Goal: Task Accomplishment & Management: Manage account settings

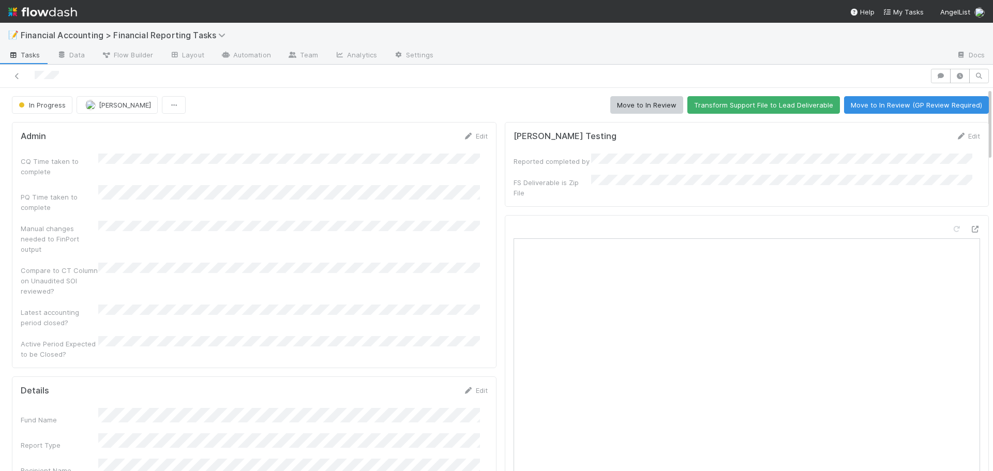
click at [465, 138] on link "Edit" at bounding box center [475, 136] width 24 height 8
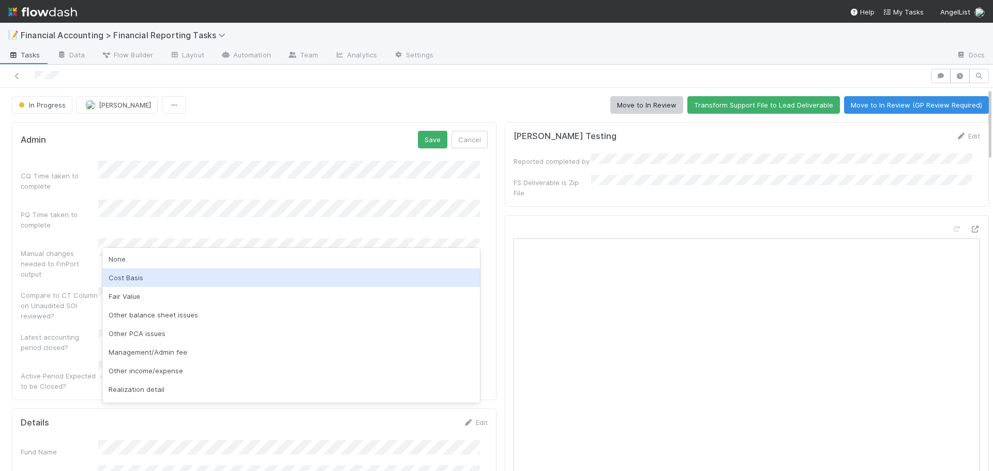
click at [129, 275] on div "Cost Basis" at bounding box center [291, 277] width 378 height 19
click at [149, 279] on div "Fair Value" at bounding box center [291, 277] width 378 height 19
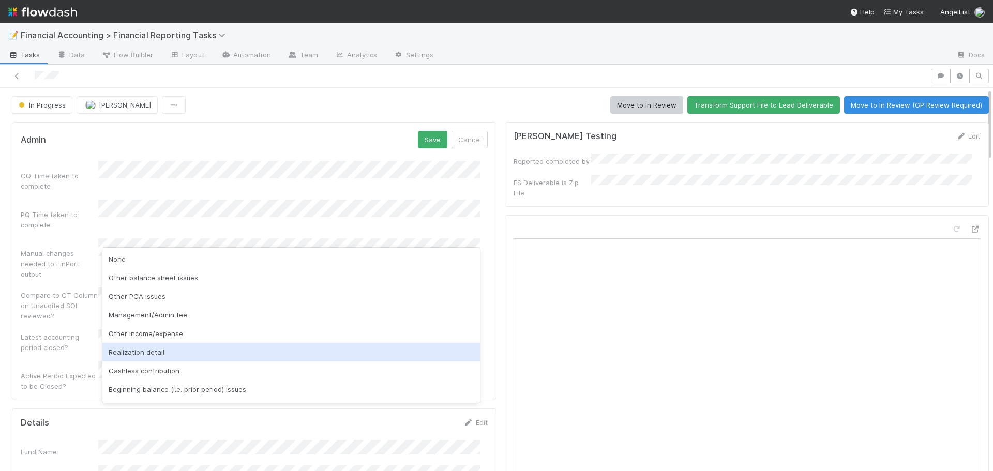
click at [155, 354] on div "Realization detail" at bounding box center [291, 352] width 378 height 19
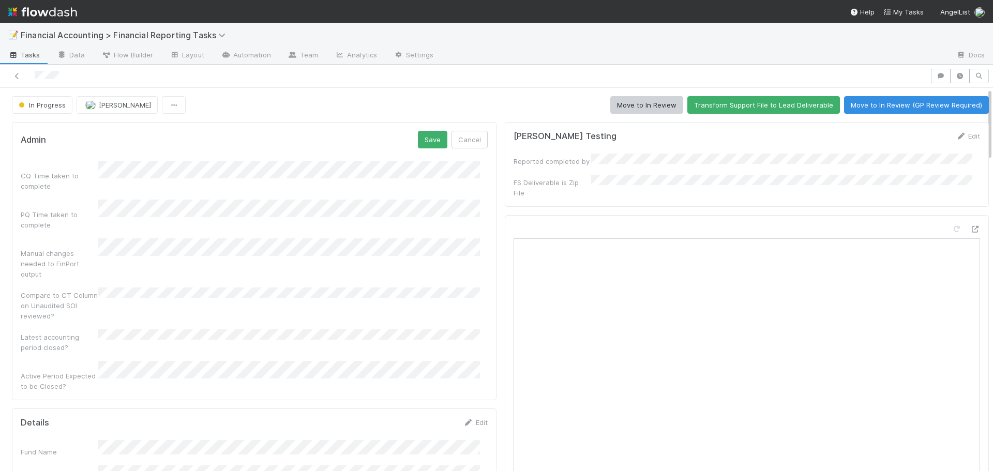
click at [411, 147] on div "Admin Save Cancel" at bounding box center [254, 140] width 467 height 18
click at [421, 144] on button "Save" at bounding box center [432, 140] width 29 height 18
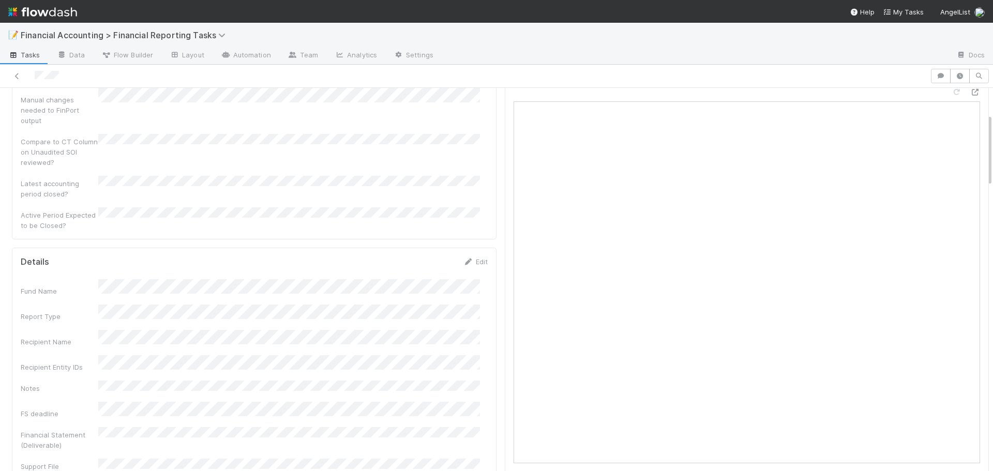
scroll to position [155, 0]
click at [475, 239] on link "Edit" at bounding box center [475, 243] width 24 height 8
click at [425, 238] on button "Save" at bounding box center [432, 247] width 29 height 18
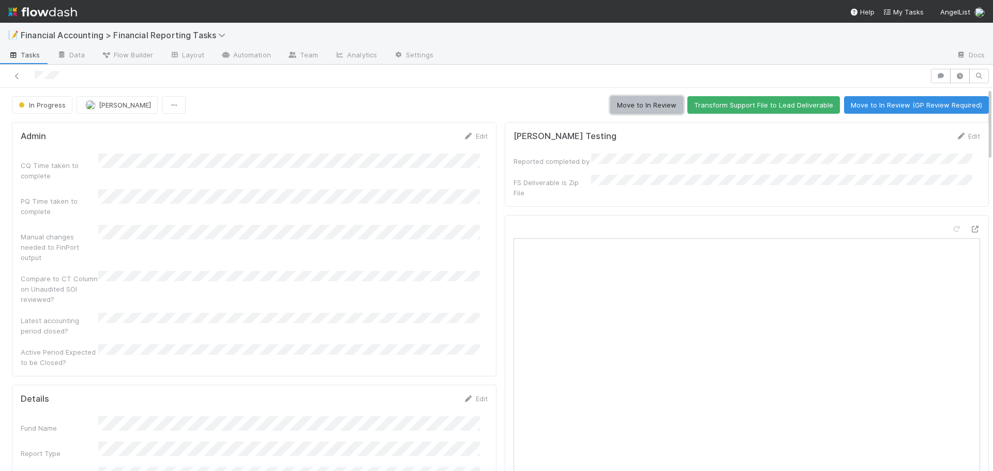
click at [630, 102] on button "Move to In Review" at bounding box center [646, 105] width 73 height 18
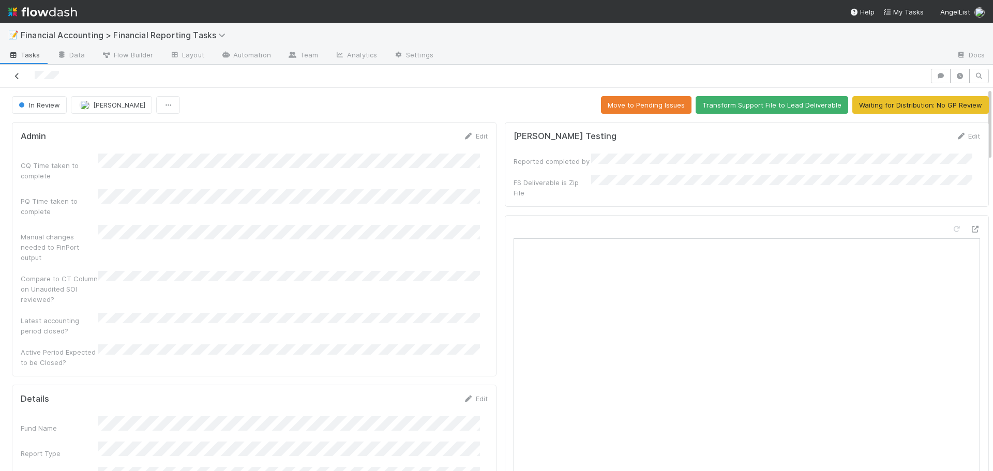
click at [18, 74] on icon at bounding box center [17, 76] width 10 height 7
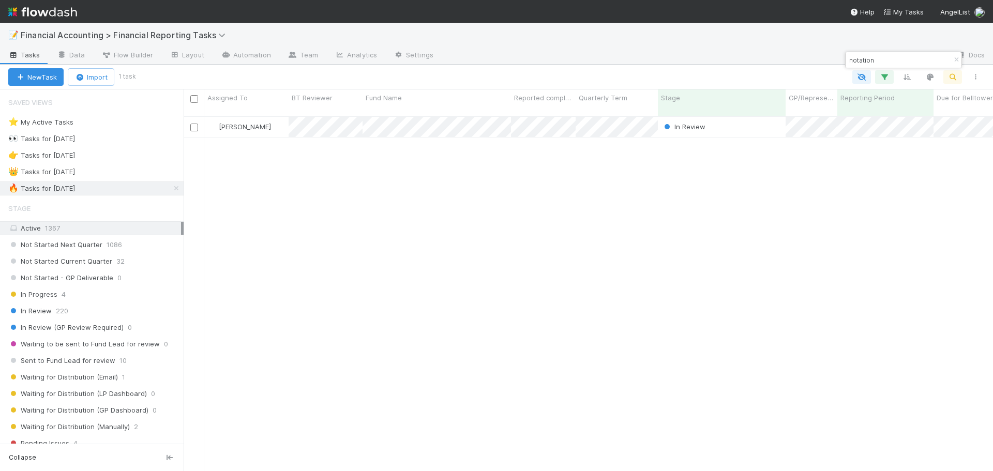
scroll to position [356, 802]
click at [122, 172] on div "👑 Tasks for 2025-03-31 789" at bounding box center [95, 171] width 175 height 13
click at [885, 56] on input "notation" at bounding box center [898, 60] width 103 height 12
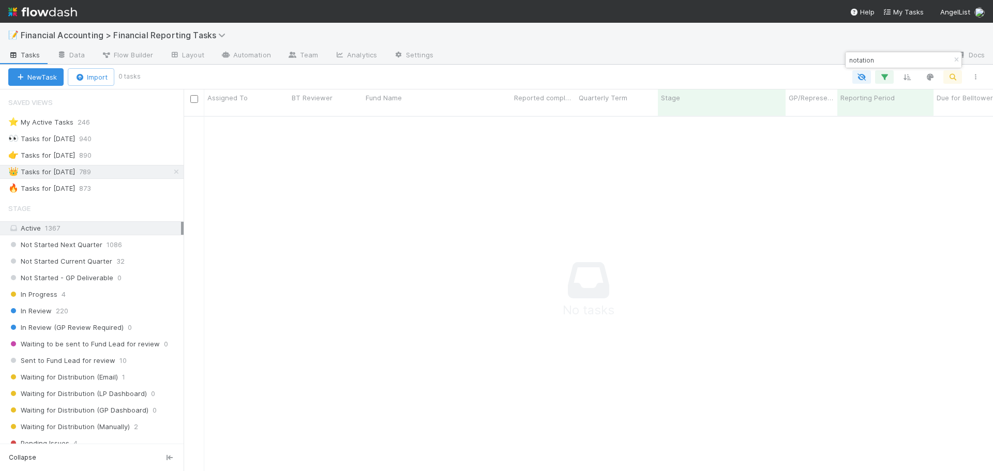
click at [885, 56] on input "notation" at bounding box center [898, 60] width 103 height 12
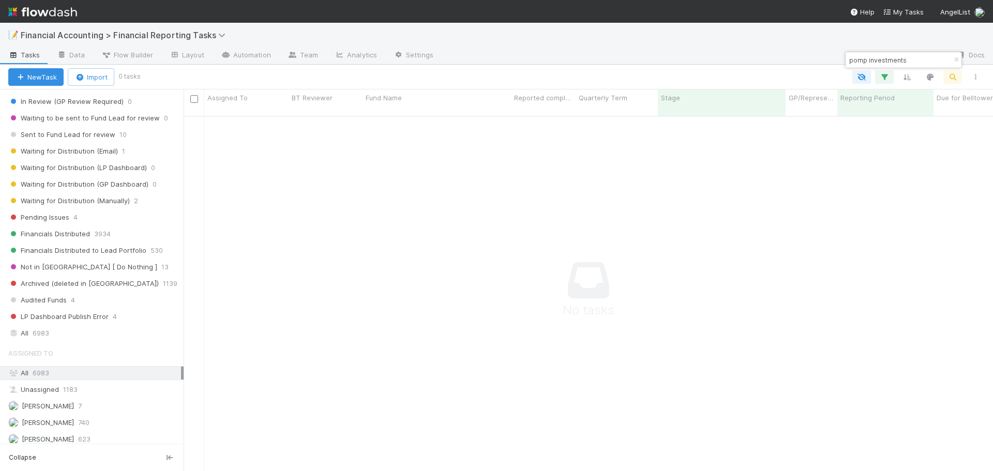
scroll to position [259, 0]
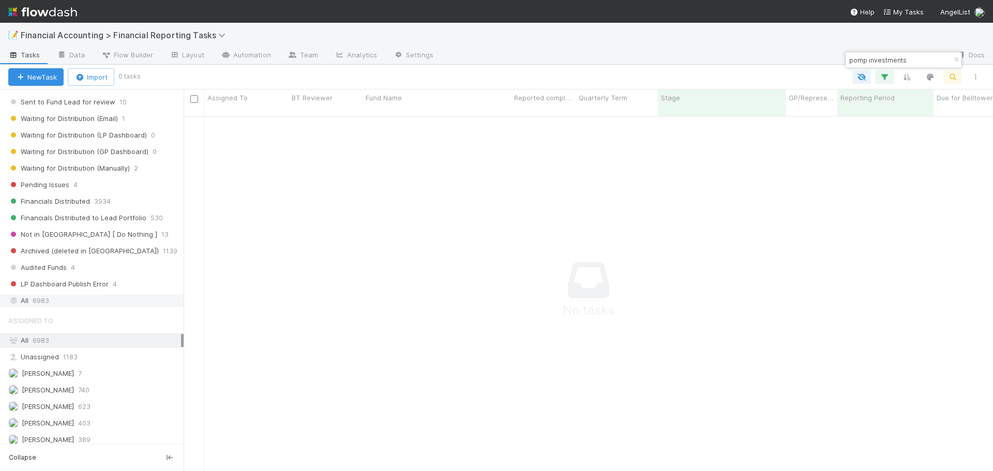
type input "pomp investments"
click at [123, 298] on div "All 6983" at bounding box center [94, 300] width 173 height 13
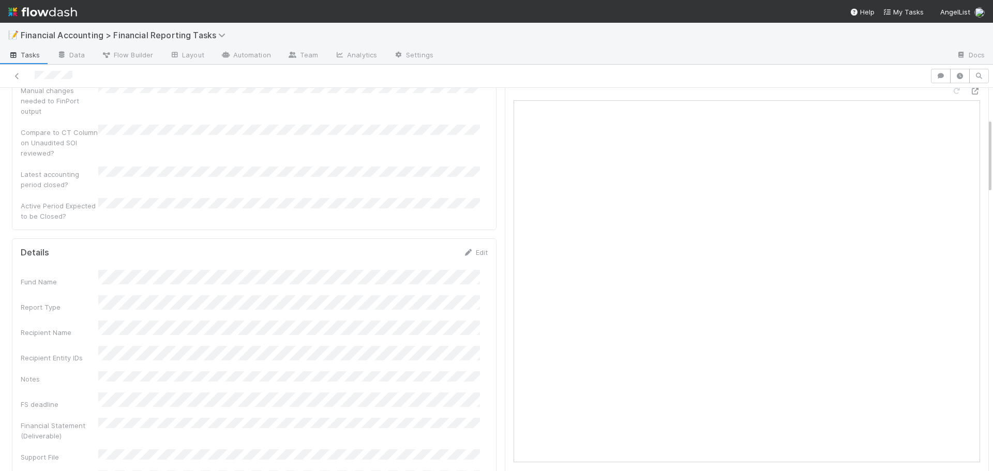
scroll to position [155, 0]
click at [17, 75] on icon at bounding box center [17, 76] width 10 height 7
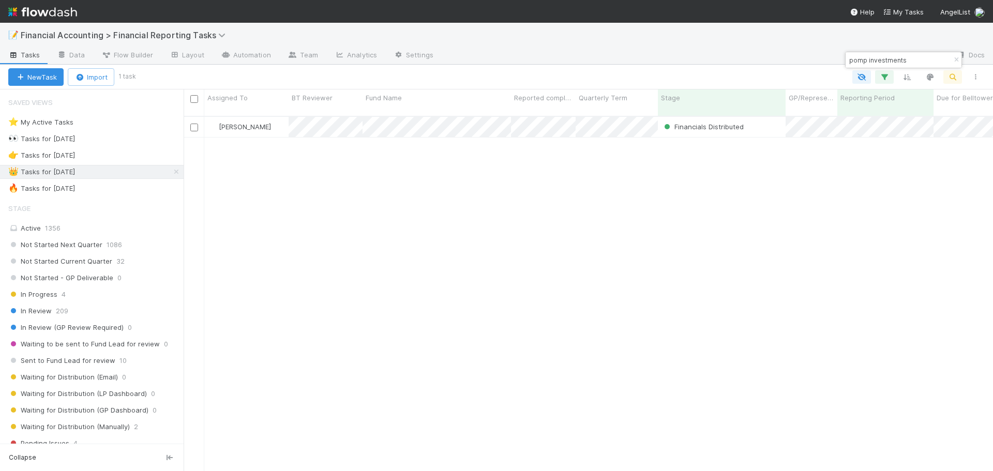
scroll to position [356, 802]
click at [129, 189] on div "🔥 Tasks for 2025-06-30 873" at bounding box center [95, 188] width 175 height 13
click at [106, 228] on div "Active 1356" at bounding box center [94, 228] width 173 height 13
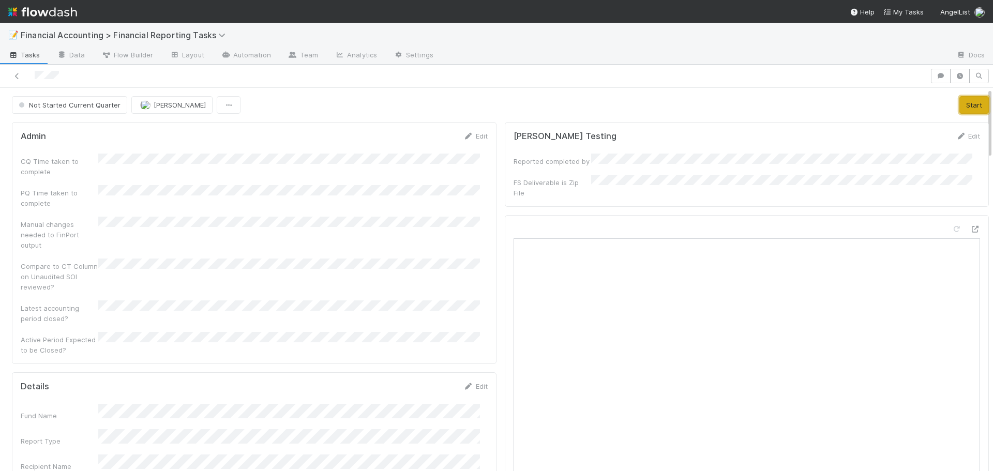
click at [959, 100] on button "Start" at bounding box center [973, 105] width 29 height 18
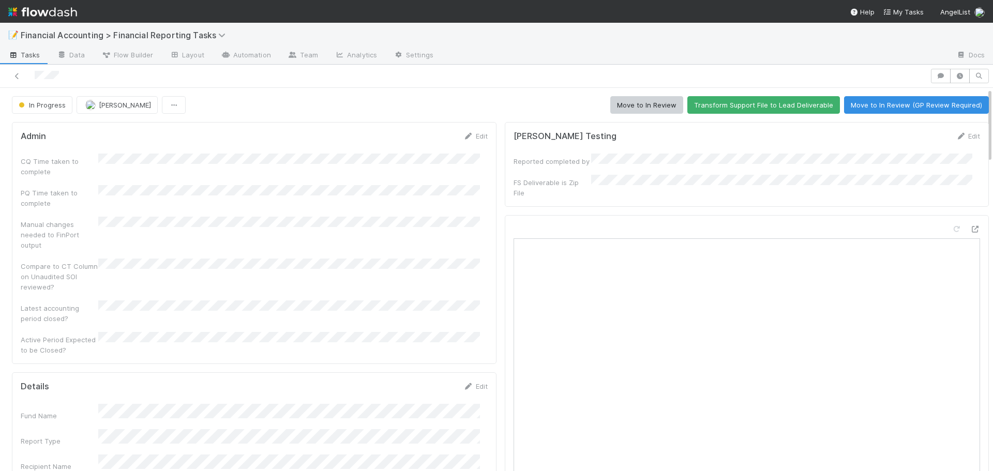
click at [696, 40] on div "📝 Financial Accounting > Financial Reporting Tasks" at bounding box center [496, 35] width 993 height 25
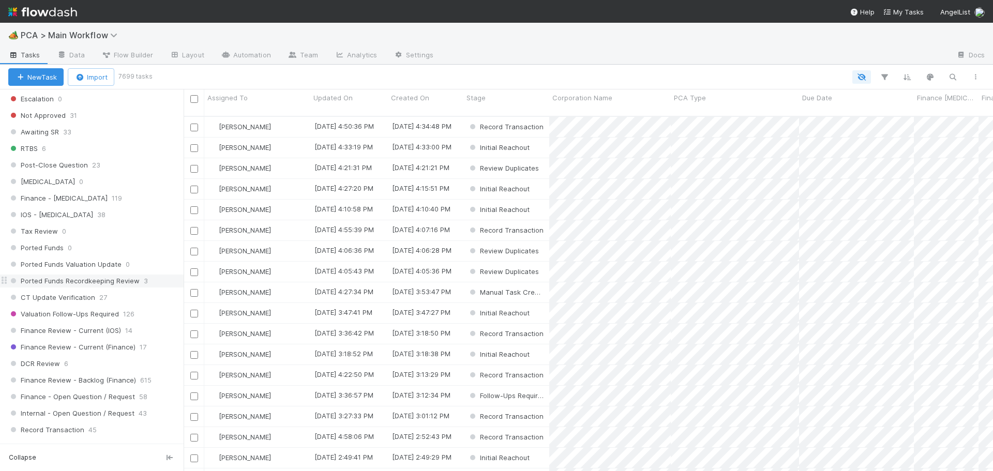
scroll to position [621, 0]
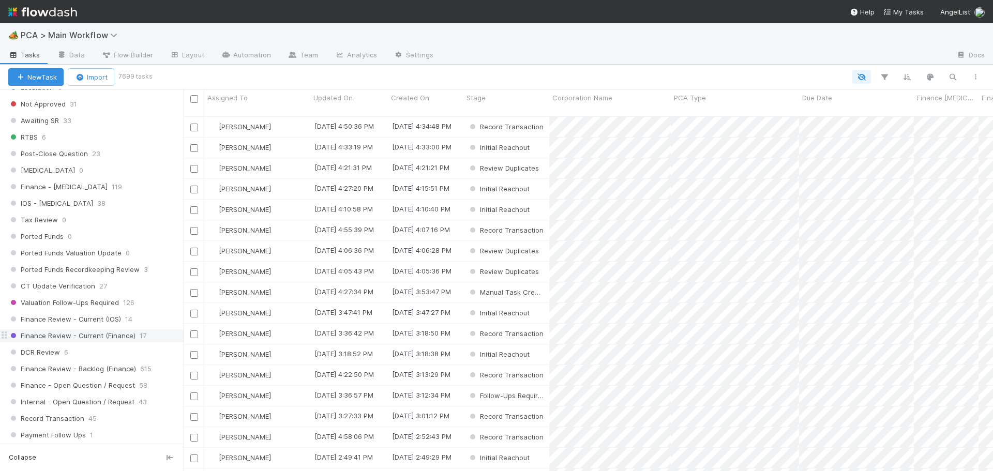
click at [111, 333] on span "Finance Review - Current (Finance)" at bounding box center [71, 335] width 127 height 13
click at [236, 143] on span "Ronalie Nova" at bounding box center [240, 147] width 42 height 8
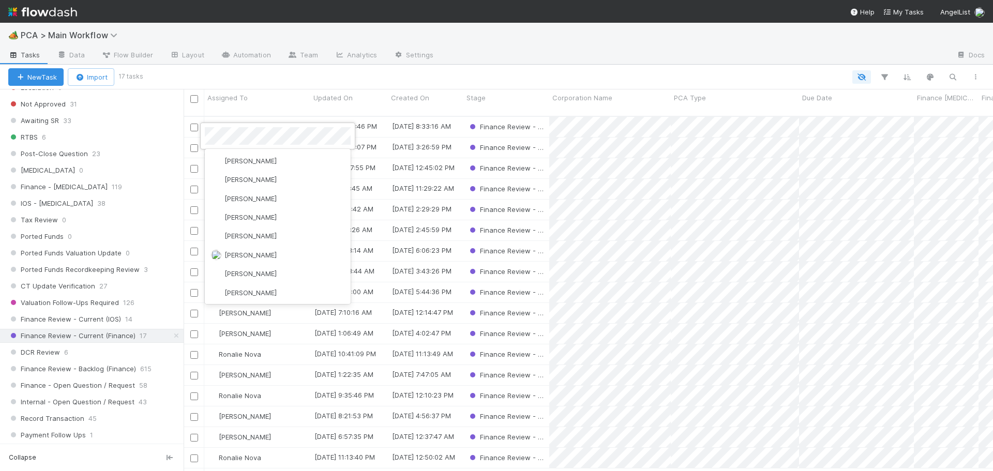
scroll to position [1021, 0]
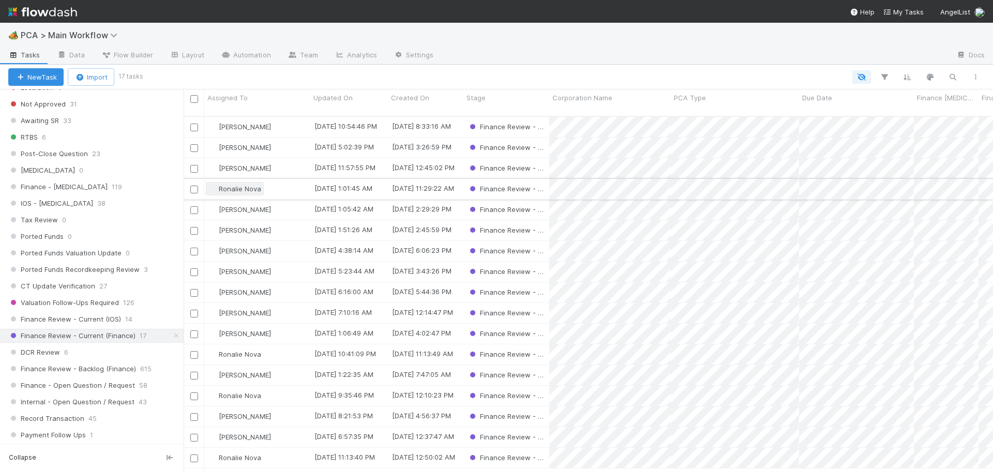
click at [247, 185] on span "Ronalie Nova" at bounding box center [240, 189] width 42 height 8
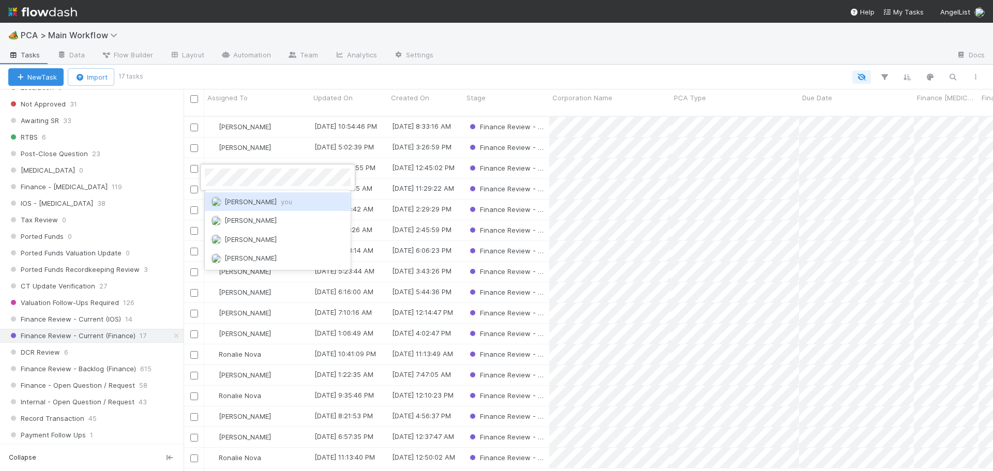
scroll to position [0, 0]
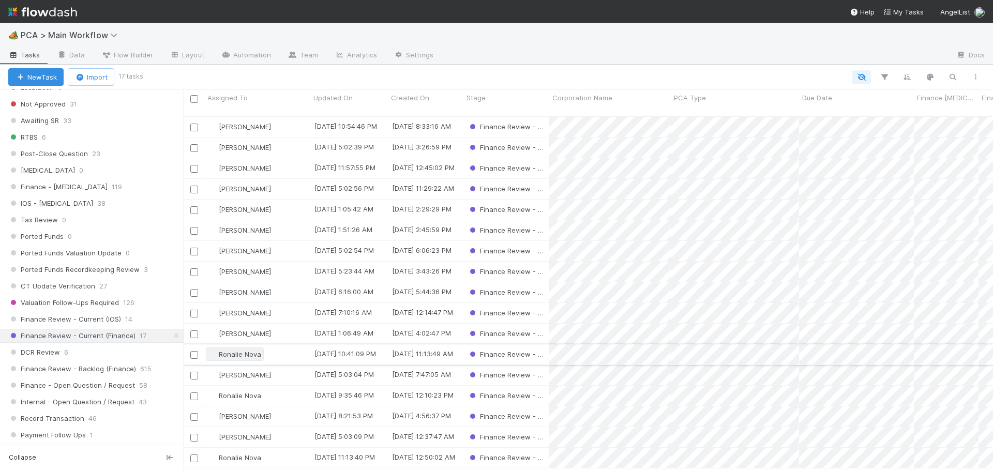
click at [230, 350] on span "Ronalie Nova" at bounding box center [240, 354] width 42 height 8
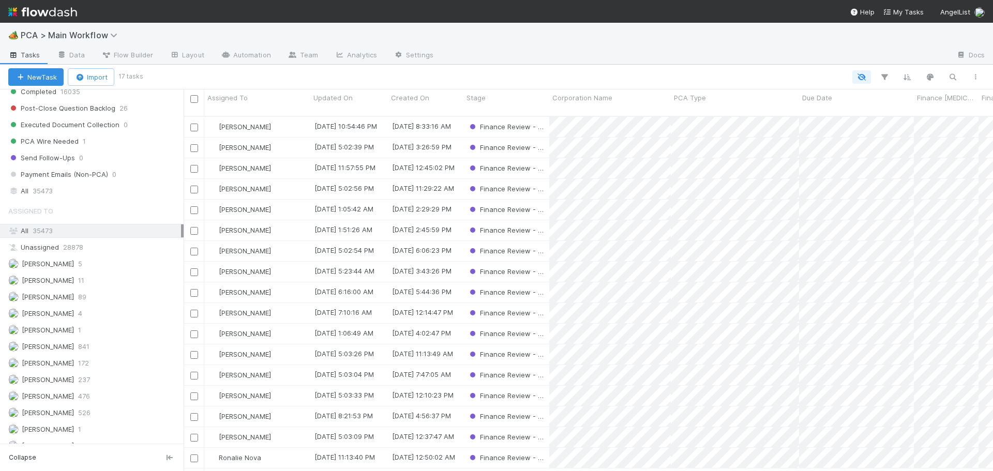
scroll to position [1138, 0]
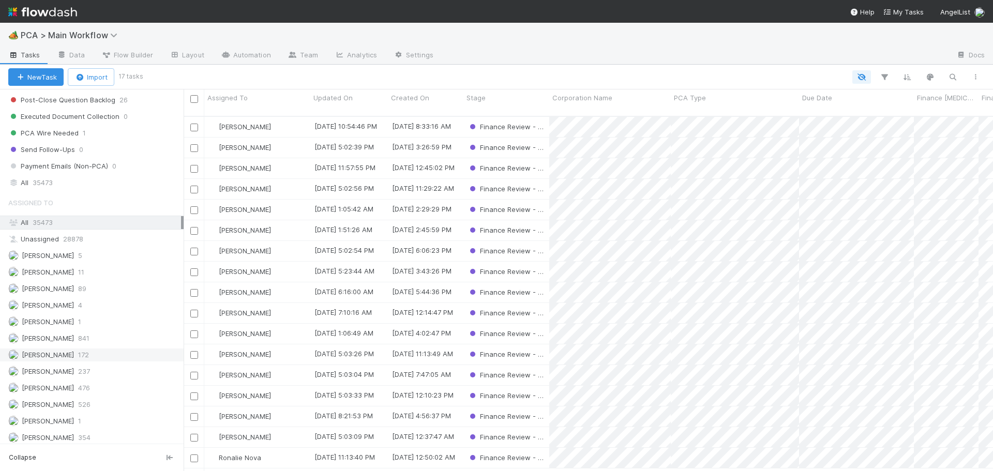
click at [106, 353] on div "Don Walker 172" at bounding box center [94, 355] width 173 height 13
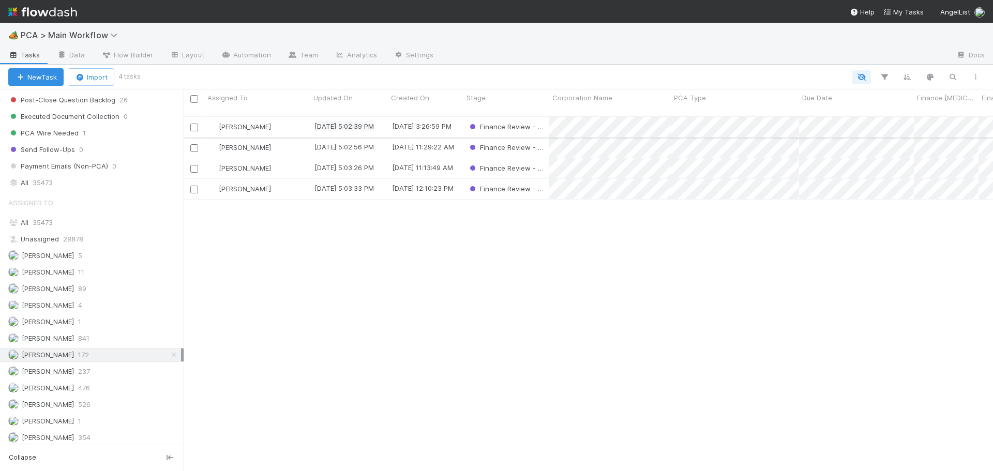
scroll to position [356, 802]
click at [279, 117] on div "[PERSON_NAME]" at bounding box center [257, 127] width 106 height 20
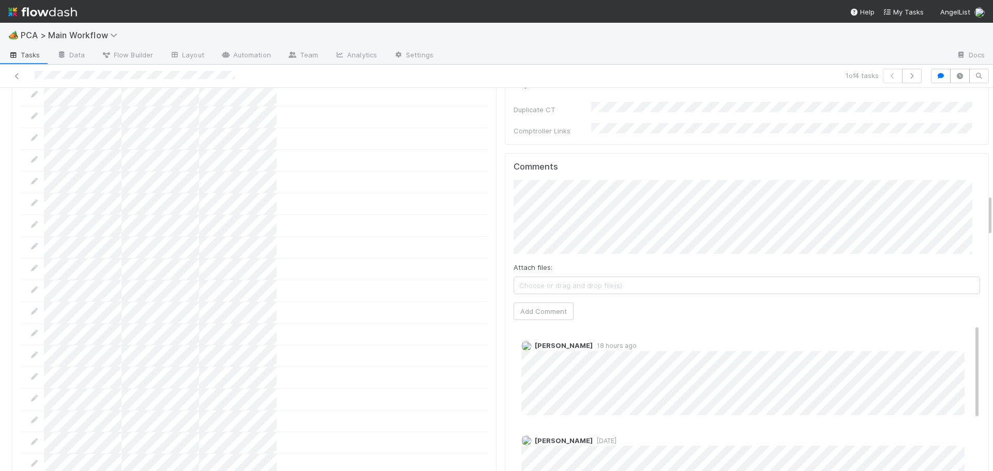
scroll to position [931, 0]
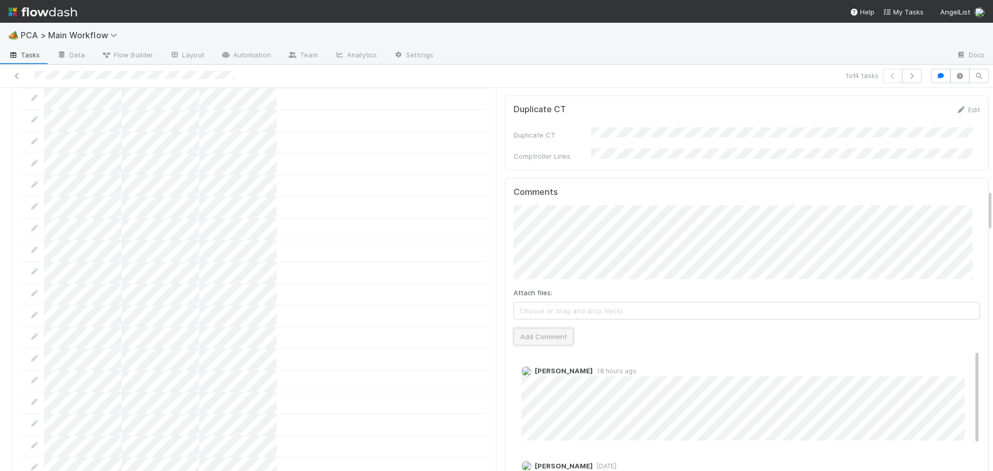
click at [525, 328] on button "Add Comment" at bounding box center [544, 337] width 60 height 18
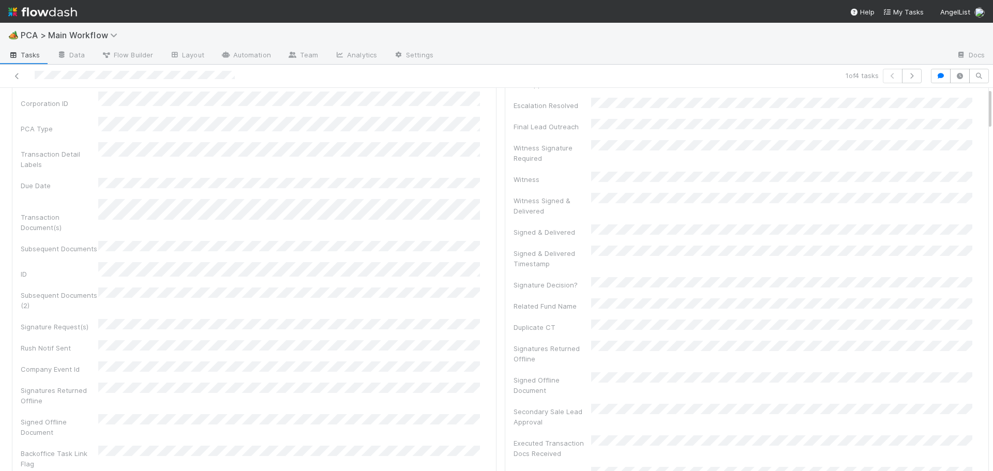
scroll to position [0, 0]
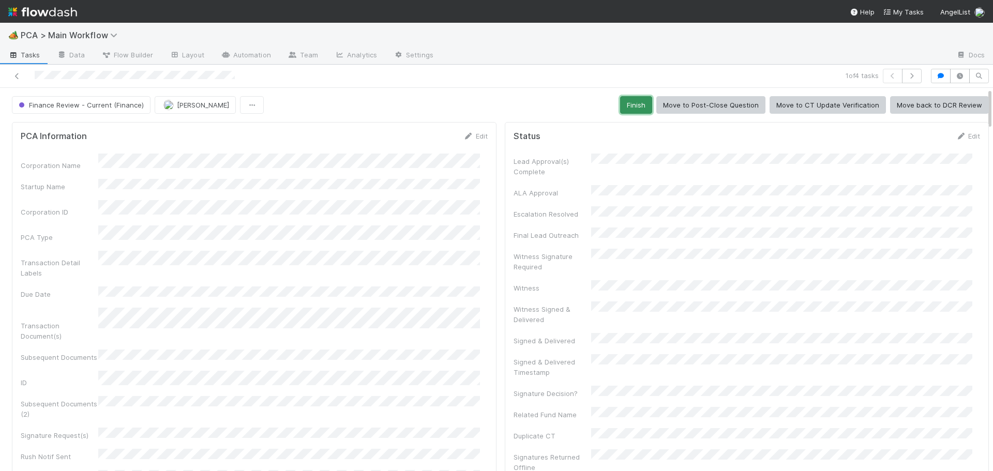
click at [640, 105] on button "Finish" at bounding box center [636, 105] width 32 height 18
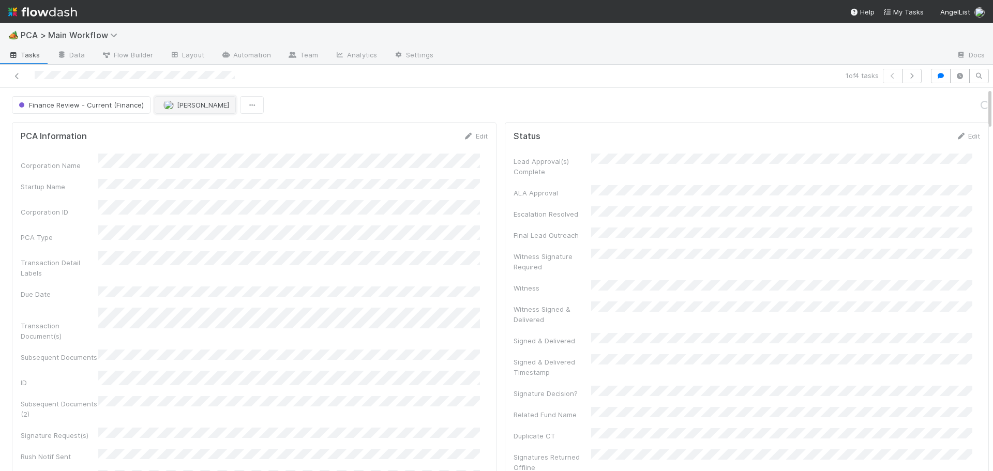
click at [163, 108] on img "button" at bounding box center [168, 105] width 10 height 10
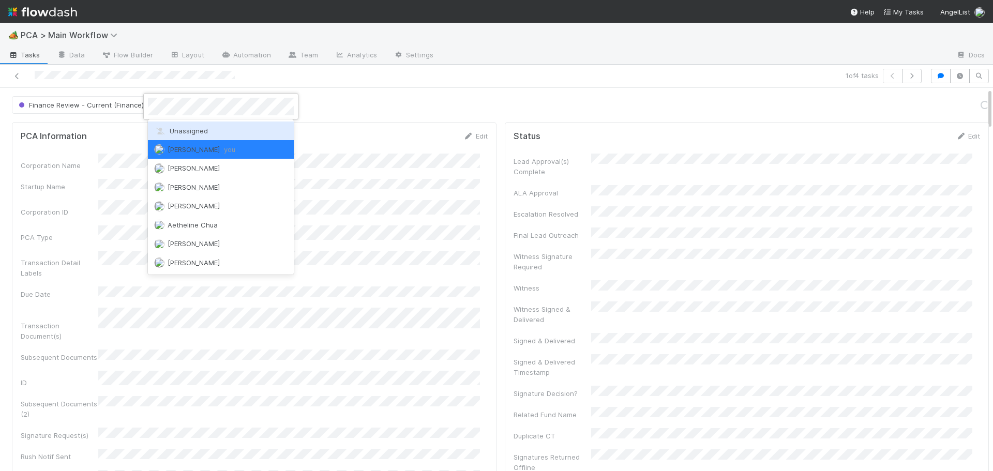
click at [170, 126] on div "Unassigned" at bounding box center [221, 131] width 146 height 19
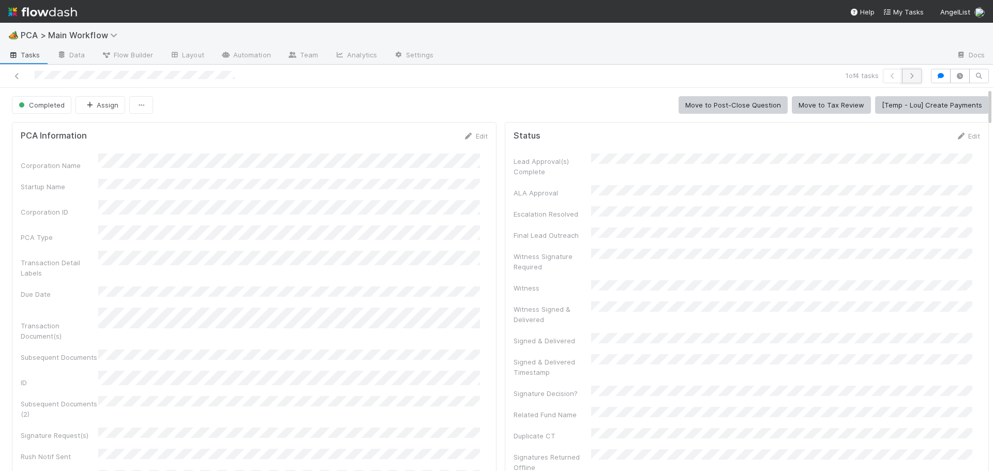
click at [905, 81] on button "button" at bounding box center [912, 76] width 20 height 14
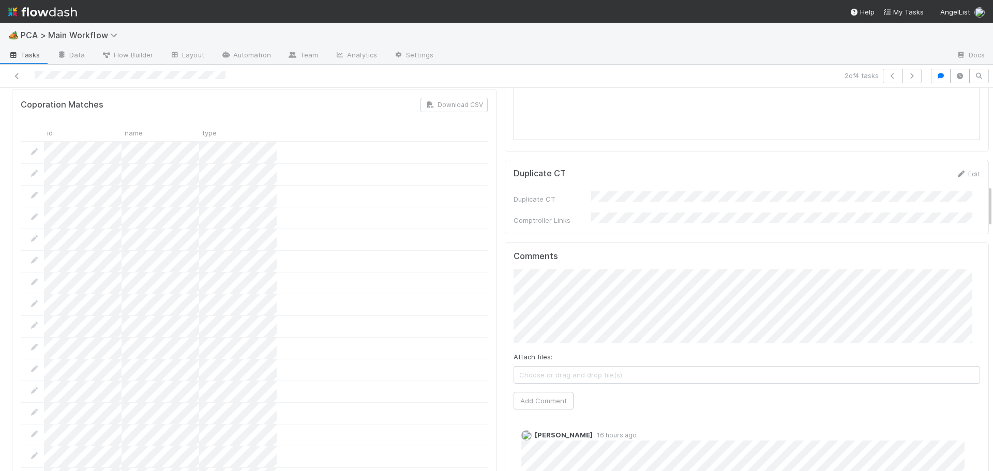
scroll to position [931, 0]
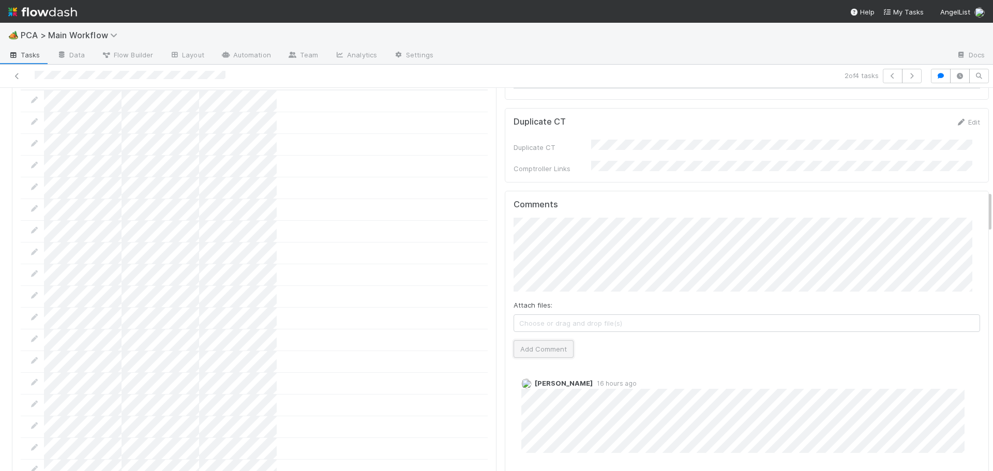
click at [524, 340] on button "Add Comment" at bounding box center [544, 349] width 60 height 18
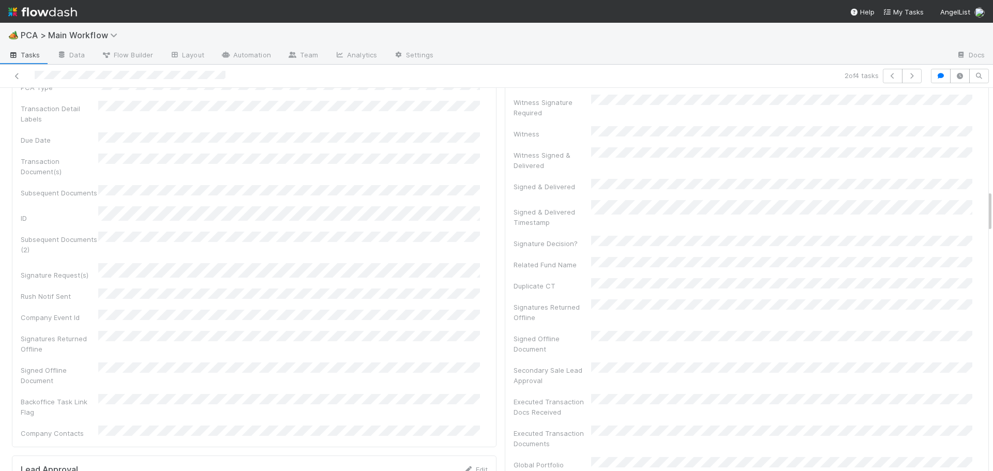
scroll to position [0, 0]
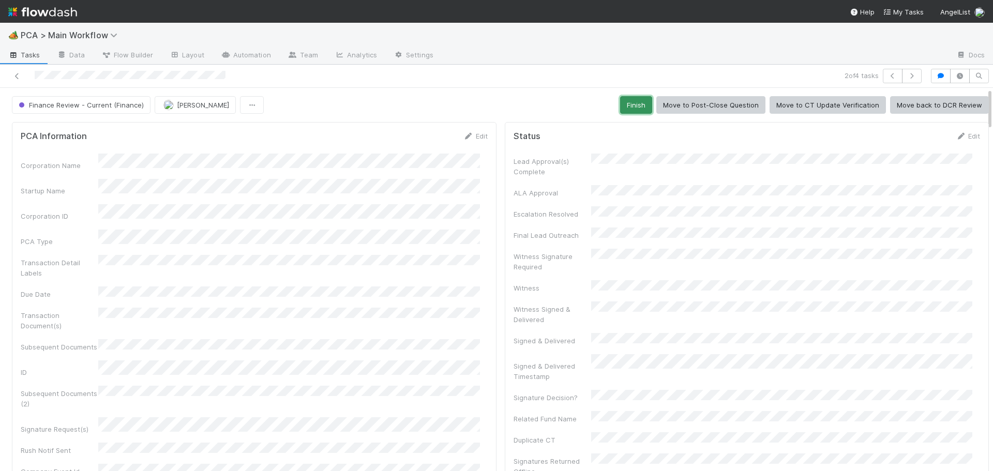
click at [620, 108] on button "Finish" at bounding box center [636, 105] width 32 height 18
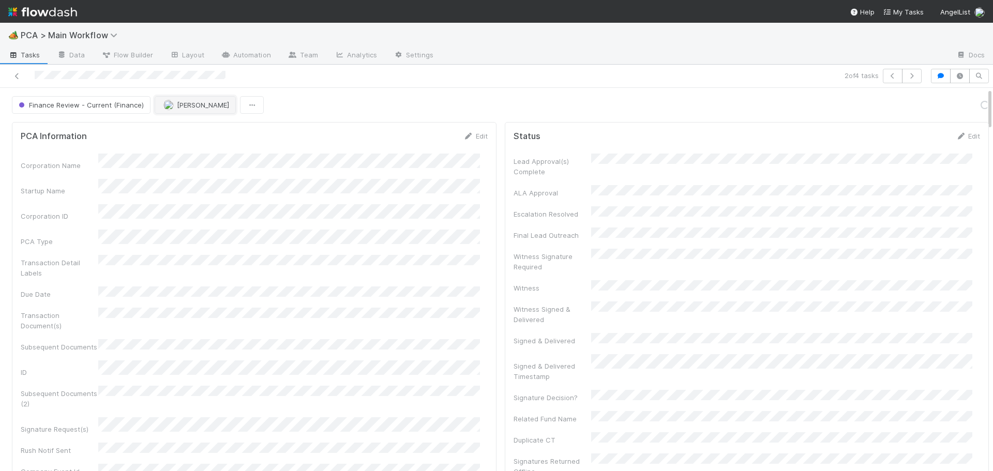
click at [184, 111] on button "[PERSON_NAME]" at bounding box center [195, 105] width 81 height 18
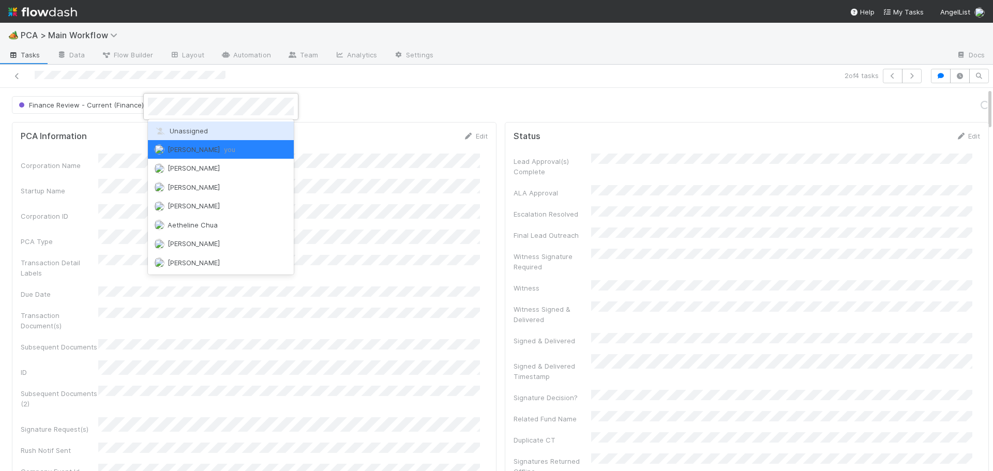
click at [180, 135] on div "Unassigned" at bounding box center [221, 131] width 146 height 19
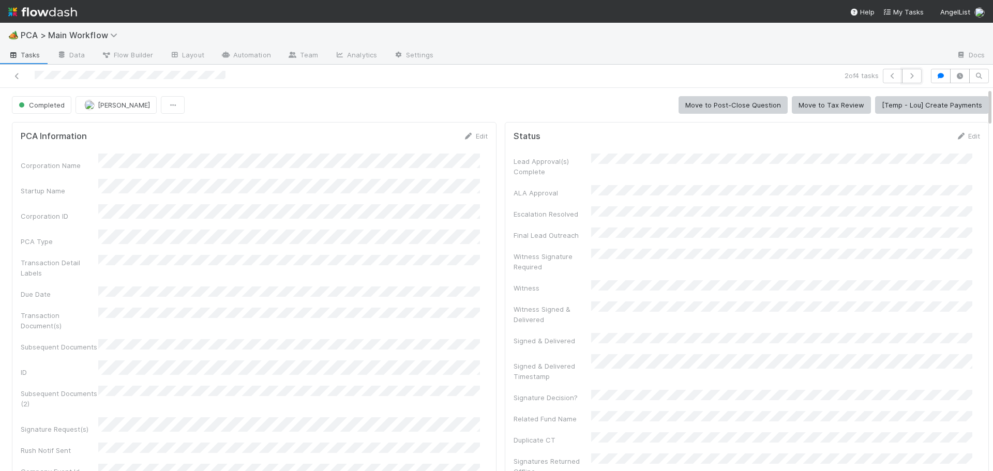
drag, startPoint x: 907, startPoint y: 74, endPoint x: 857, endPoint y: 62, distance: 50.8
click at [857, 62] on div "🏕️ PCA > Main Workflow Tasks Data Flow Builder Layout Automation Team Analytics…" at bounding box center [496, 247] width 993 height 448
click at [119, 104] on span "[PERSON_NAME]" at bounding box center [124, 105] width 52 height 8
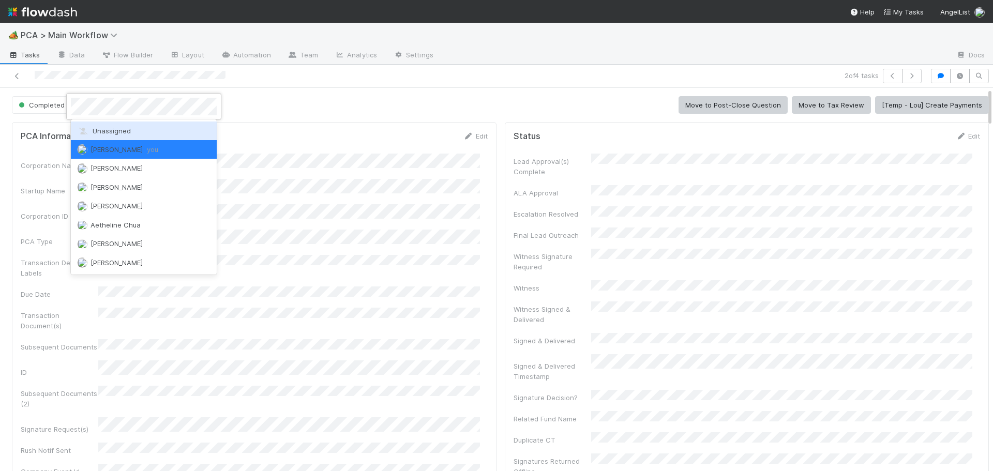
click at [126, 135] on div "Unassigned" at bounding box center [144, 131] width 146 height 19
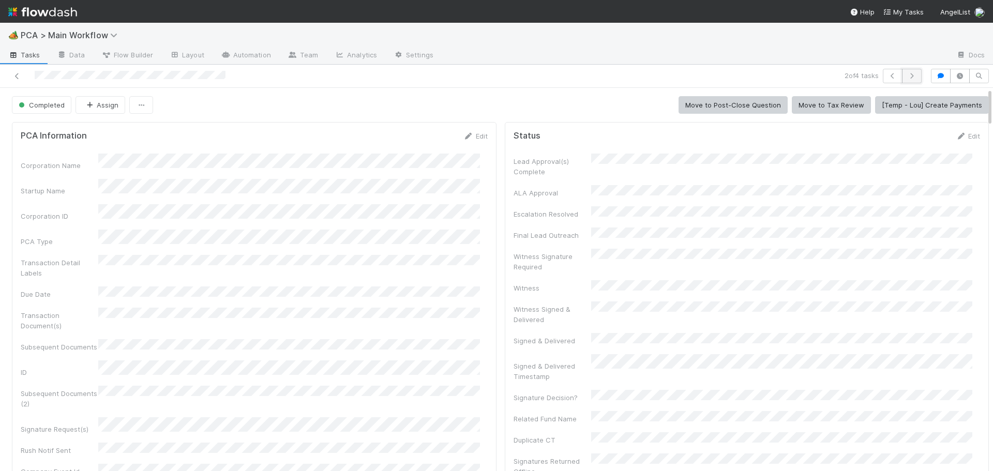
click at [907, 74] on icon "button" at bounding box center [912, 76] width 10 height 6
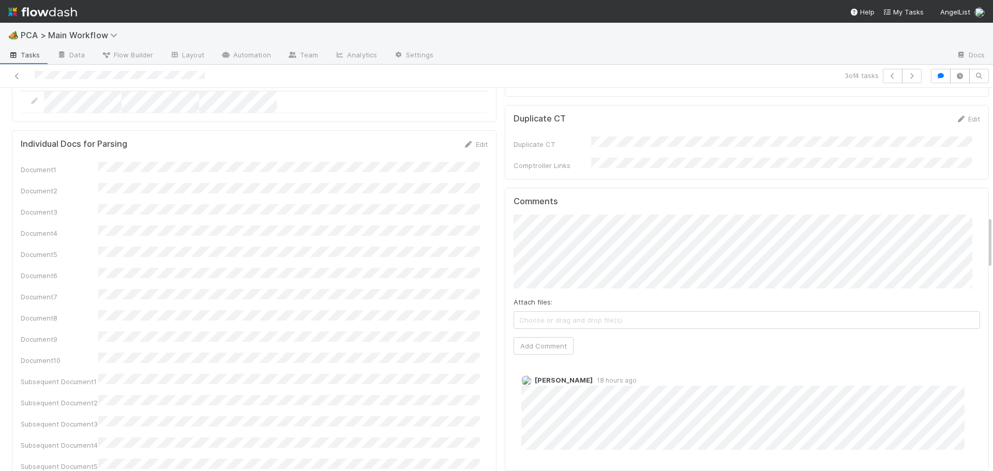
scroll to position [931, 0]
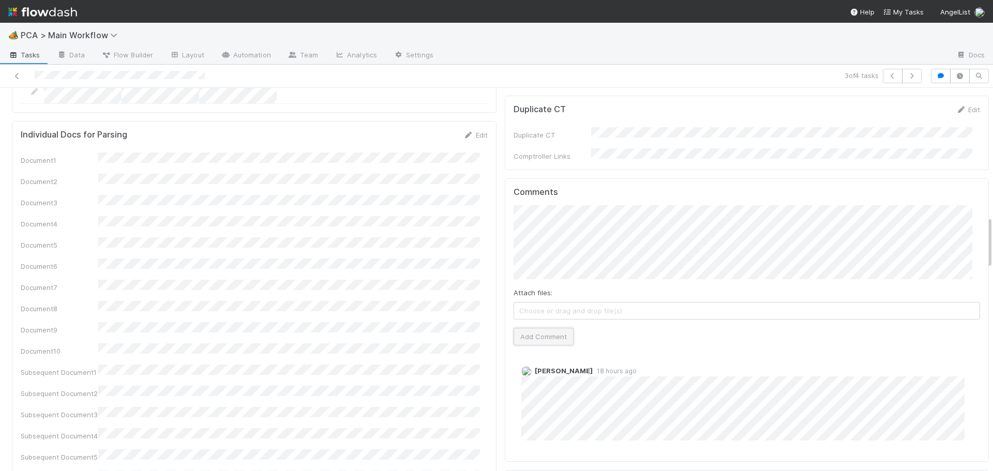
click at [546, 328] on button "Add Comment" at bounding box center [544, 337] width 60 height 18
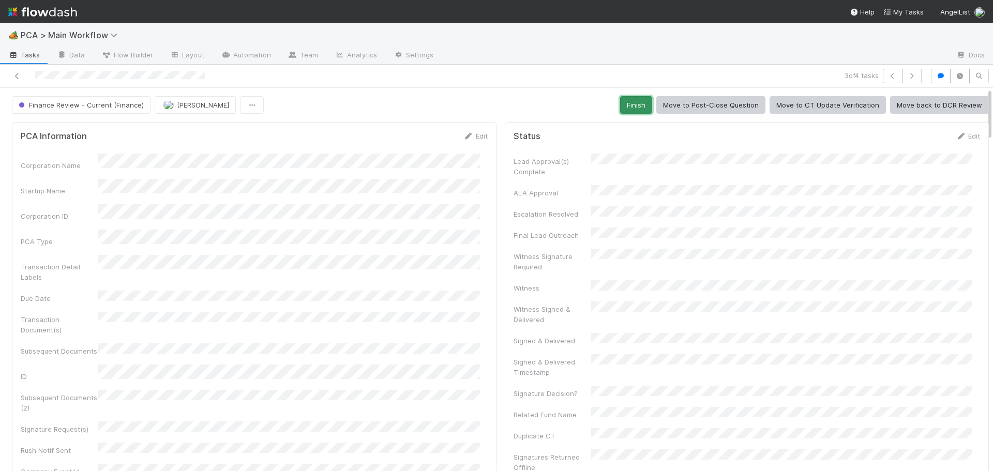
click at [624, 99] on button "Finish" at bounding box center [636, 105] width 32 height 18
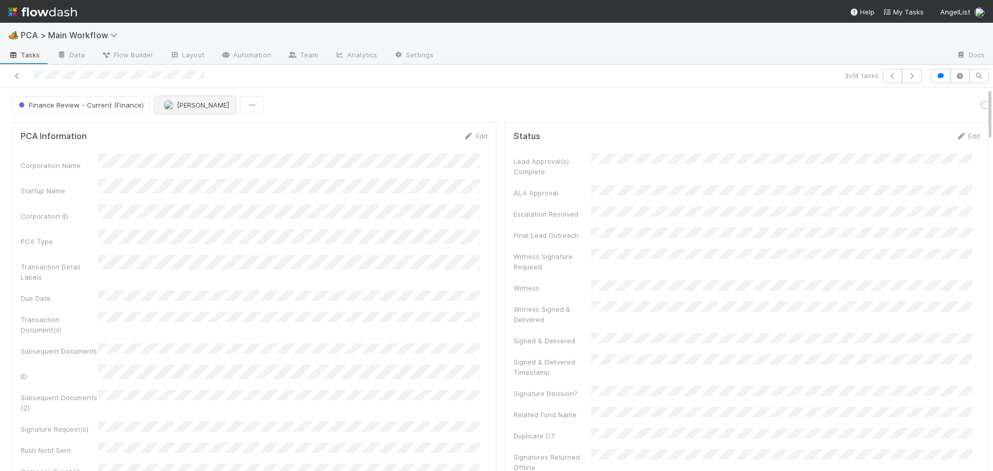
click at [173, 103] on span "[PERSON_NAME]" at bounding box center [196, 105] width 66 height 8
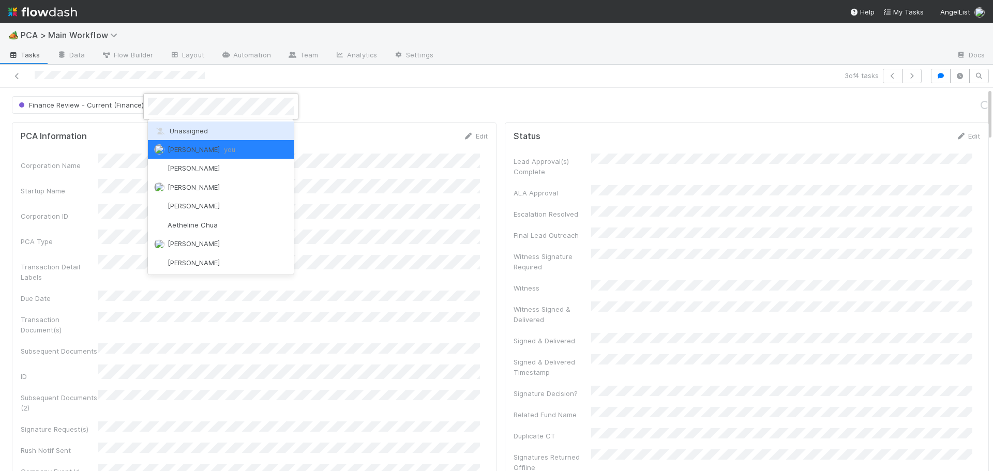
click at [180, 131] on span "Unassigned" at bounding box center [181, 131] width 54 height 8
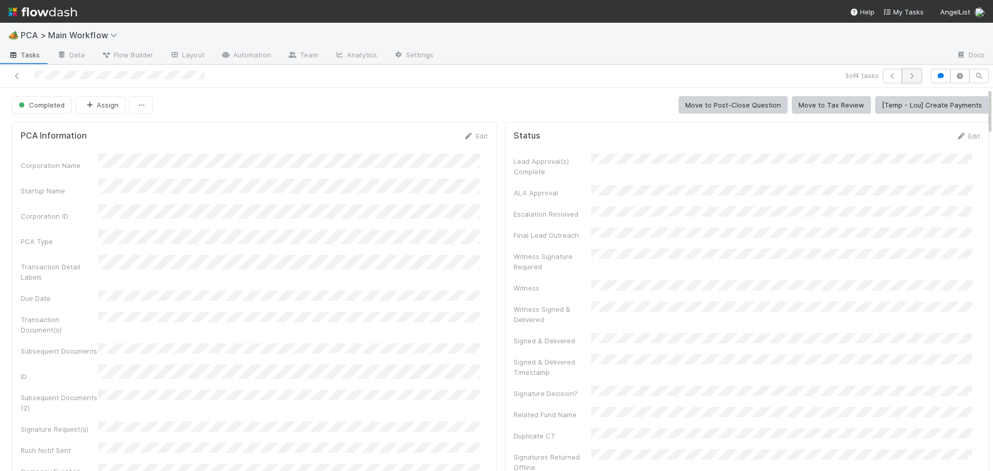
click at [908, 74] on icon "button" at bounding box center [912, 76] width 10 height 6
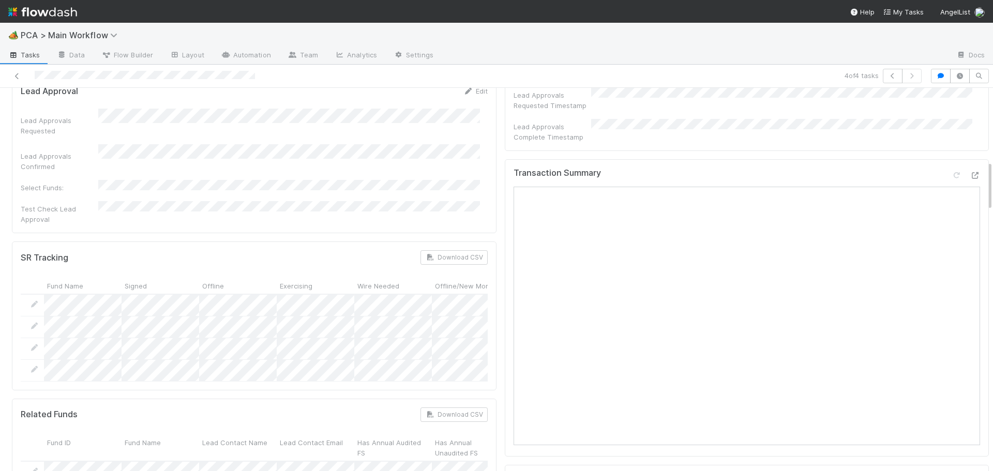
scroll to position [569, 0]
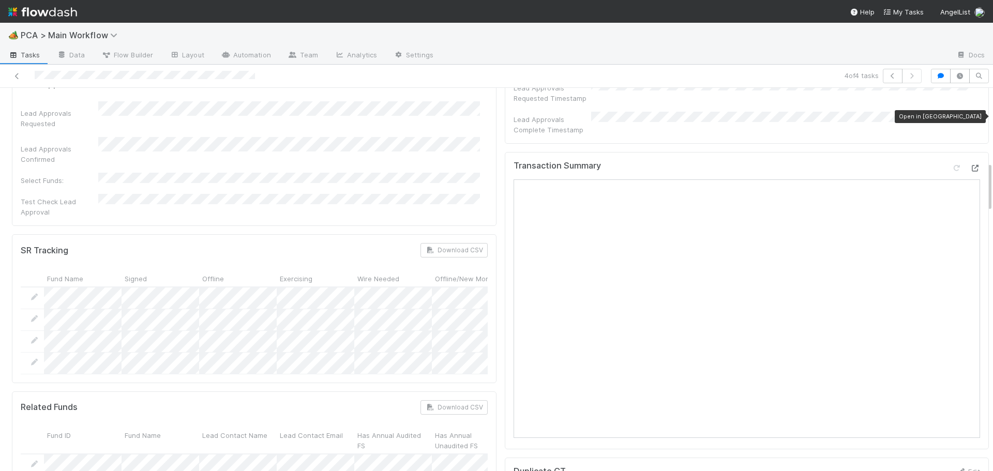
drag, startPoint x: 964, startPoint y: 119, endPoint x: 957, endPoint y: 115, distance: 8.3
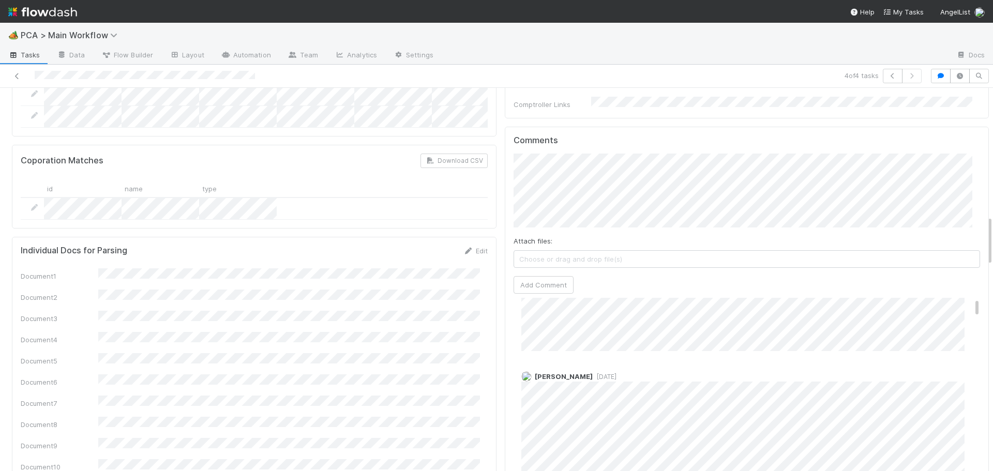
scroll to position [0, 0]
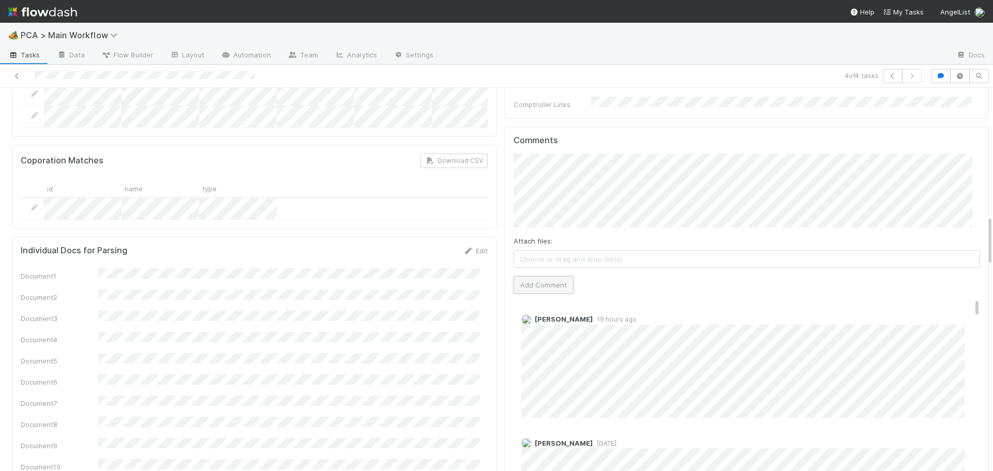
click at [528, 276] on button "Add Comment" at bounding box center [544, 285] width 60 height 18
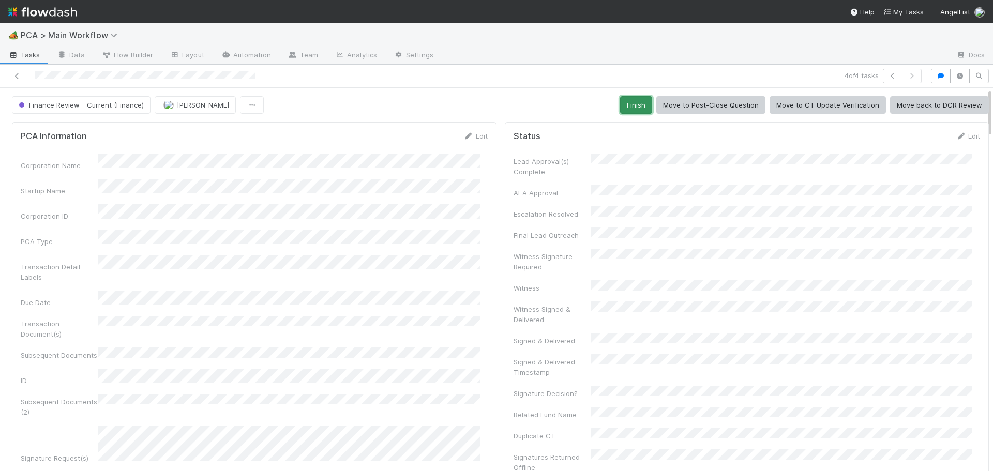
click at [634, 99] on button "Finish" at bounding box center [636, 105] width 32 height 18
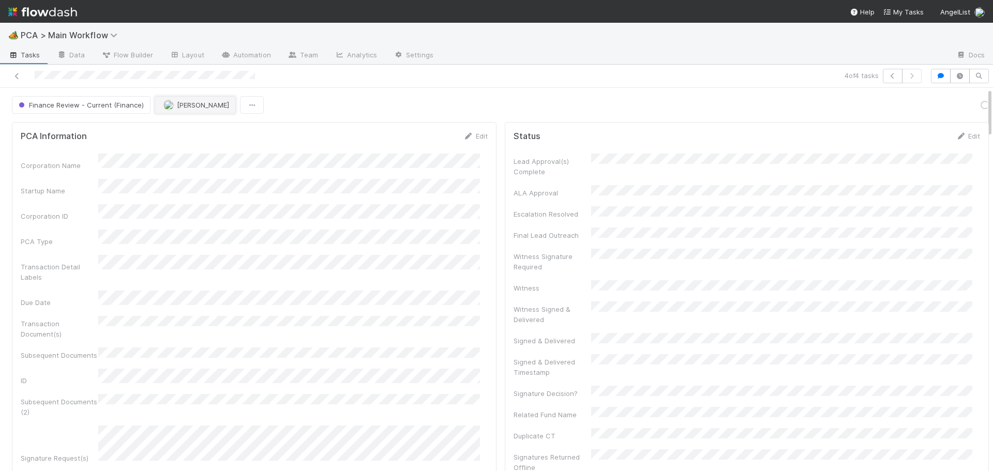
click at [200, 99] on button "[PERSON_NAME]" at bounding box center [195, 105] width 81 height 18
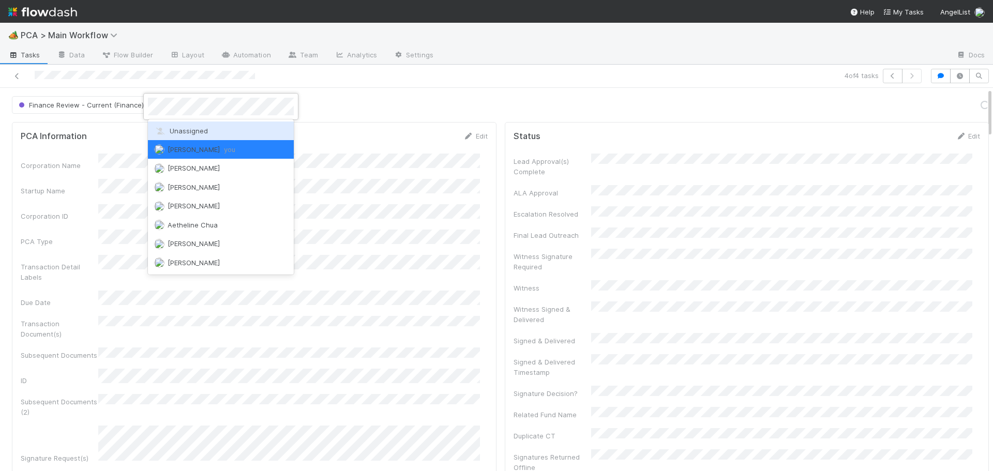
click at [197, 130] on span "Unassigned" at bounding box center [181, 131] width 54 height 8
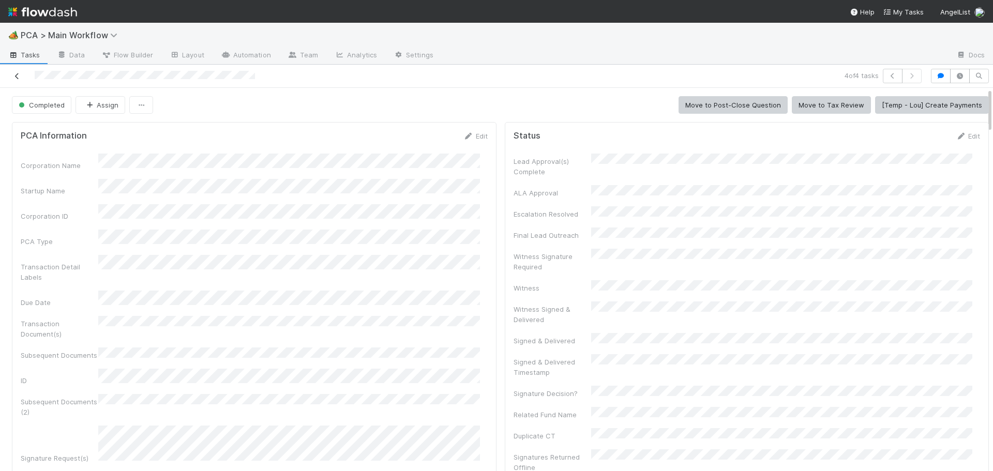
click at [19, 74] on icon at bounding box center [17, 76] width 10 height 7
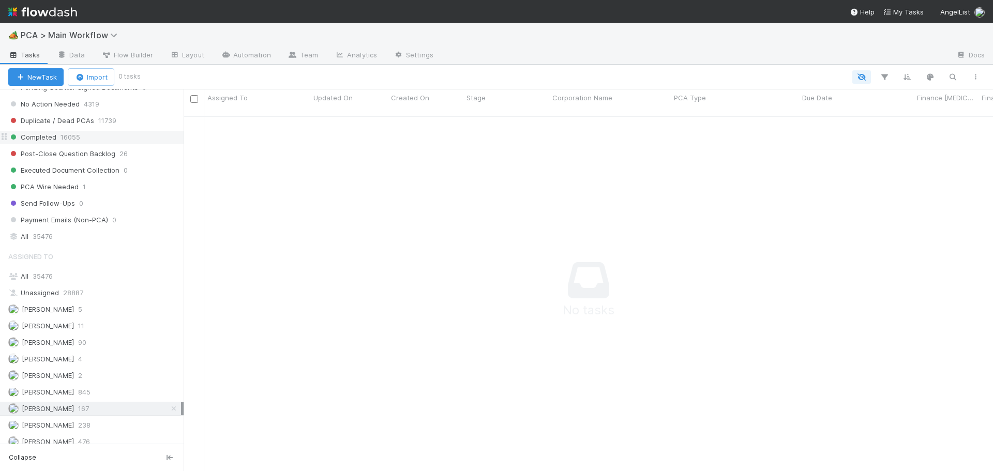
scroll to position [1086, 0]
click at [169, 408] on icon at bounding box center [174, 406] width 10 height 7
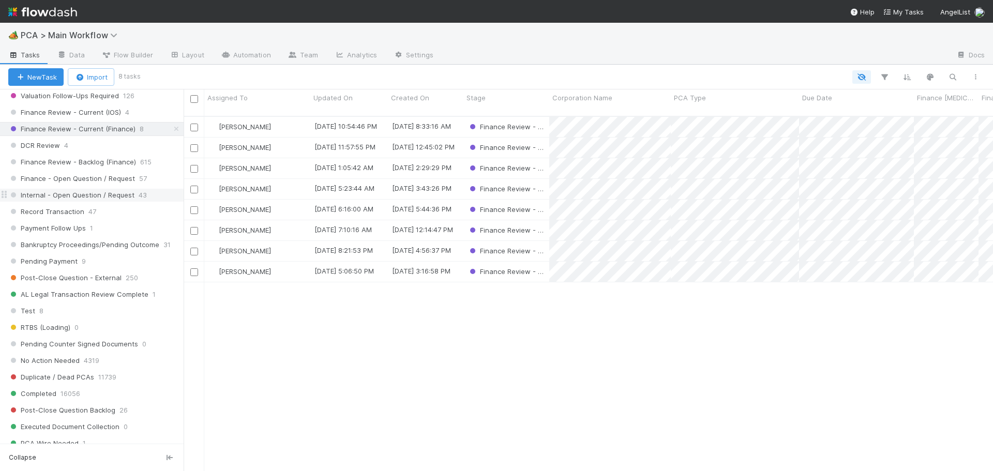
scroll to position [724, 0]
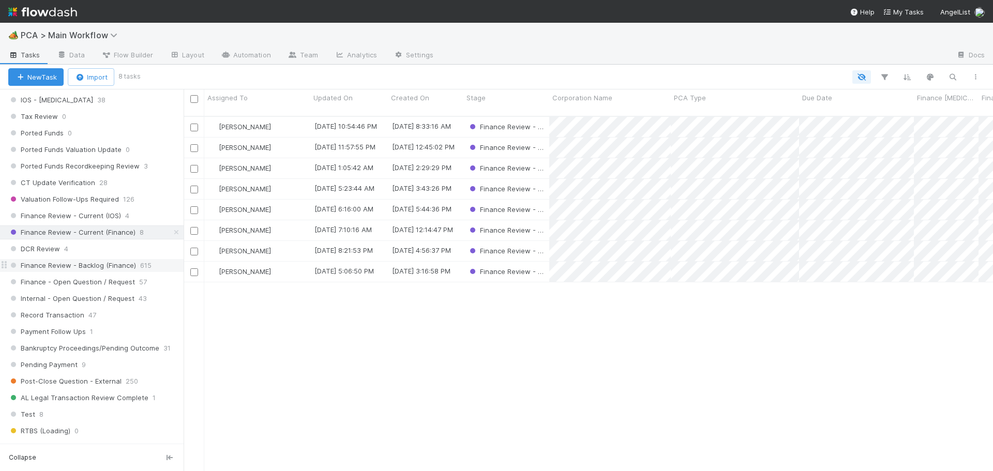
click at [117, 264] on span "Finance Review - Backlog (Finance)" at bounding box center [72, 265] width 128 height 13
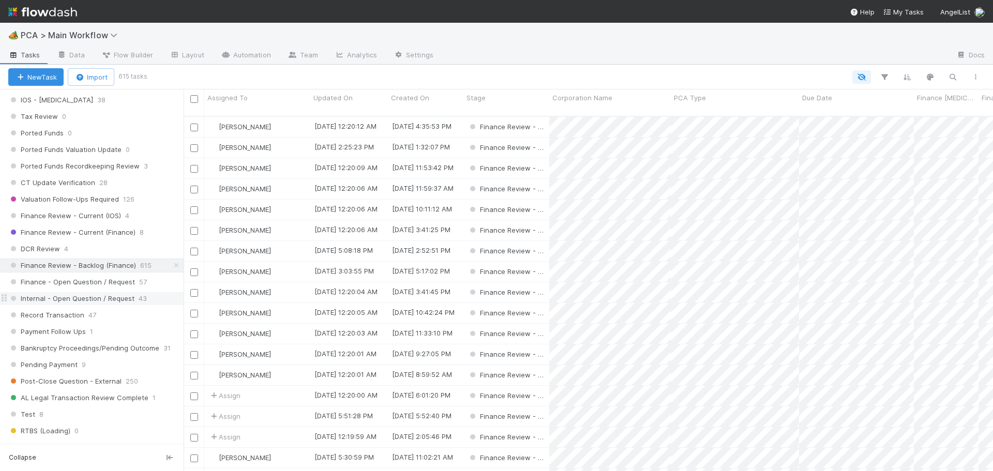
scroll to position [356, 802]
click at [886, 77] on icon "button" at bounding box center [884, 76] width 10 height 9
click at [755, 103] on button "Add Filter" at bounding box center [725, 108] width 310 height 15
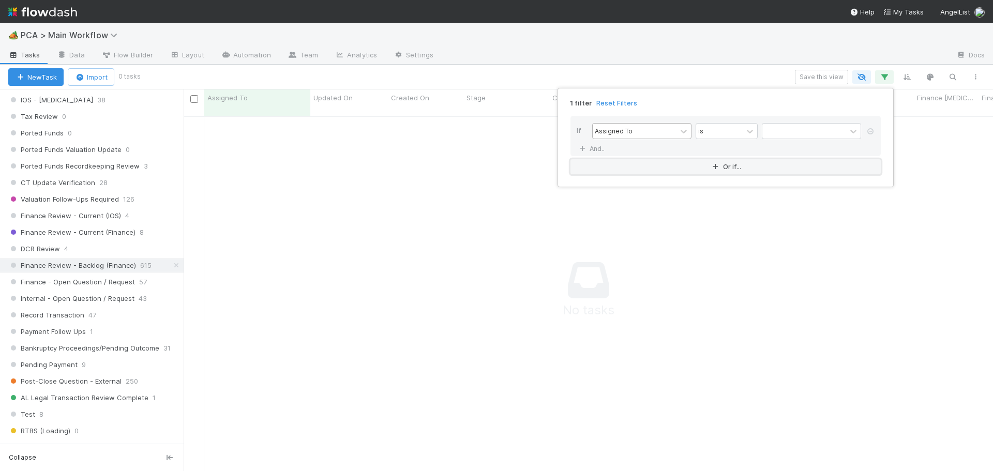
scroll to position [348, 802]
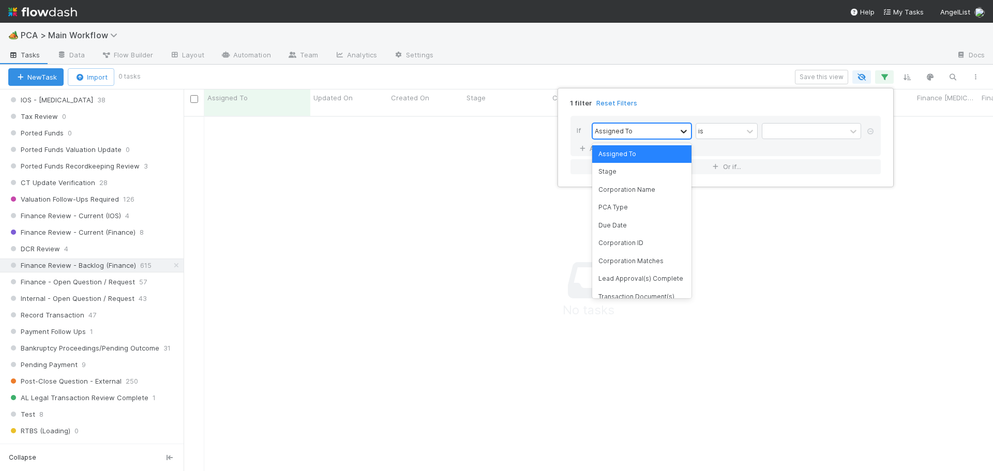
click at [681, 132] on icon at bounding box center [684, 131] width 10 height 10
click at [626, 206] on div "PCA Type" at bounding box center [641, 208] width 99 height 18
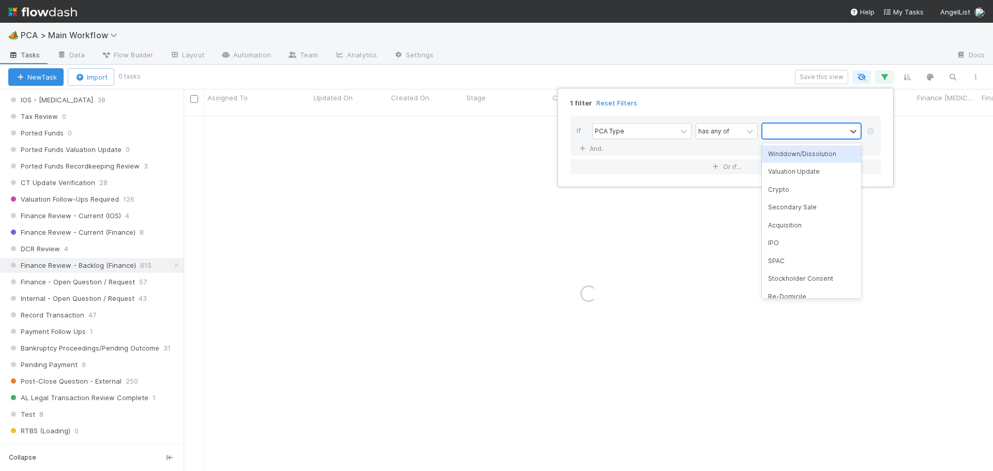
click at [793, 126] on div at bounding box center [804, 131] width 84 height 15
click at [793, 171] on div "Valuation Update" at bounding box center [811, 172] width 99 height 18
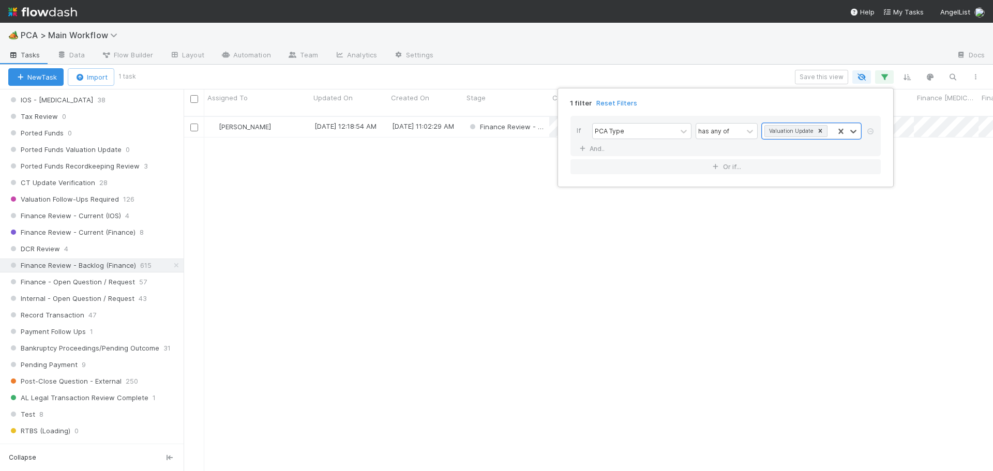
scroll to position [356, 802]
click at [254, 112] on div "1 filter Reset Filters If PCA Type has any of Valuation Update And.. Or if..." at bounding box center [496, 235] width 993 height 471
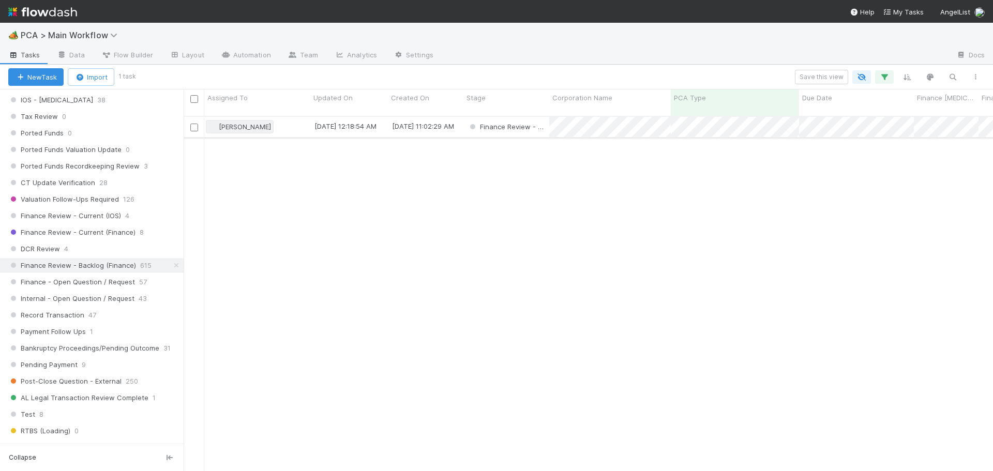
click at [247, 123] on span "[PERSON_NAME]" at bounding box center [245, 127] width 52 height 8
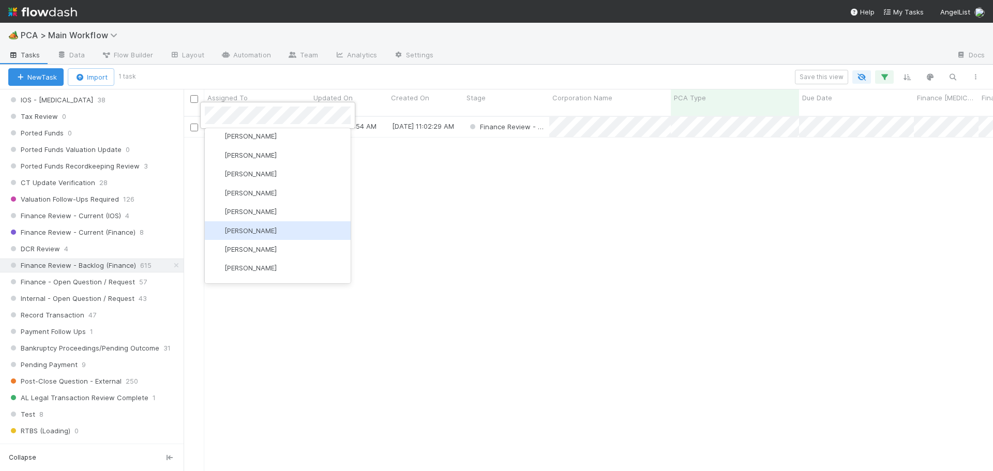
scroll to position [0, 0]
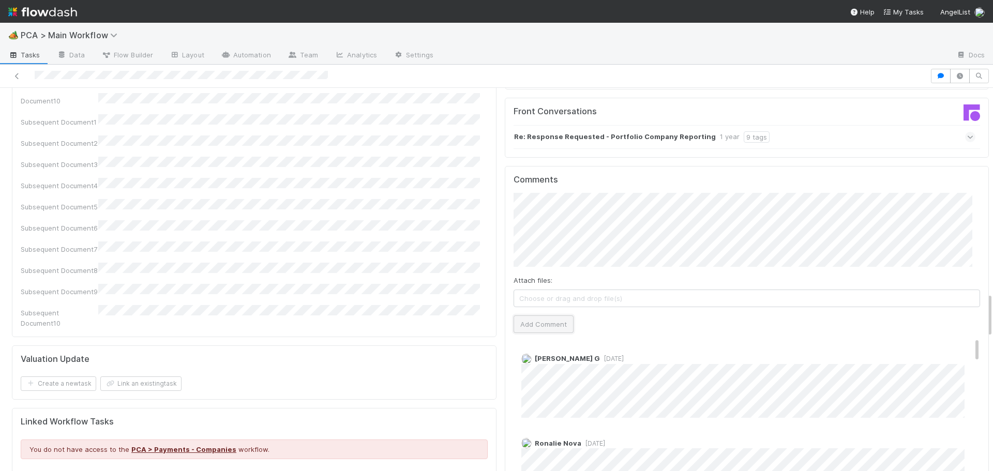
click at [531, 315] on button "Add Comment" at bounding box center [544, 324] width 60 height 18
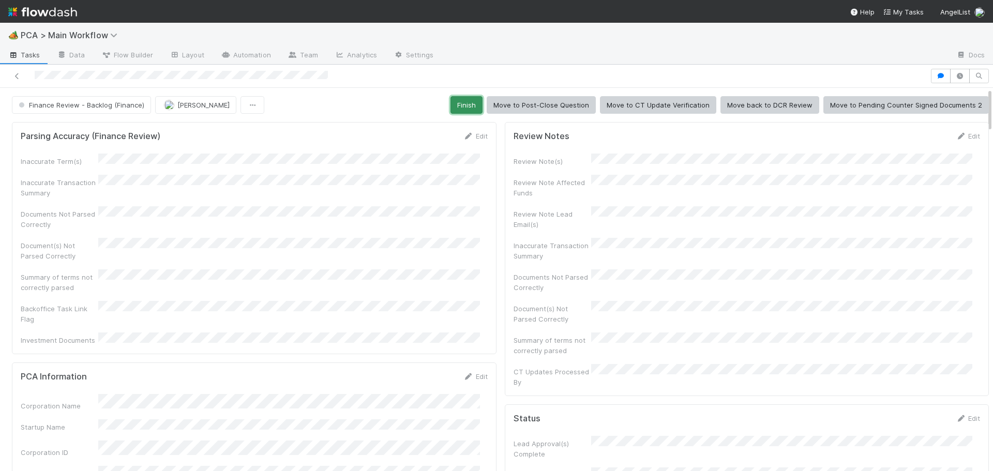
click at [458, 109] on button "Finish" at bounding box center [466, 105] width 32 height 18
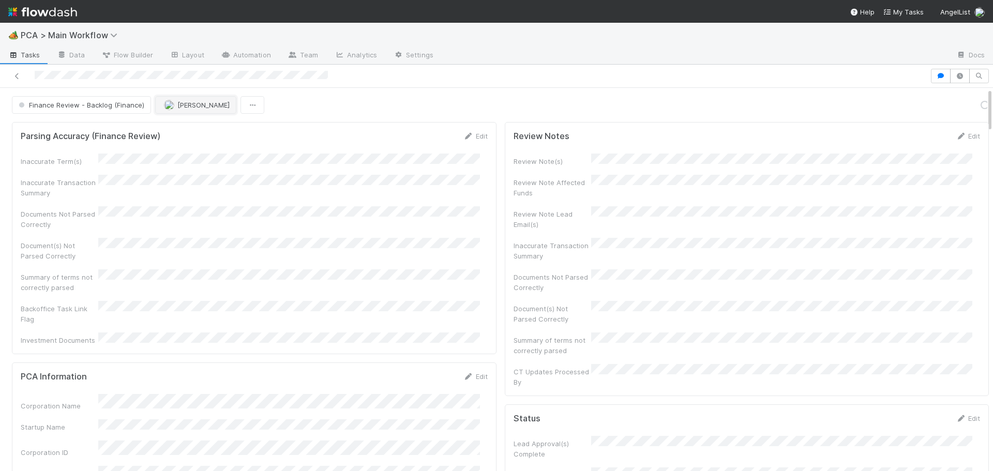
click at [181, 104] on span "[PERSON_NAME]" at bounding box center [203, 105] width 52 height 8
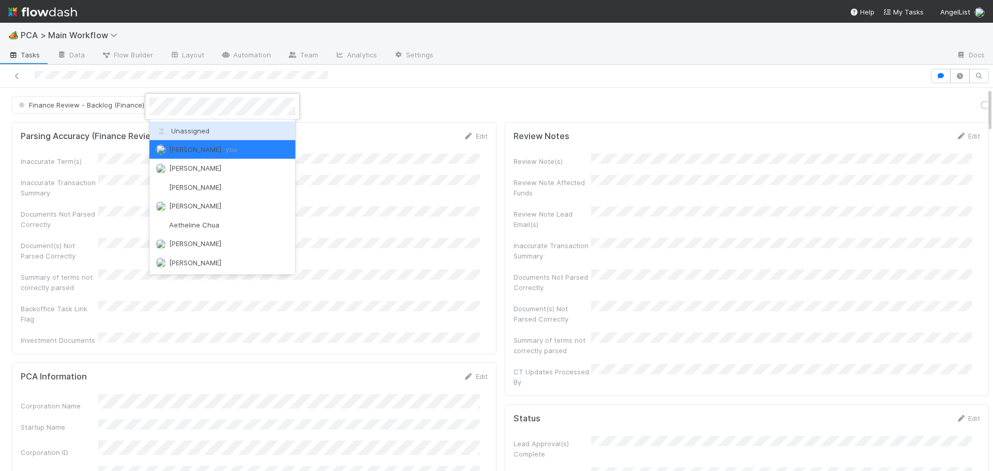
click at [187, 132] on span "Unassigned" at bounding box center [183, 131] width 54 height 8
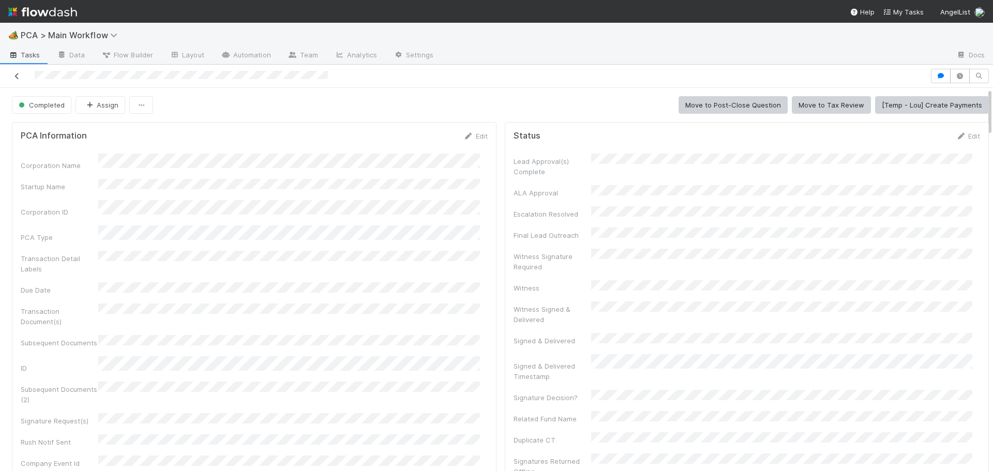
click at [16, 76] on icon at bounding box center [17, 76] width 10 height 7
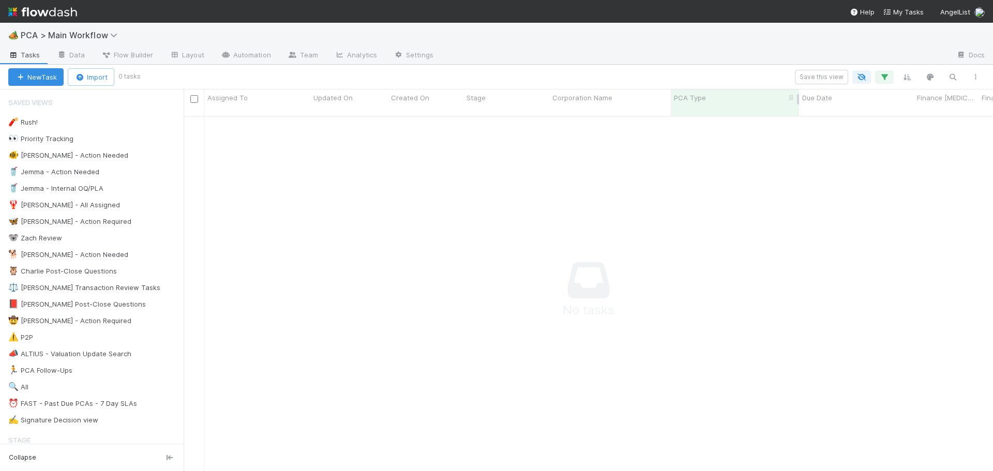
scroll to position [348, 802]
click at [884, 71] on button "button" at bounding box center [884, 76] width 19 height 13
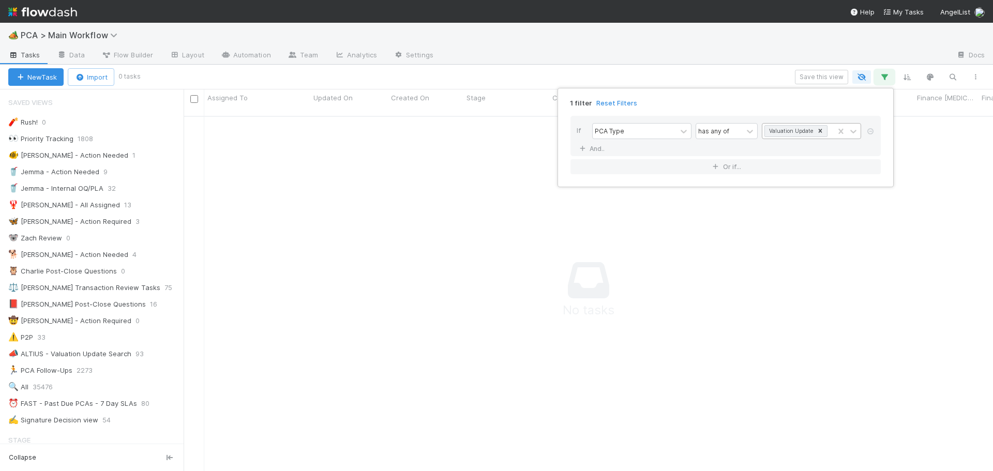
click at [819, 132] on icon at bounding box center [821, 131] width 4 height 4
click at [791, 227] on div "Acquisition" at bounding box center [811, 226] width 99 height 18
click at [732, 74] on div "1 filter Reset Filters If PCA Type has any of Acquisition And.. Or if..." at bounding box center [496, 235] width 993 height 471
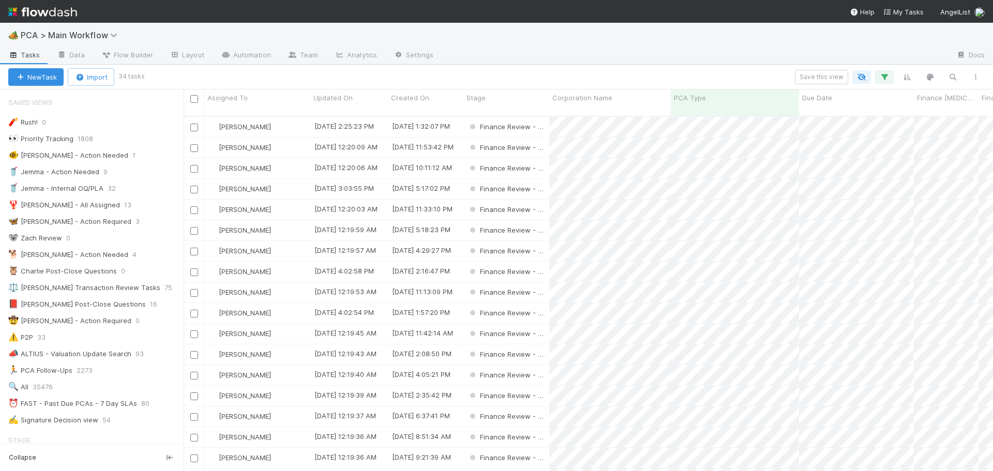
scroll to position [356, 802]
click at [192, 124] on input "checkbox" at bounding box center [194, 128] width 8 height 8
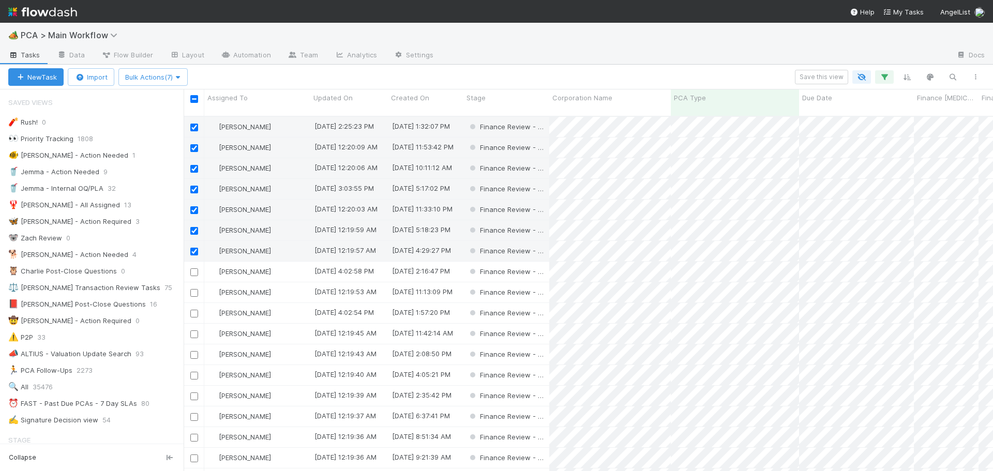
click at [194, 268] on input "checkbox" at bounding box center [194, 272] width 8 height 8
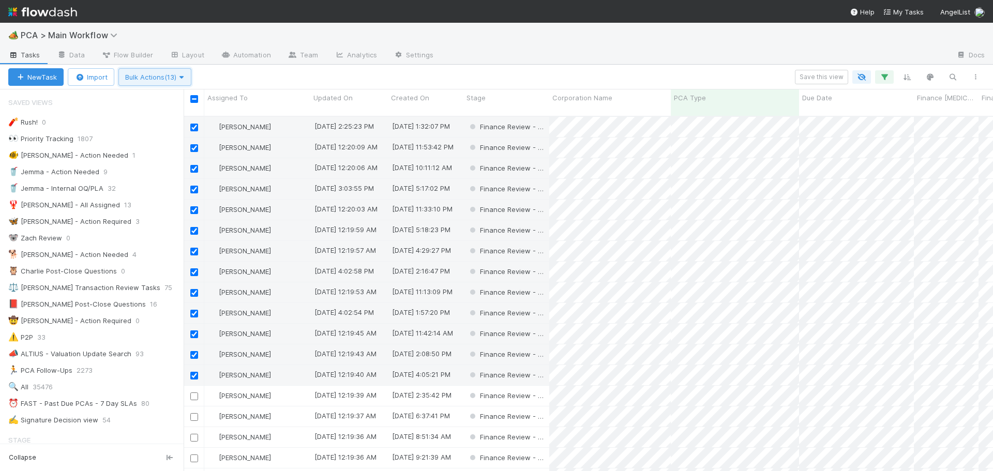
click at [182, 80] on icon "button" at bounding box center [181, 77] width 10 height 7
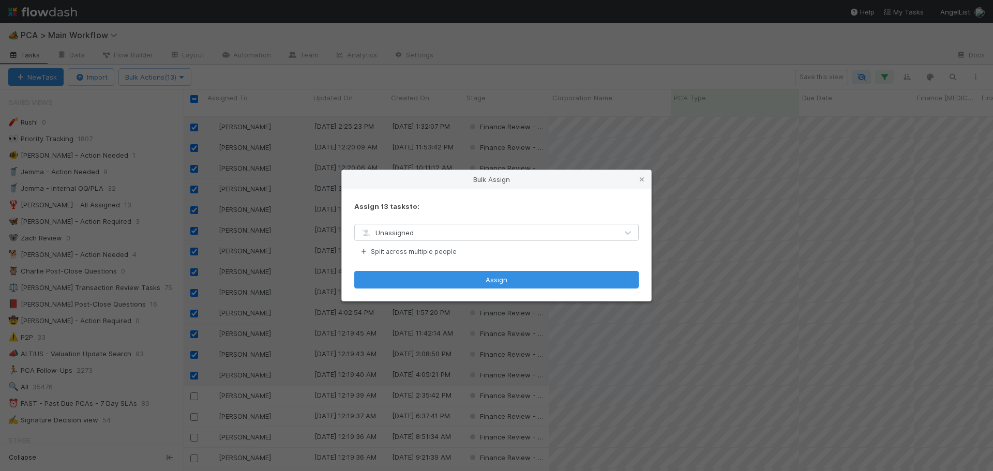
click at [405, 230] on span "Unassigned" at bounding box center [387, 233] width 54 height 8
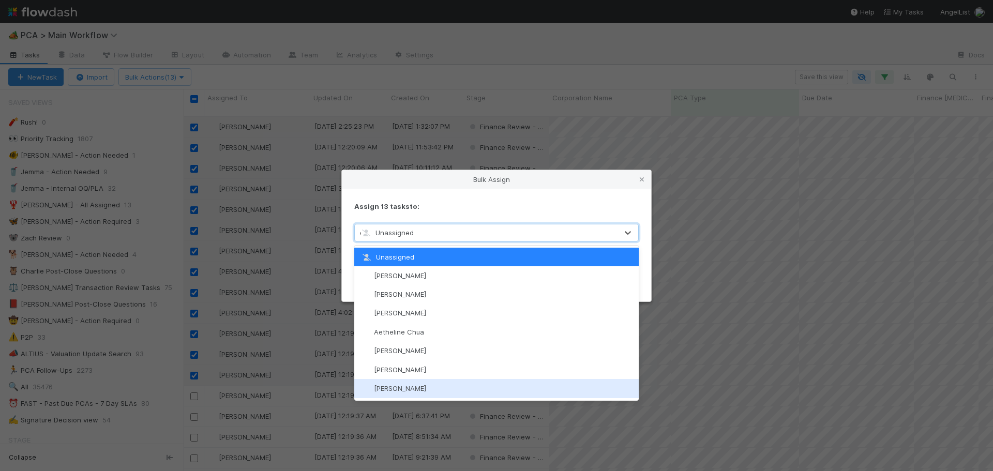
type input "don w"
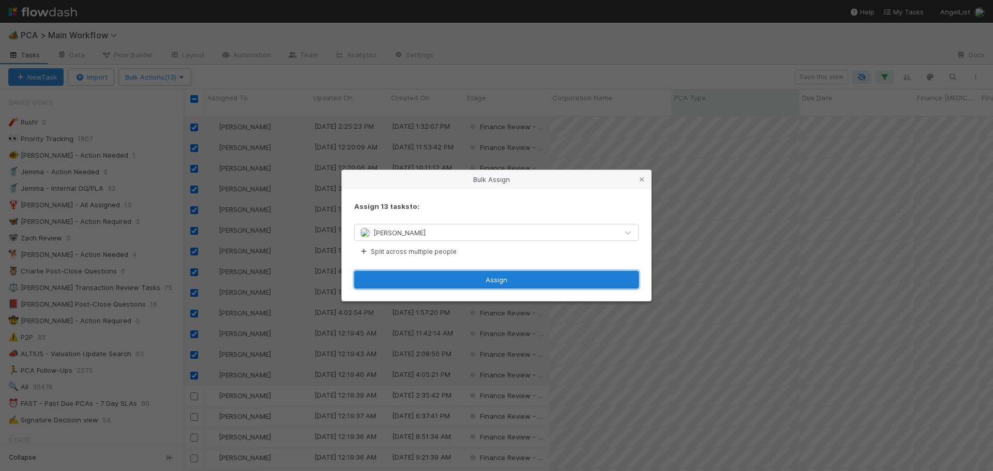
click at [401, 276] on button "Assign" at bounding box center [496, 280] width 284 height 18
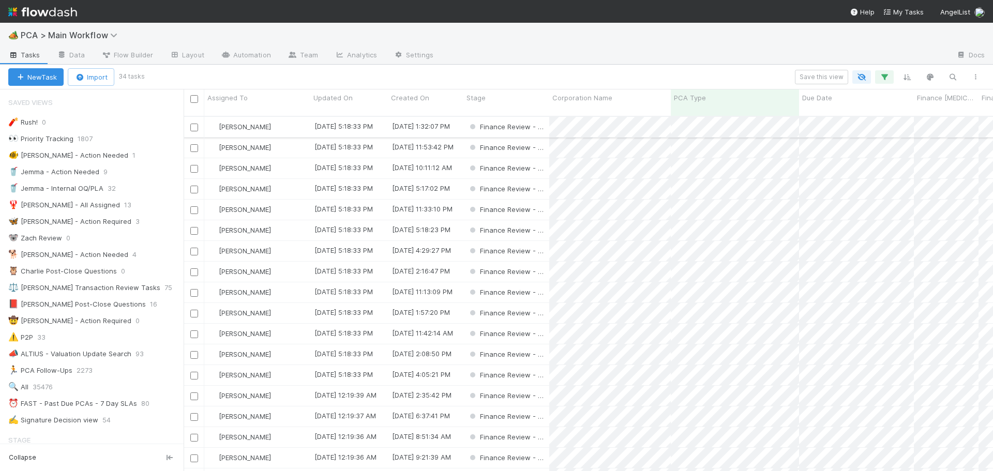
click at [272, 117] on div "[PERSON_NAME]" at bounding box center [257, 127] width 106 height 20
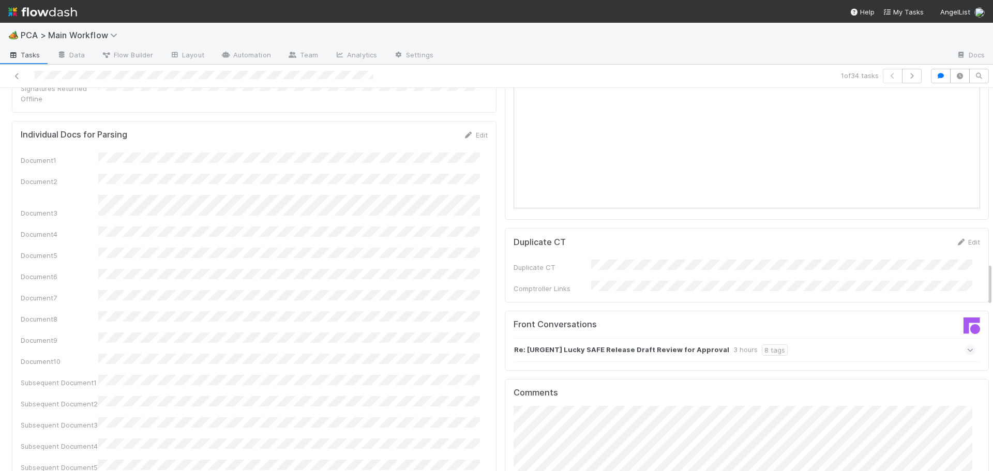
scroll to position [1552, 0]
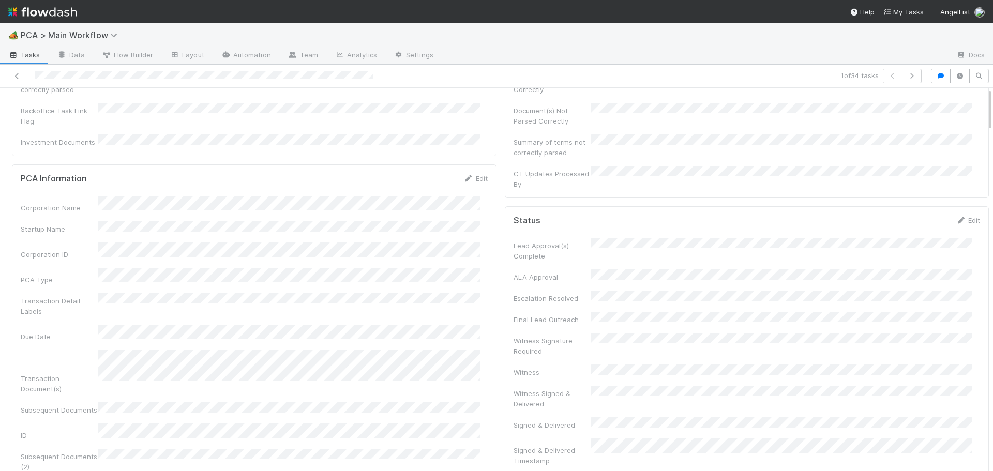
scroll to position [0, 0]
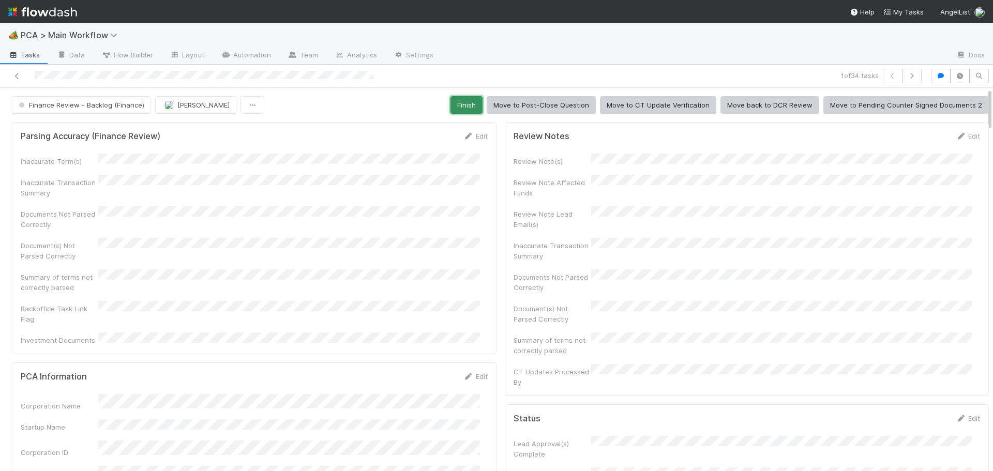
click at [455, 101] on button "Finish" at bounding box center [466, 105] width 32 height 18
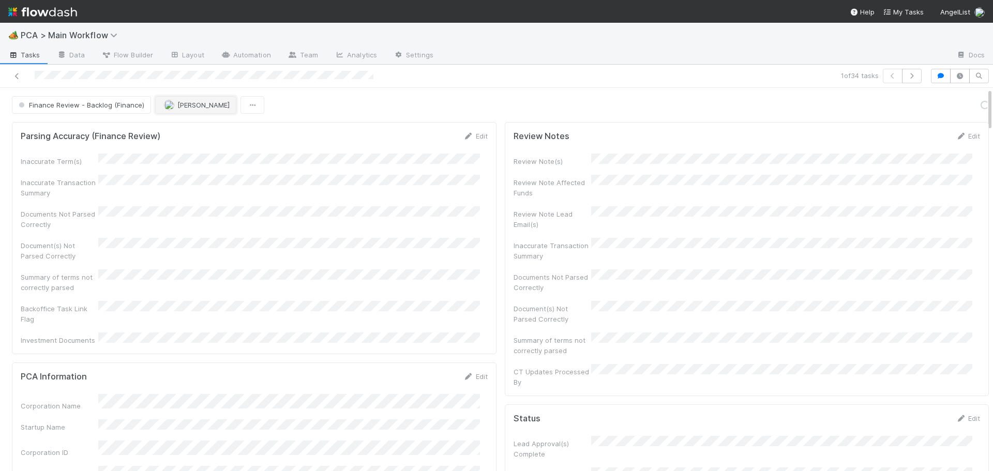
click at [168, 106] on img "button" at bounding box center [169, 105] width 10 height 10
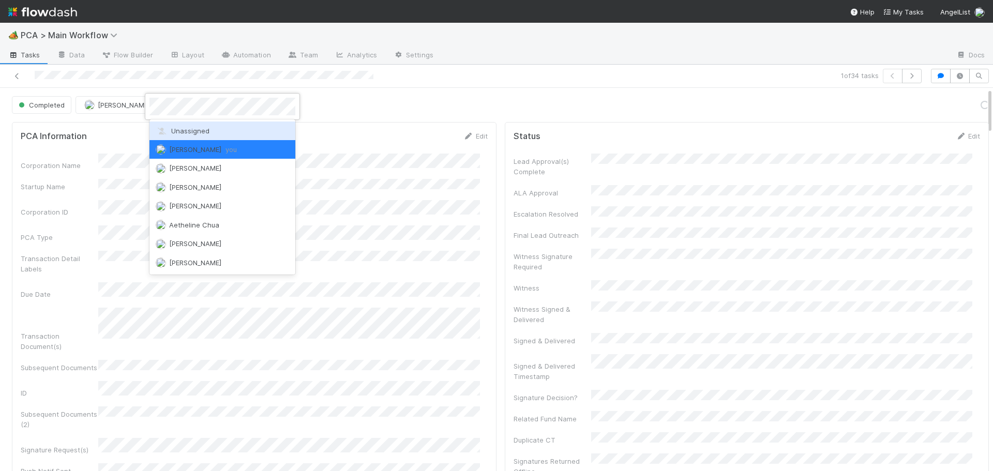
click at [168, 131] on span "Unassigned" at bounding box center [183, 131] width 54 height 8
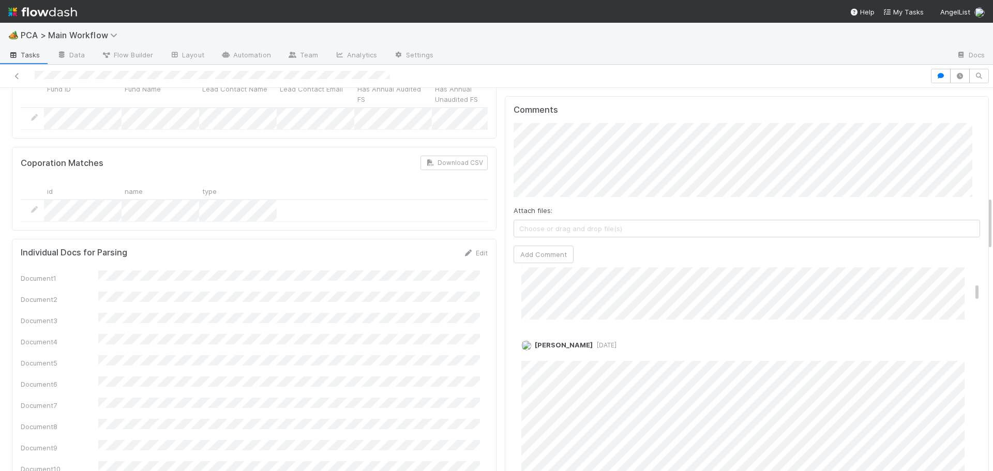
scroll to position [103, 0]
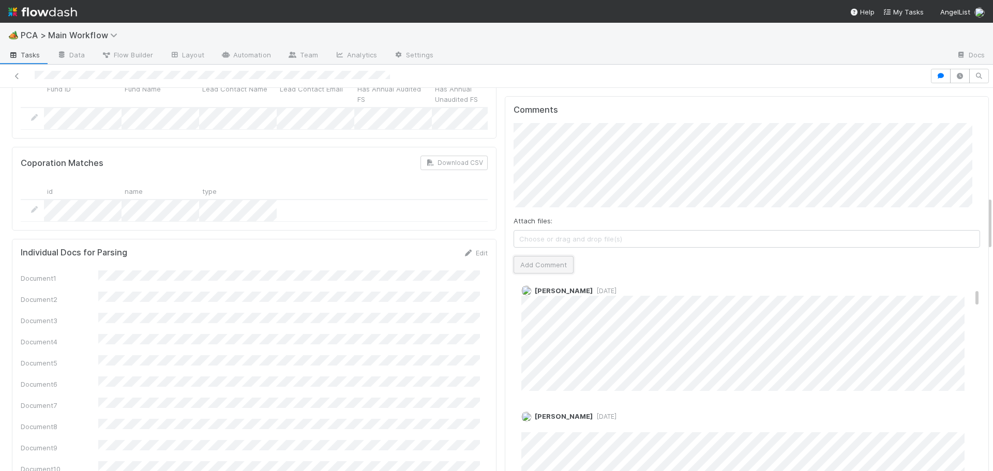
click at [526, 256] on button "Add Comment" at bounding box center [544, 265] width 60 height 18
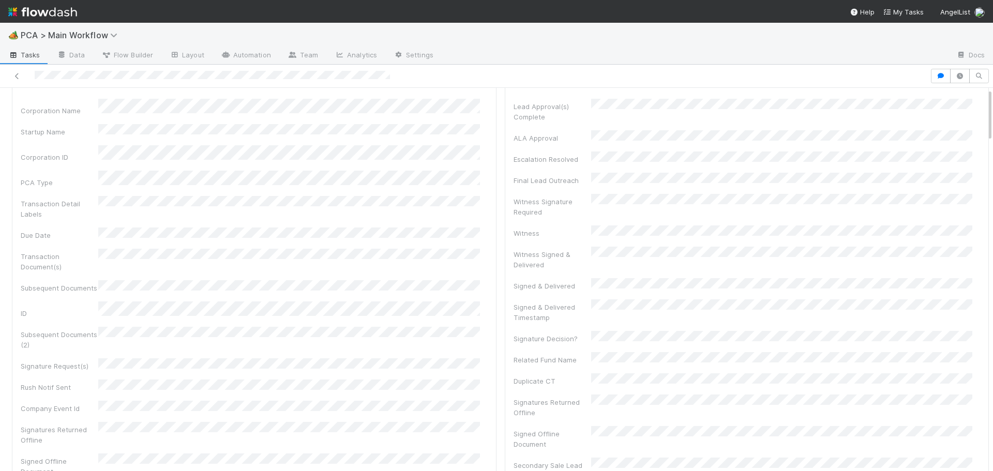
scroll to position [0, 0]
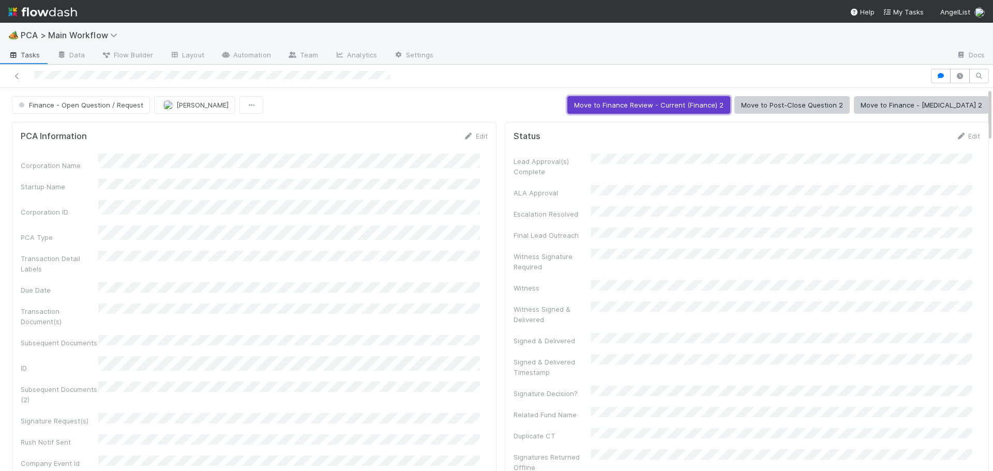
click at [644, 105] on button "Move to Finance Review - Current (Finance) 2" at bounding box center [648, 105] width 163 height 18
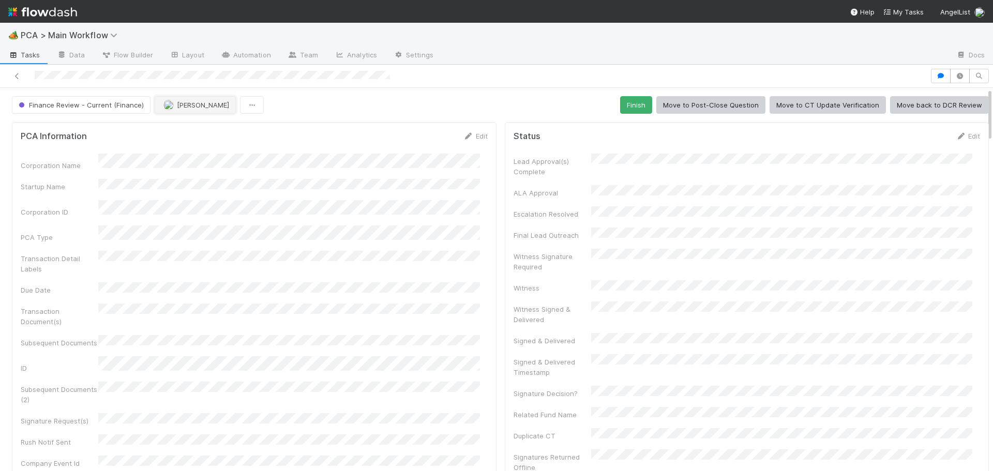
click at [171, 106] on span "[PERSON_NAME]" at bounding box center [196, 105] width 66 height 8
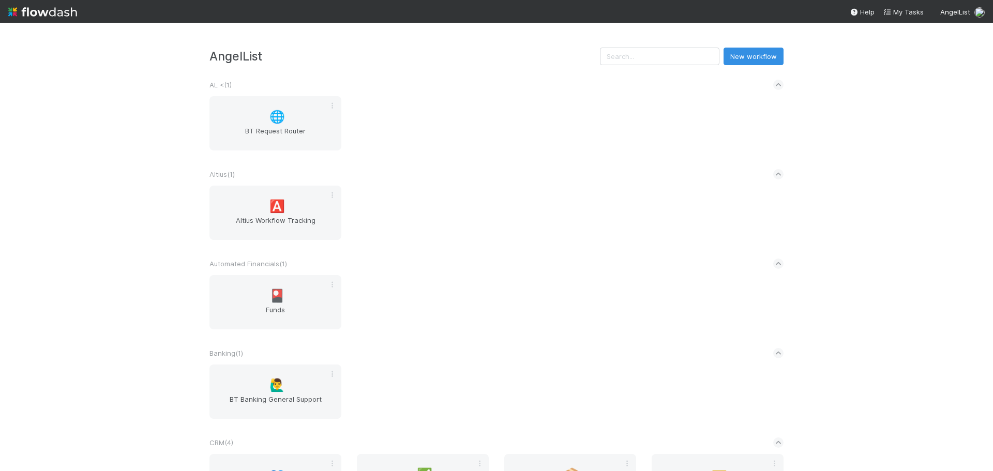
scroll to position [1500, 0]
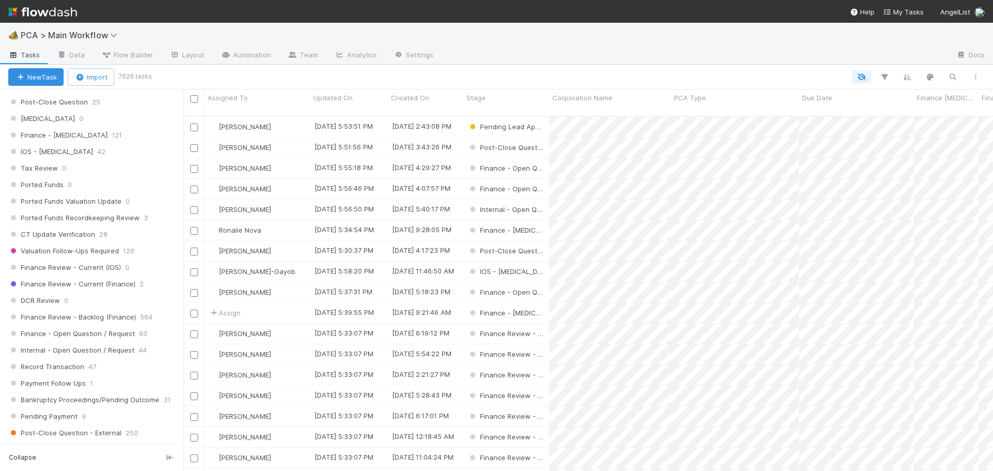
scroll to position [621, 0]
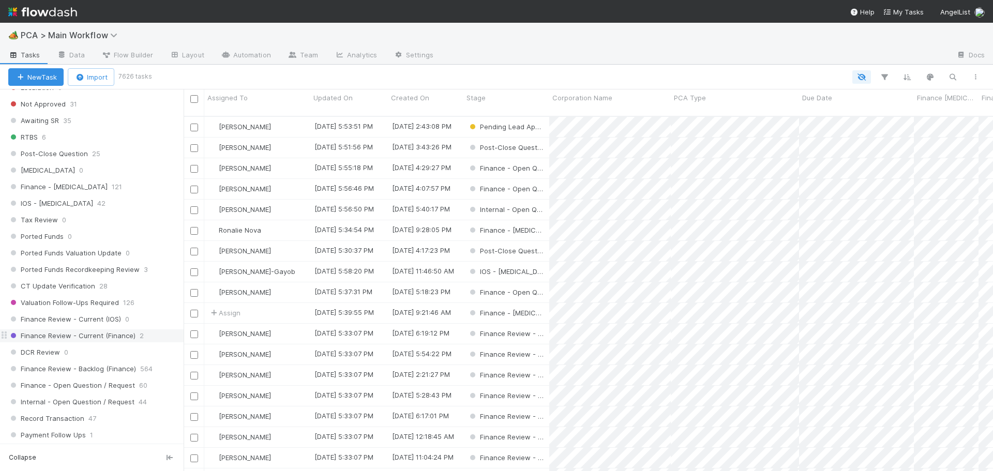
click at [87, 336] on span "Finance Review - Current (Finance)" at bounding box center [71, 335] width 127 height 13
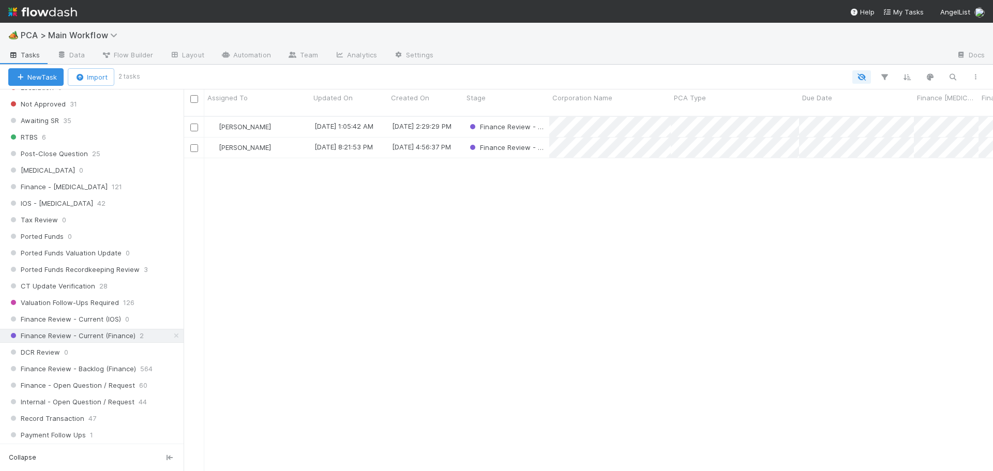
scroll to position [356, 802]
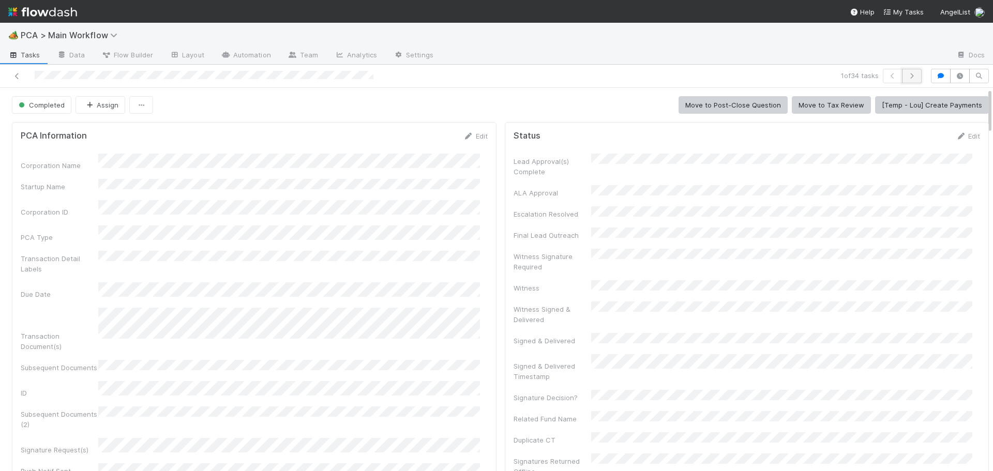
click at [909, 70] on button "button" at bounding box center [912, 76] width 20 height 14
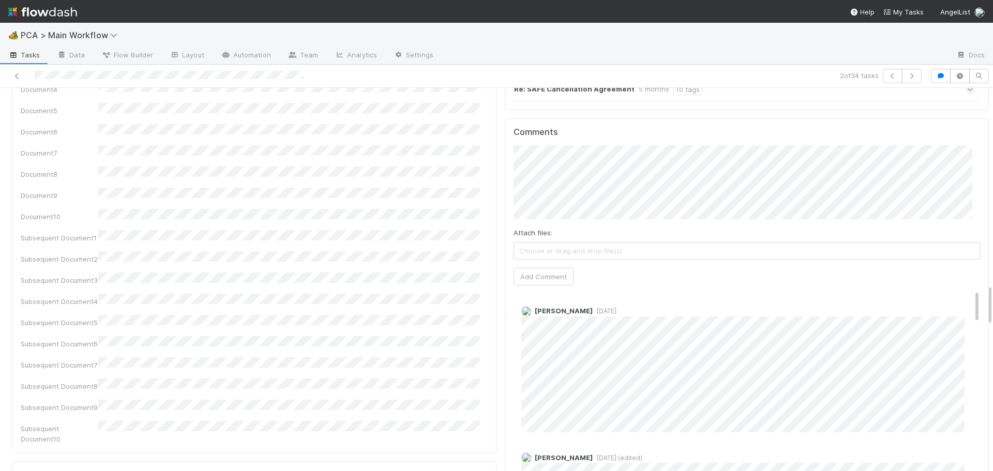
scroll to position [1804, 0]
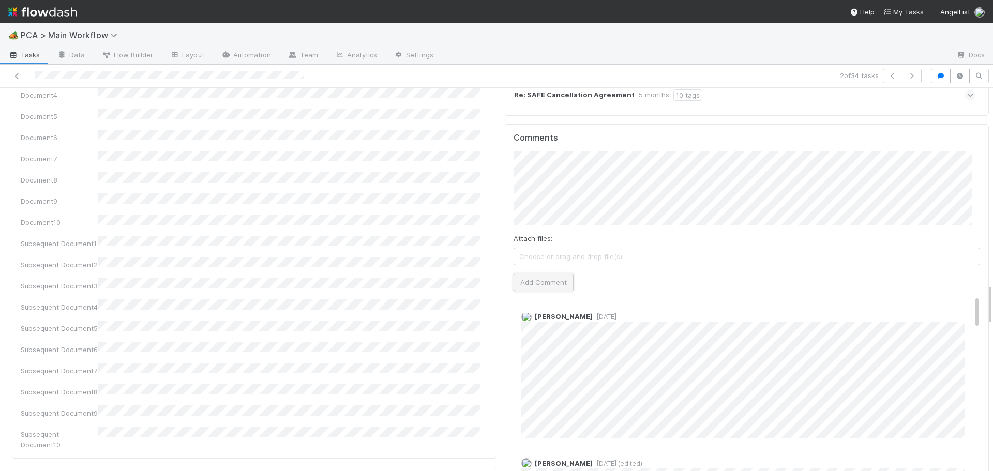
click at [514, 274] on button "Add Comment" at bounding box center [544, 283] width 60 height 18
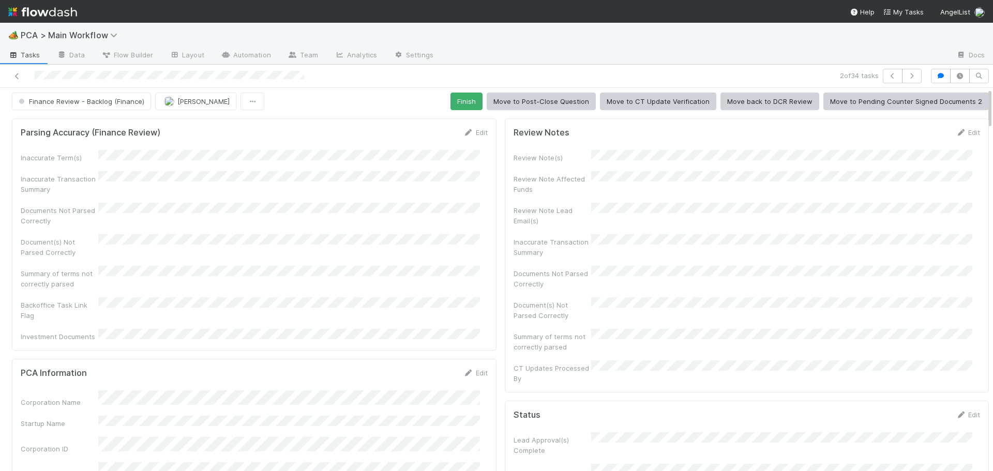
scroll to position [0, 0]
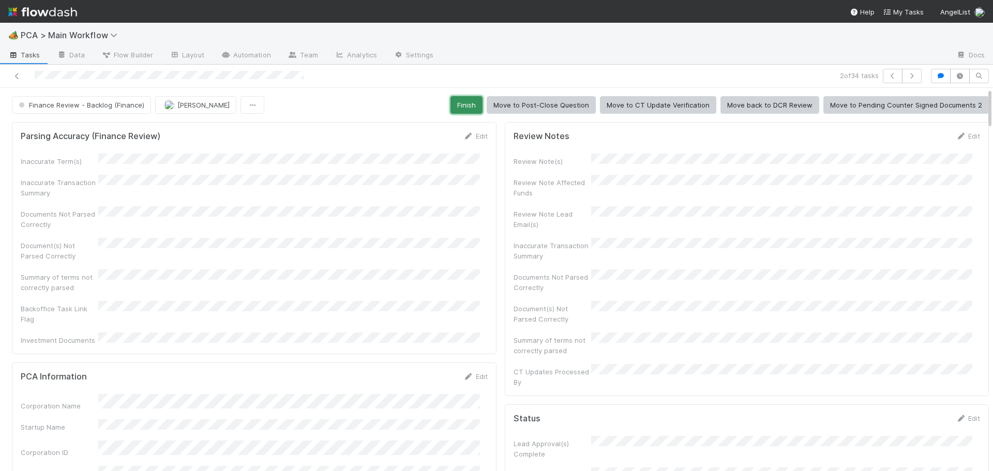
click at [451, 103] on button "Finish" at bounding box center [466, 105] width 32 height 18
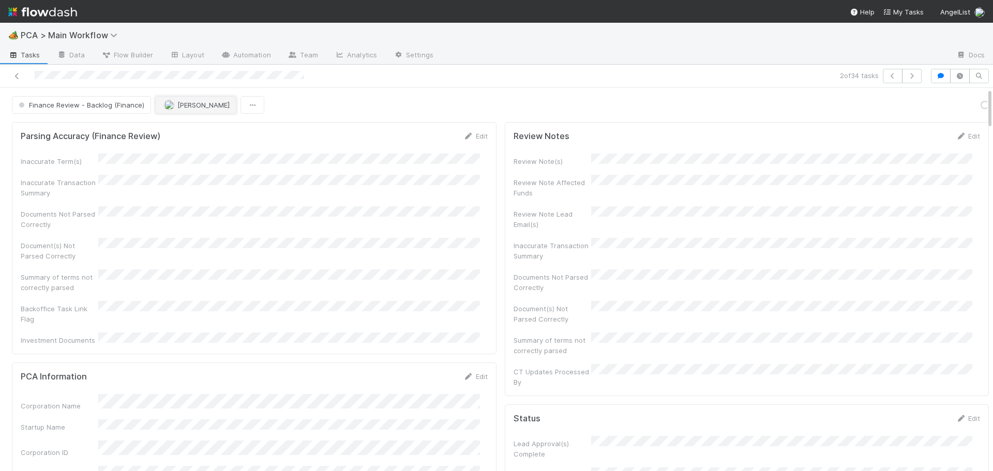
click at [168, 108] on img "button" at bounding box center [169, 105] width 10 height 10
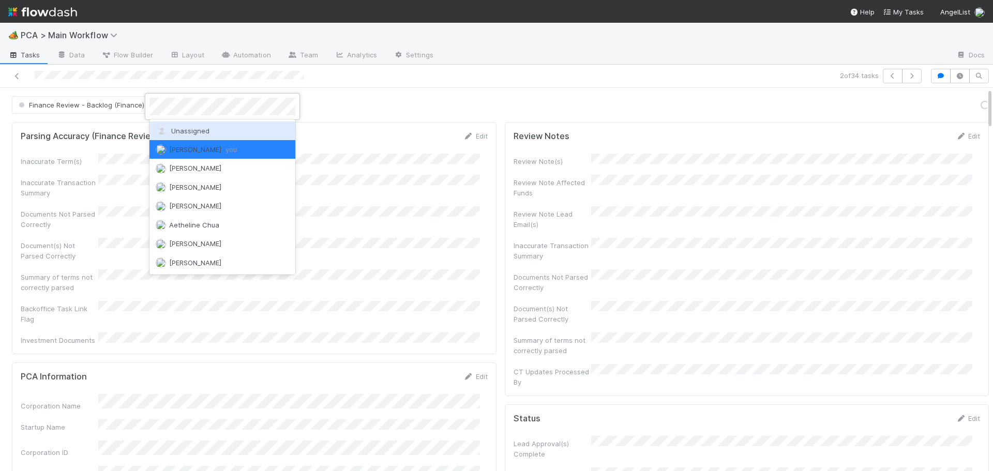
click at [180, 130] on span "Unassigned" at bounding box center [183, 131] width 54 height 8
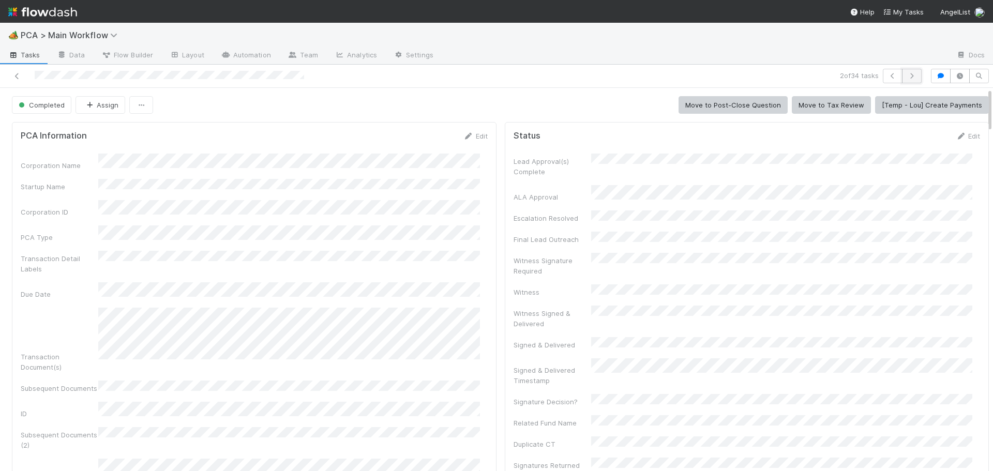
click at [910, 75] on button "button" at bounding box center [912, 76] width 20 height 14
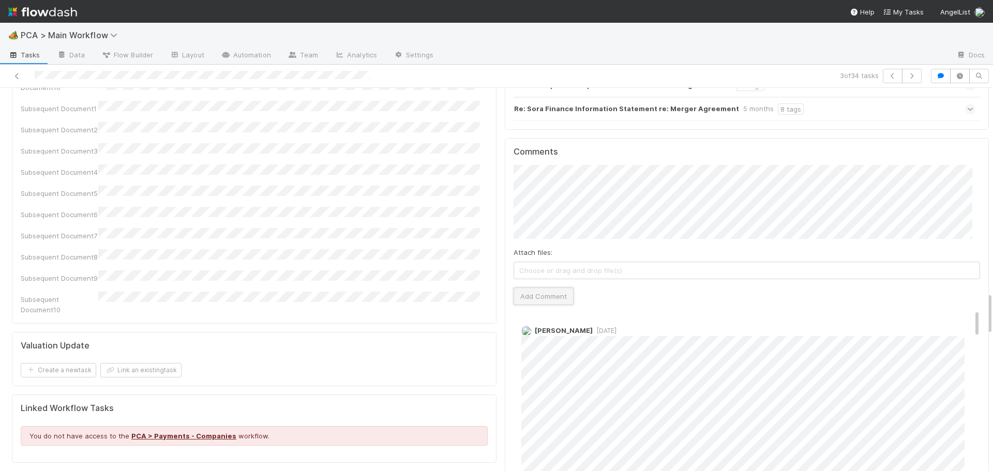
click at [550, 288] on button "Add Comment" at bounding box center [544, 297] width 60 height 18
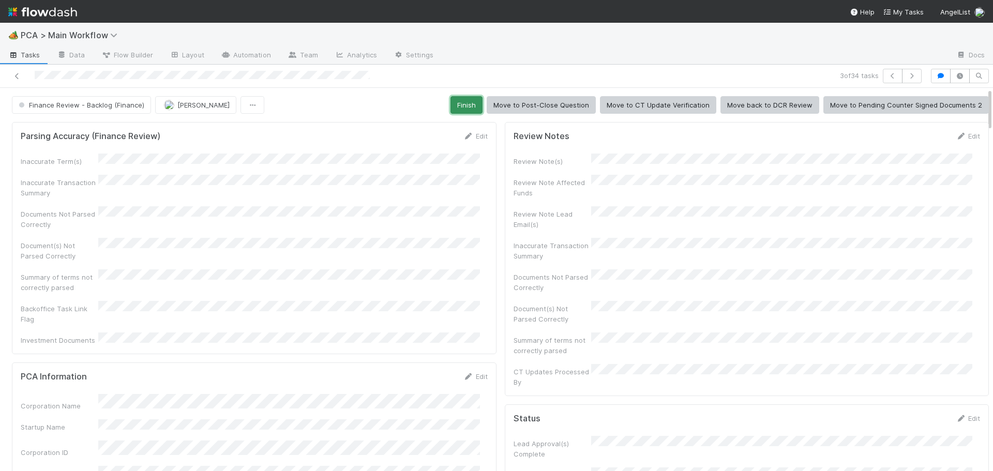
click at [458, 103] on button "Finish" at bounding box center [466, 105] width 32 height 18
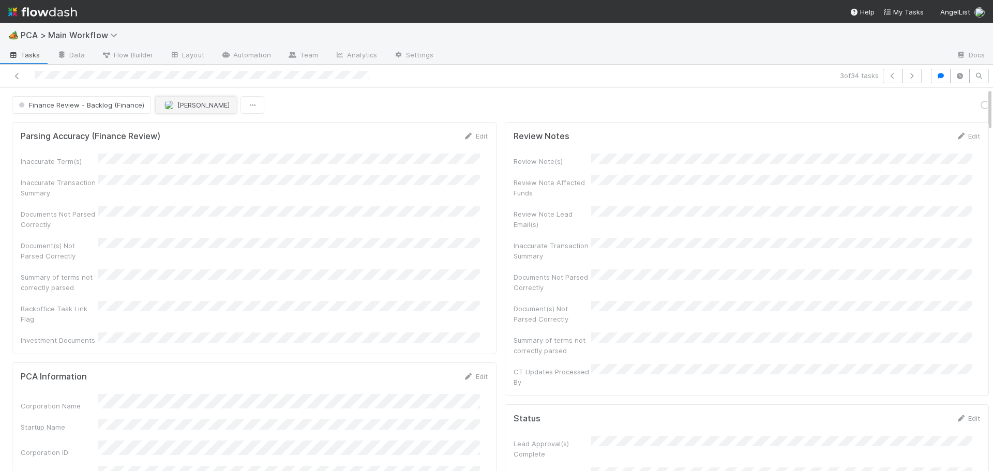
click at [195, 113] on button "[PERSON_NAME]" at bounding box center [195, 105] width 81 height 18
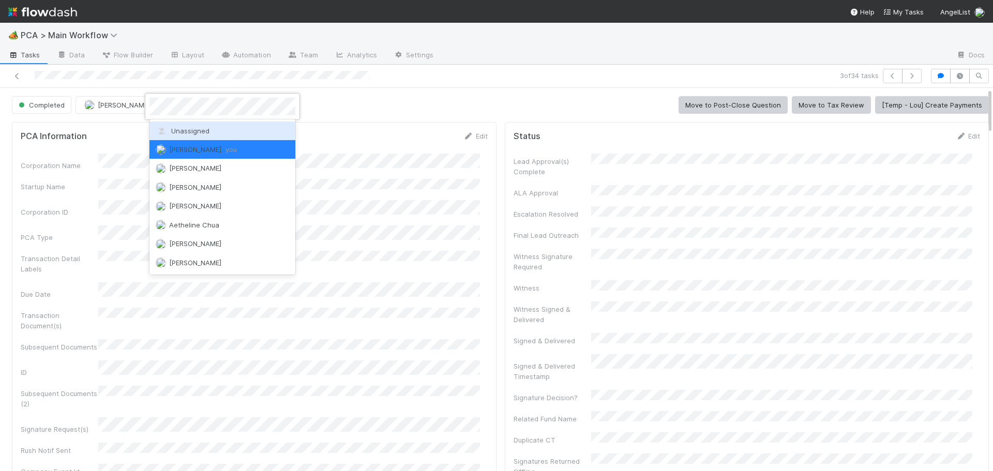
click at [190, 130] on span "Unassigned" at bounding box center [183, 131] width 54 height 8
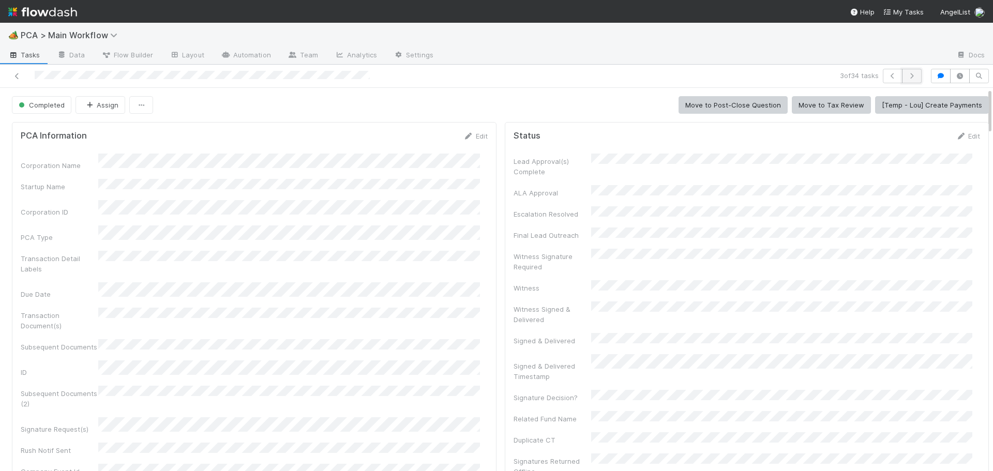
click at [907, 78] on icon "button" at bounding box center [912, 76] width 10 height 6
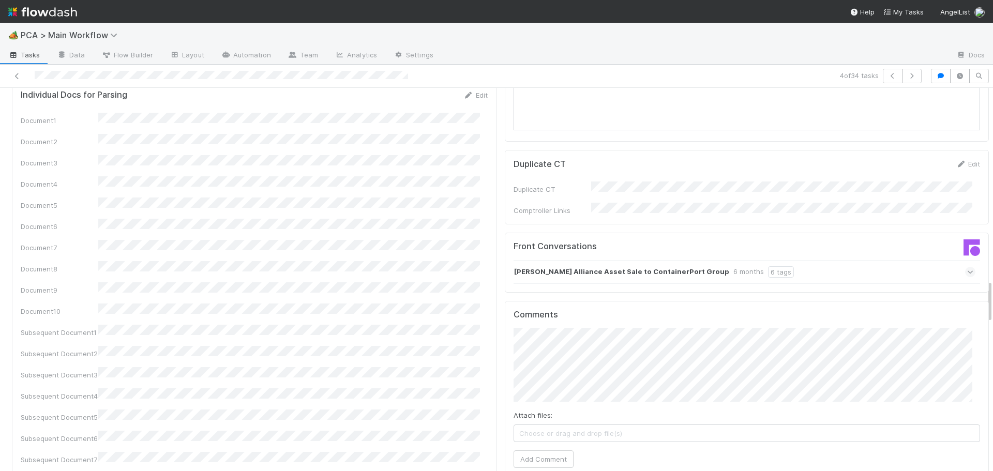
scroll to position [1758, 0]
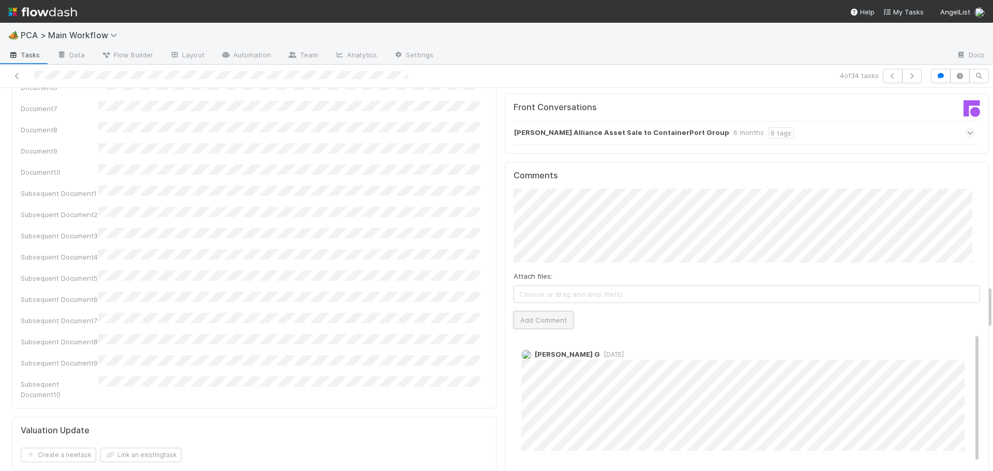
click at [539, 311] on button "Add Comment" at bounding box center [544, 320] width 60 height 18
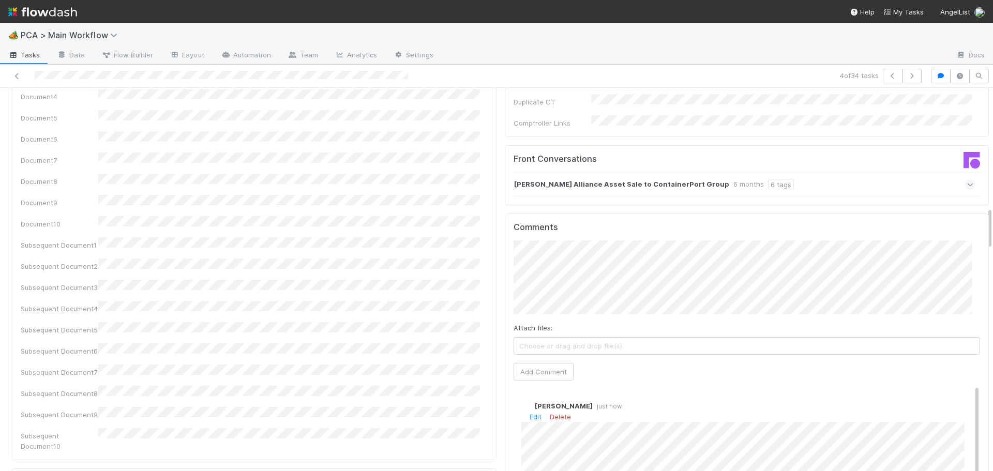
scroll to position [0, 0]
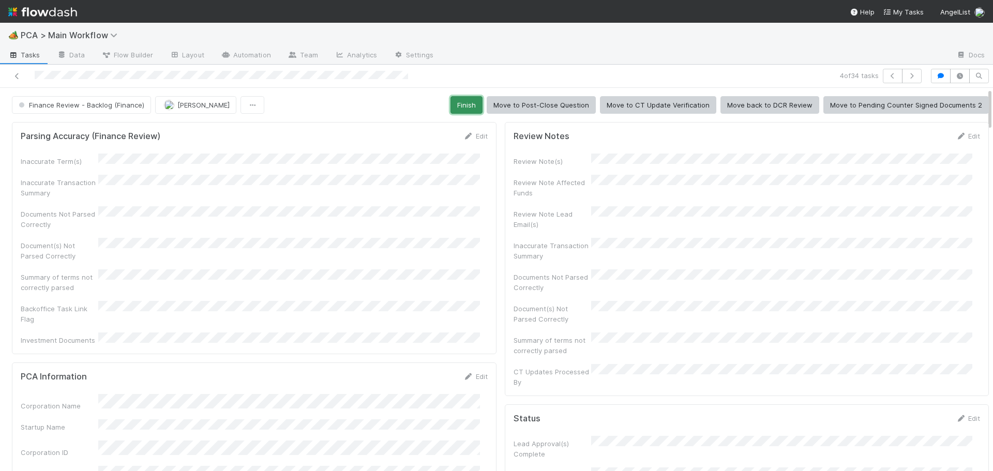
click at [471, 107] on button "Finish" at bounding box center [466, 105] width 32 height 18
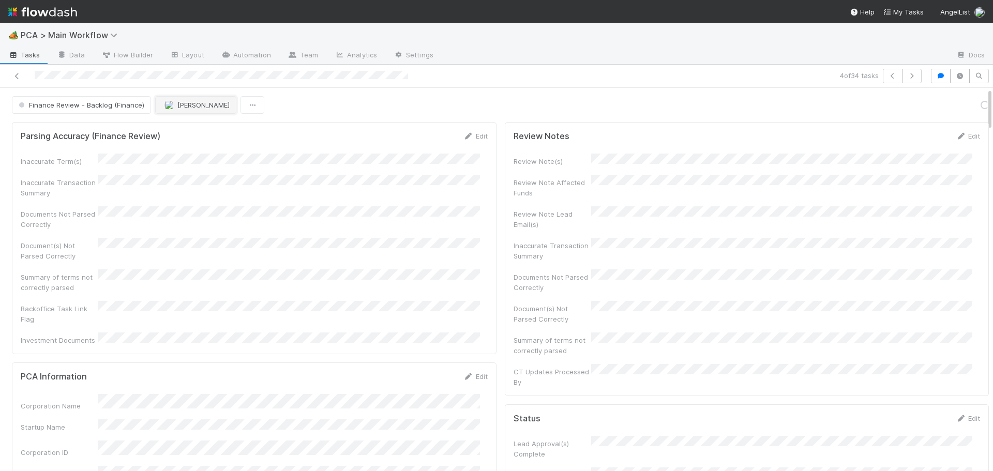
click at [198, 105] on span "[PERSON_NAME]" at bounding box center [203, 105] width 52 height 8
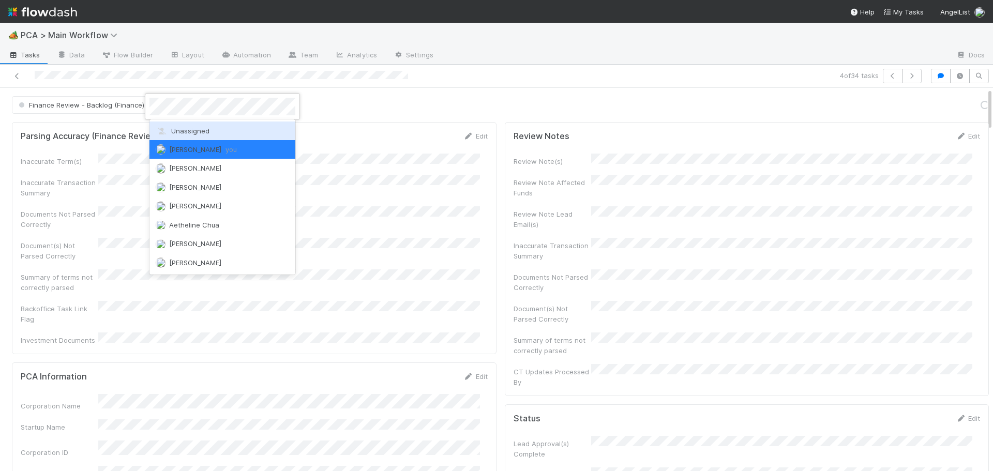
click at [197, 129] on span "Unassigned" at bounding box center [183, 131] width 54 height 8
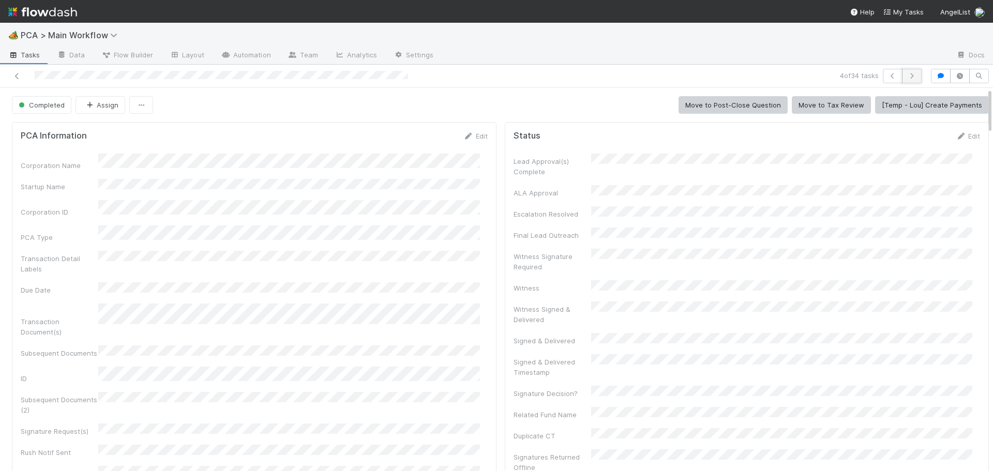
click at [907, 78] on icon "button" at bounding box center [912, 76] width 10 height 6
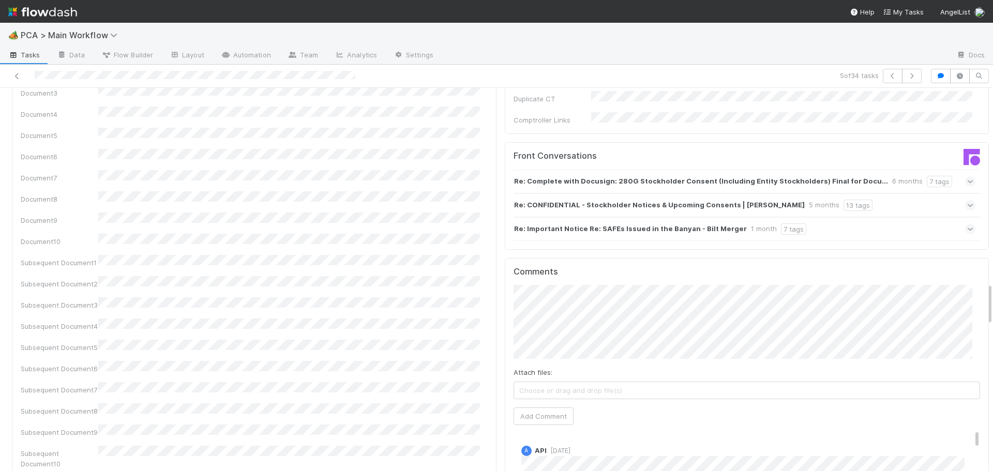
scroll to position [1758, 0]
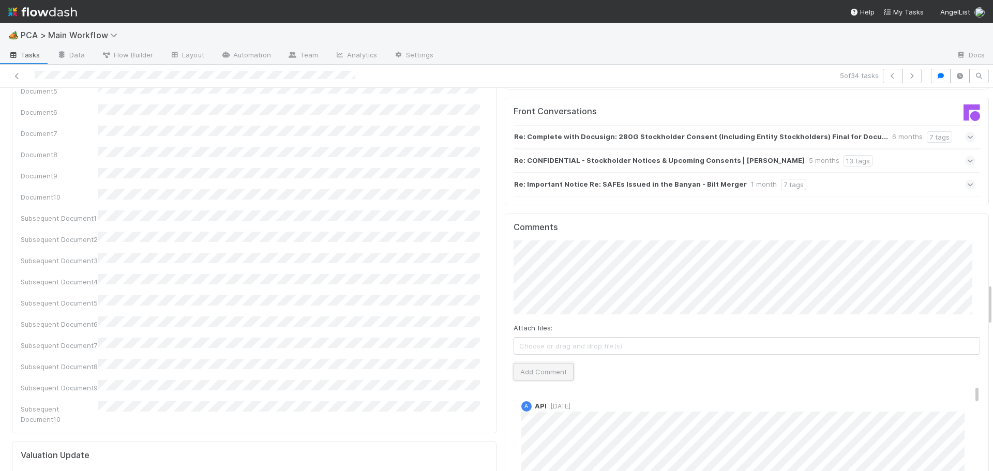
click at [522, 363] on button "Add Comment" at bounding box center [544, 372] width 60 height 18
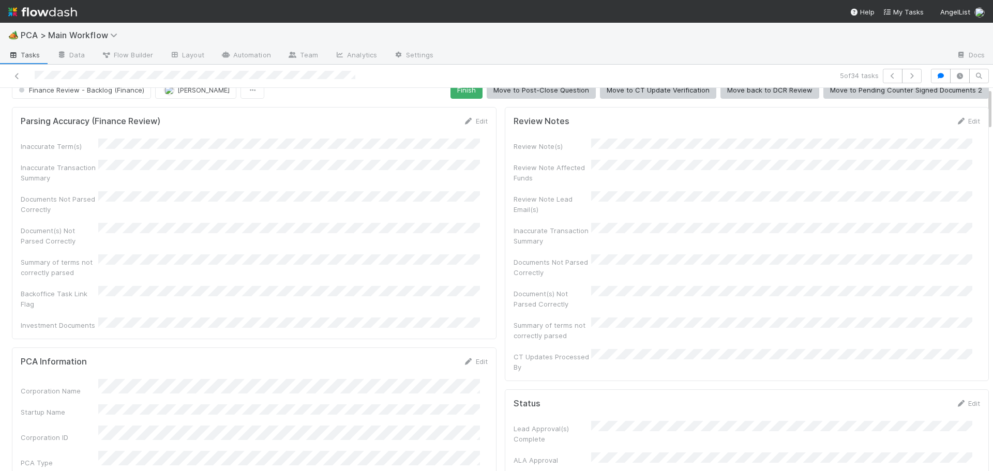
scroll to position [0, 0]
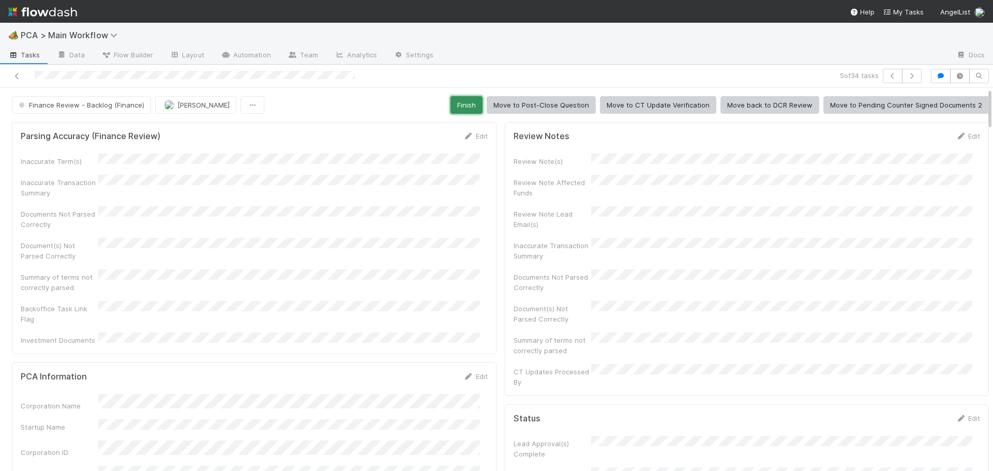
click at [469, 101] on button "Finish" at bounding box center [466, 105] width 32 height 18
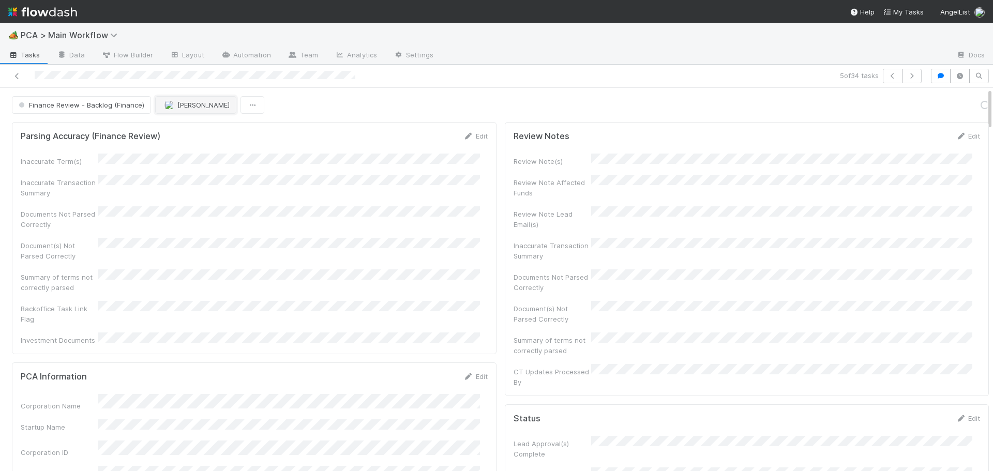
click at [199, 108] on span "[PERSON_NAME]" at bounding box center [203, 105] width 52 height 8
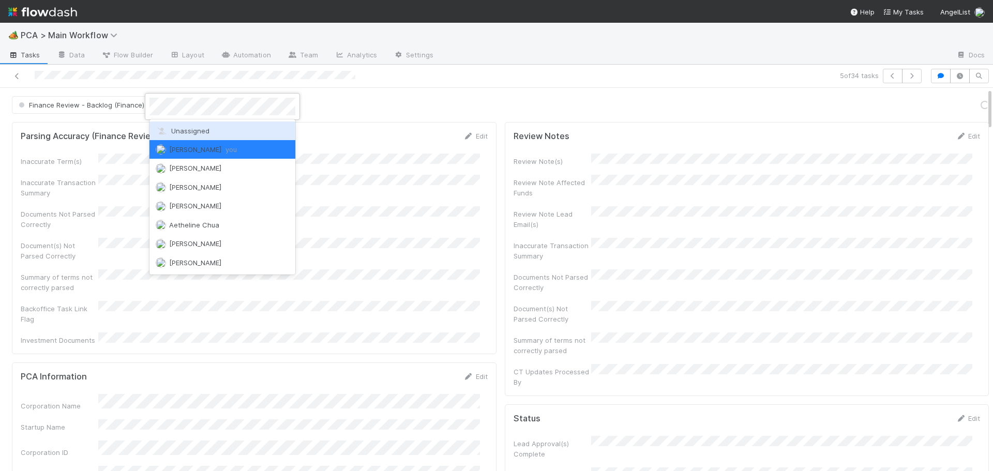
click at [197, 128] on span "Unassigned" at bounding box center [183, 131] width 54 height 8
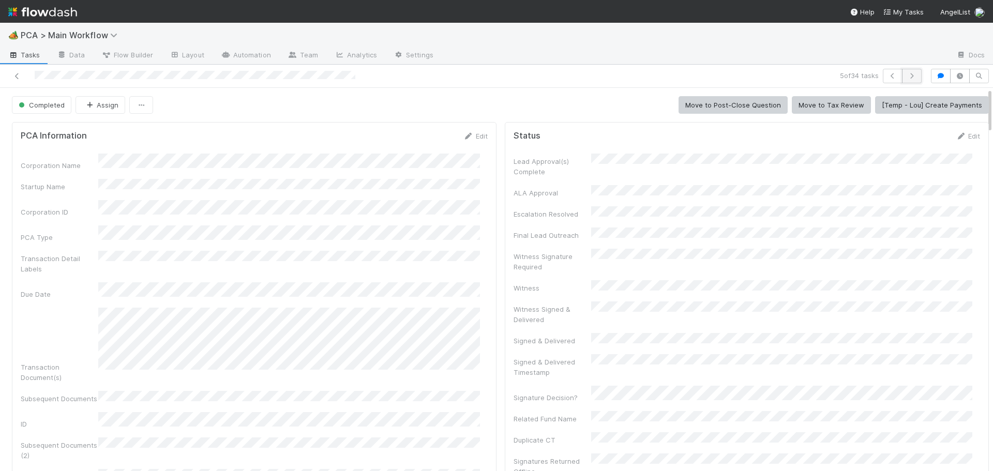
click at [902, 77] on button "button" at bounding box center [912, 76] width 20 height 14
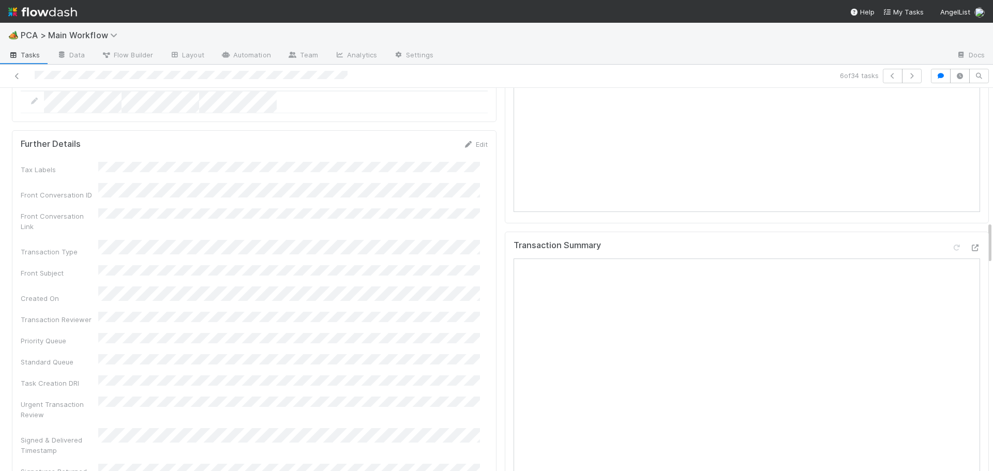
scroll to position [1241, 0]
drag, startPoint x: 958, startPoint y: 172, endPoint x: 871, endPoint y: 177, distance: 87.6
click at [871, 240] on div "Transaction Summary Open in [GEOGRAPHIC_DATA]" at bounding box center [747, 249] width 467 height 19
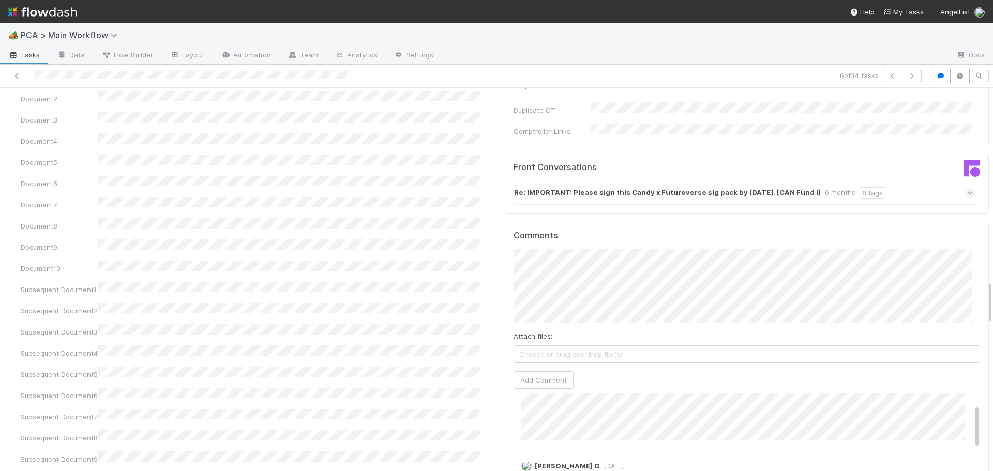
scroll to position [1758, 0]
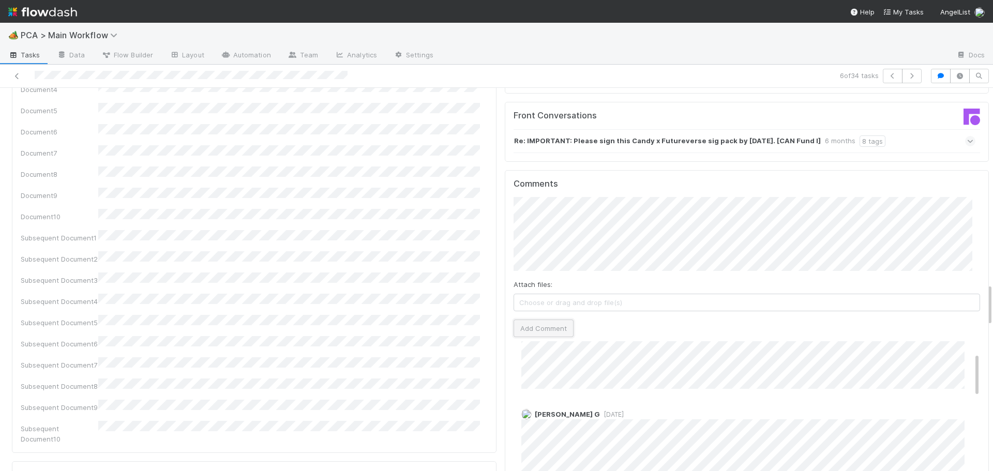
click at [514, 320] on button "Add Comment" at bounding box center [544, 329] width 60 height 18
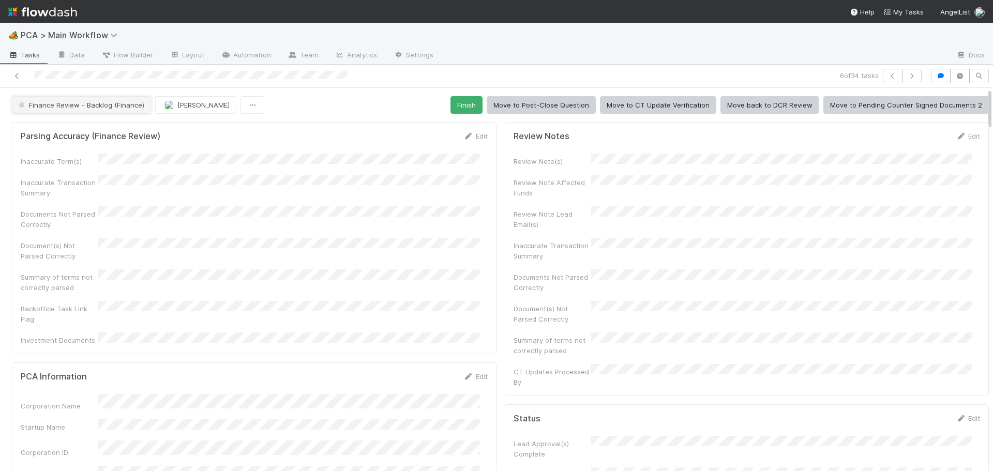
click at [100, 104] on span "Finance Review - Backlog (Finance)" at bounding box center [81, 105] width 128 height 8
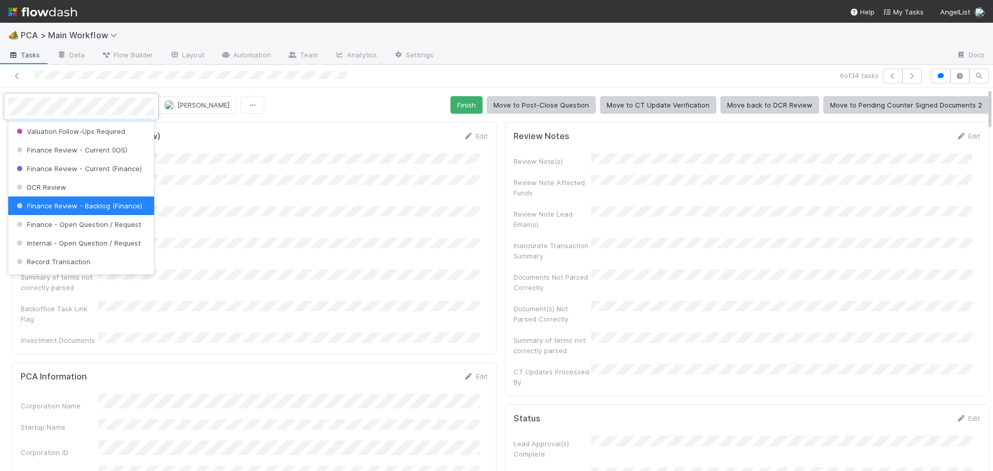
scroll to position [511, 0]
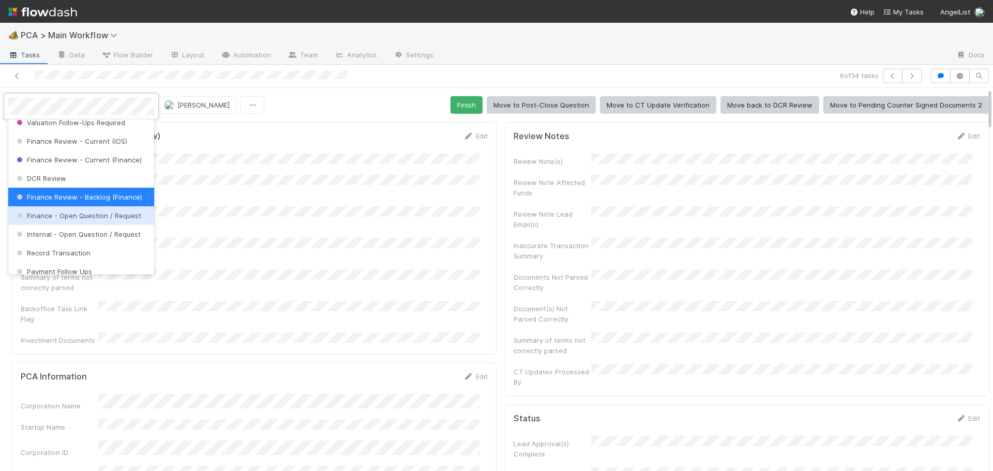
click at [82, 220] on span "Finance - Open Question / Request" at bounding box center [77, 216] width 127 height 8
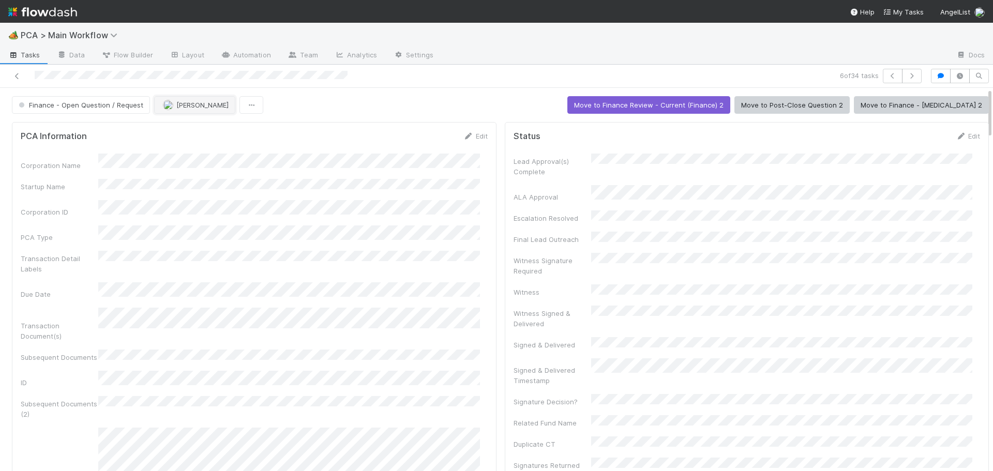
click at [176, 103] on span "[PERSON_NAME]" at bounding box center [202, 105] width 52 height 8
click at [907, 76] on icon "button" at bounding box center [912, 76] width 10 height 6
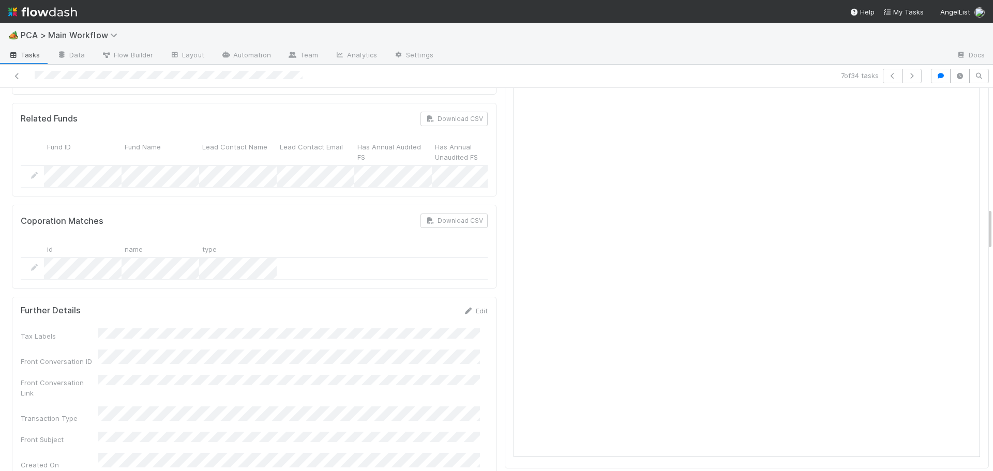
scroll to position [1189, 0]
drag, startPoint x: 965, startPoint y: 219, endPoint x: 925, endPoint y: 227, distance: 40.6
click at [925, 288] on div "Transaction Summary" at bounding box center [747, 297] width 467 height 19
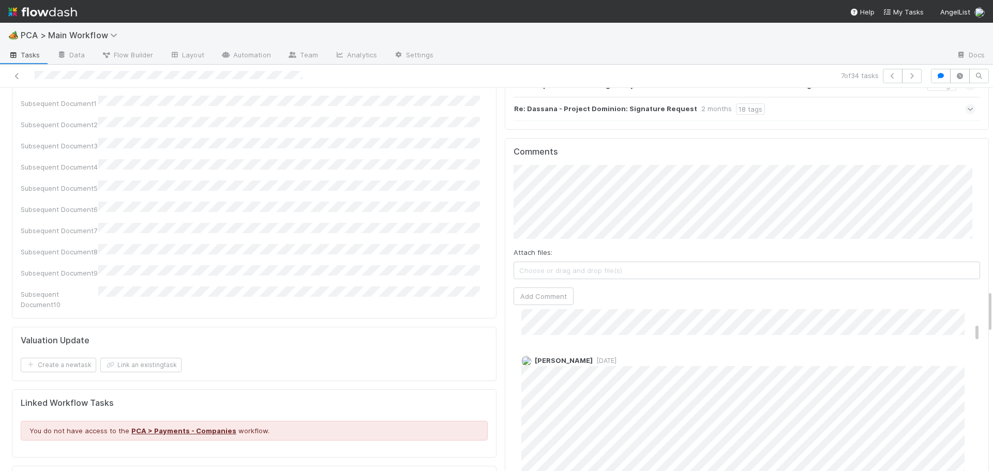
scroll to position [155, 0]
click at [521, 288] on button "Add Comment" at bounding box center [544, 297] width 60 height 18
click at [501, 395] on div "Review Notes Edit Review Note(s) Review Note Affected Funds Review Note Lead Em…" at bounding box center [747, 92] width 493 height 3569
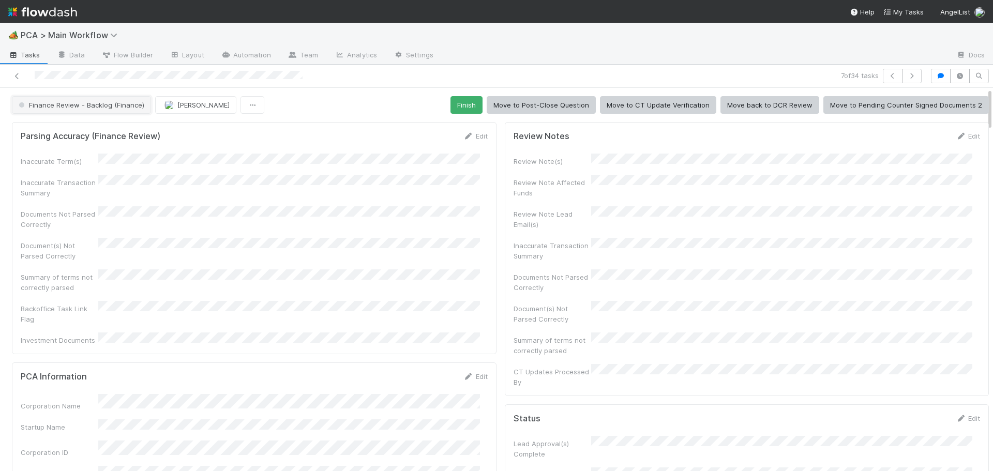
click at [99, 108] on span "Finance Review - Backlog (Finance)" at bounding box center [81, 105] width 128 height 8
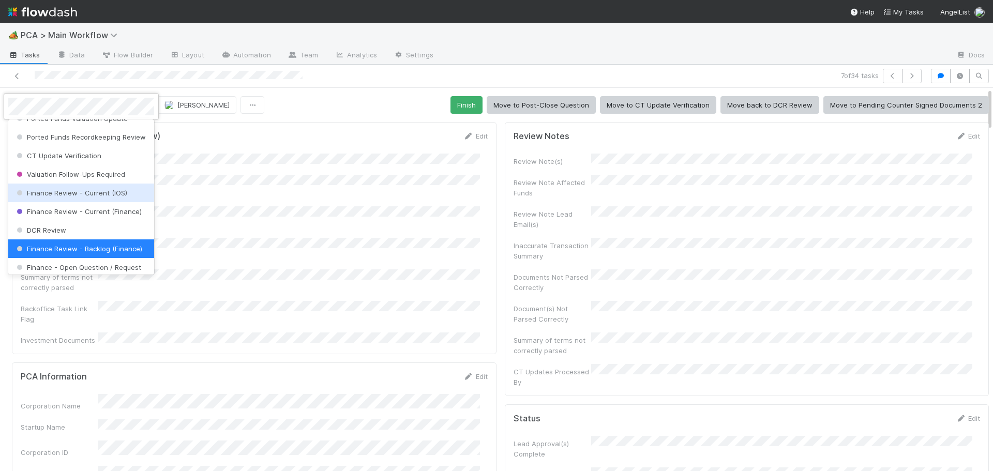
scroll to position [511, 0]
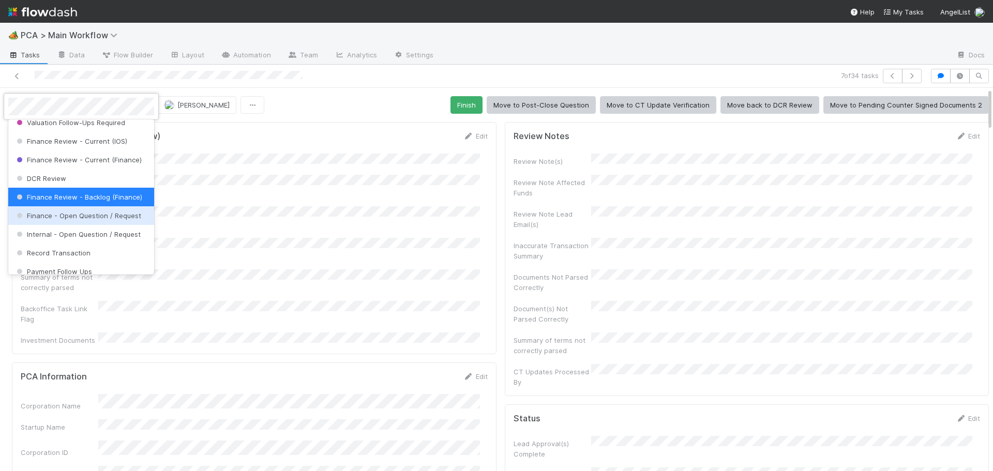
click at [71, 225] on div "Finance - Open Question / Request" at bounding box center [81, 215] width 146 height 19
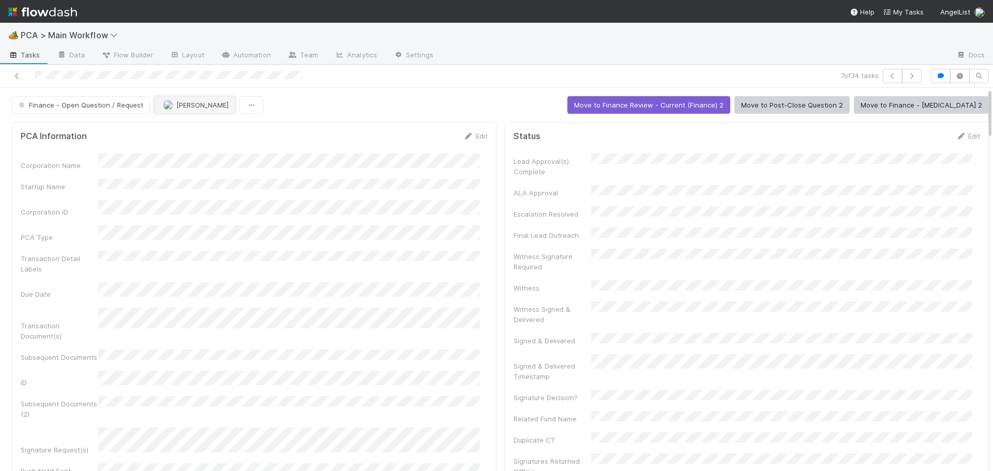
click at [191, 103] on span "[PERSON_NAME]" at bounding box center [202, 105] width 52 height 8
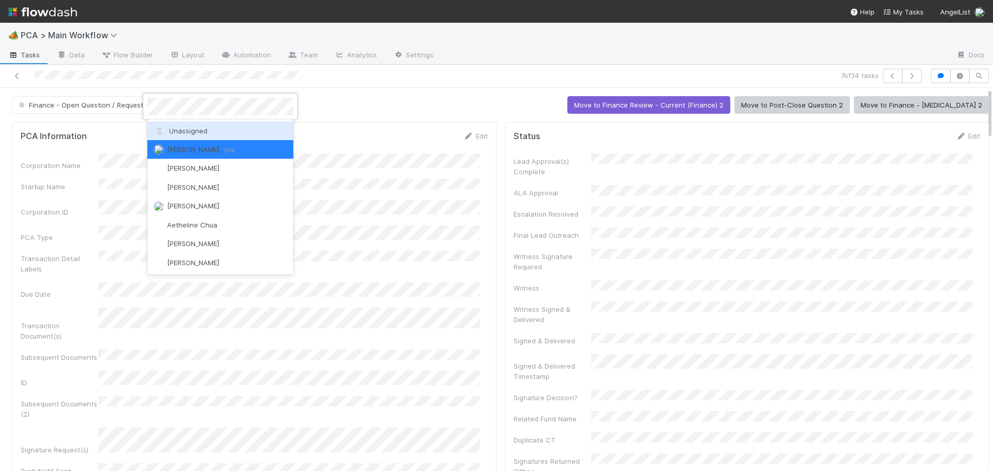
drag, startPoint x: 192, startPoint y: 129, endPoint x: 490, endPoint y: 98, distance: 300.0
click at [490, 98] on body "🏕️ PCA > Main Workflow Tasks Data Flow Builder Layout Automation Team Analytics…" at bounding box center [496, 235] width 993 height 471
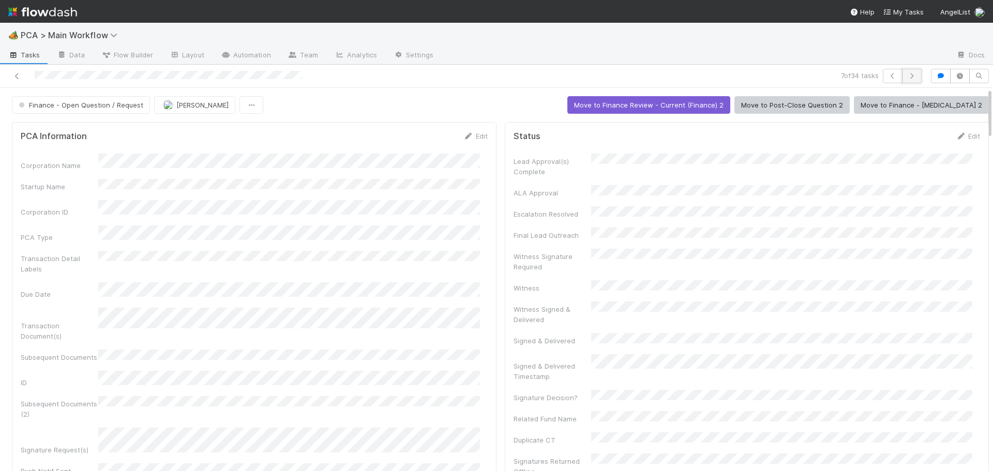
click at [907, 72] on button "button" at bounding box center [912, 76] width 20 height 14
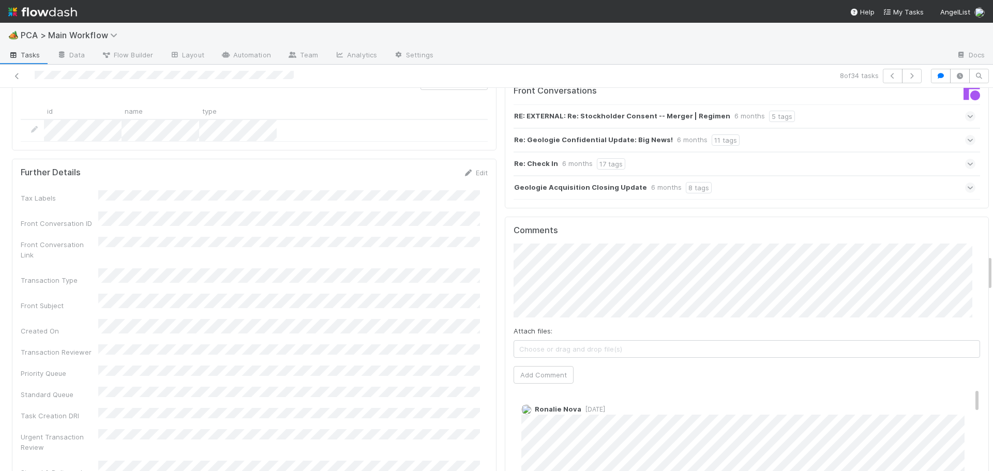
scroll to position [1810, 0]
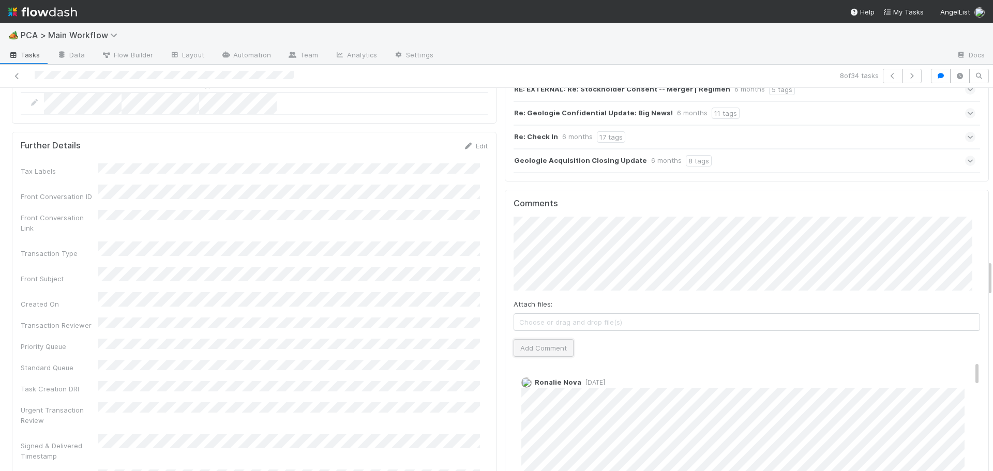
click at [516, 339] on button "Add Comment" at bounding box center [544, 348] width 60 height 18
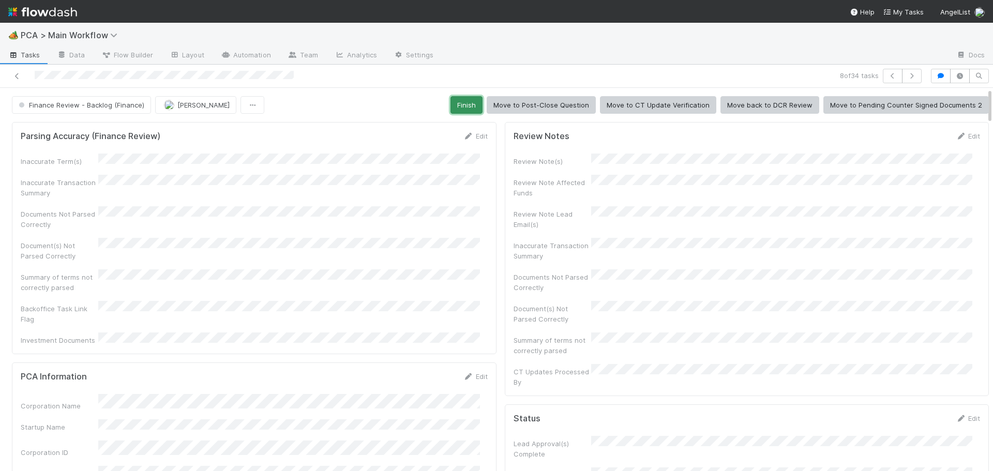
click at [458, 108] on button "Finish" at bounding box center [466, 105] width 32 height 18
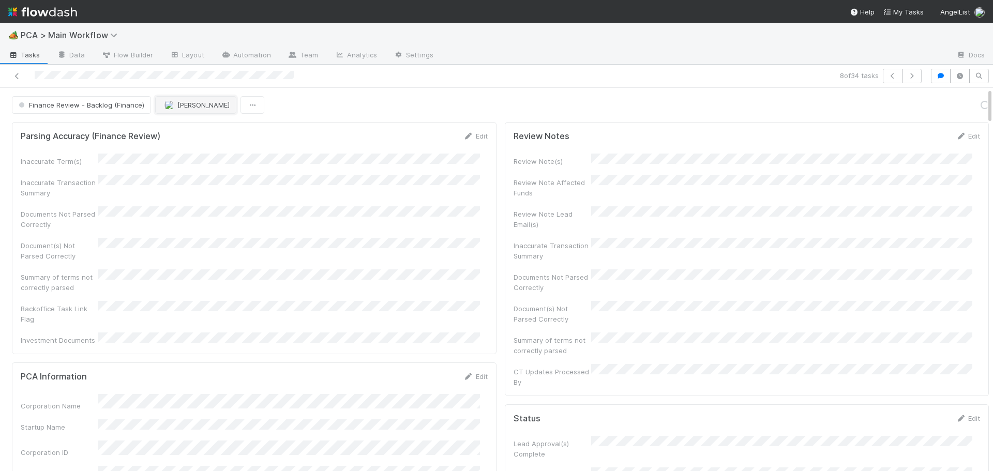
click at [174, 107] on span "[PERSON_NAME]" at bounding box center [197, 105] width 66 height 8
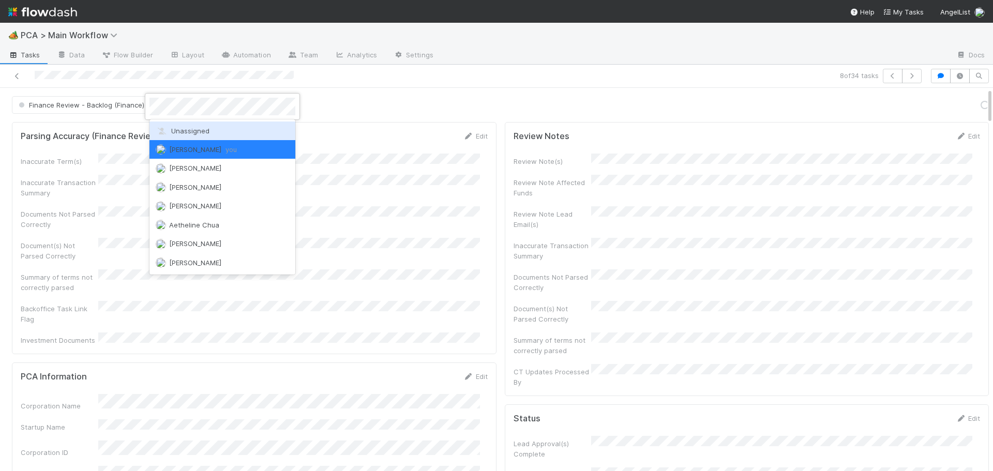
click at [173, 135] on div "Unassigned" at bounding box center [222, 131] width 146 height 19
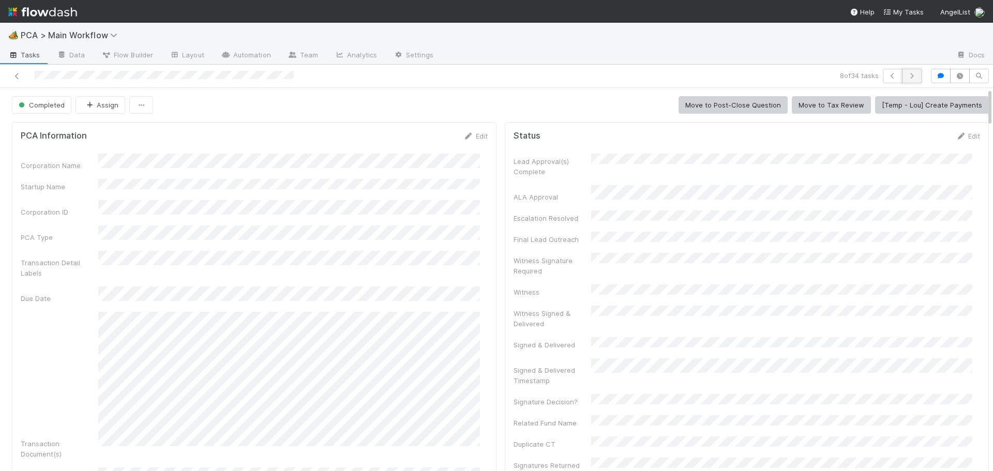
click at [907, 77] on icon "button" at bounding box center [912, 76] width 10 height 6
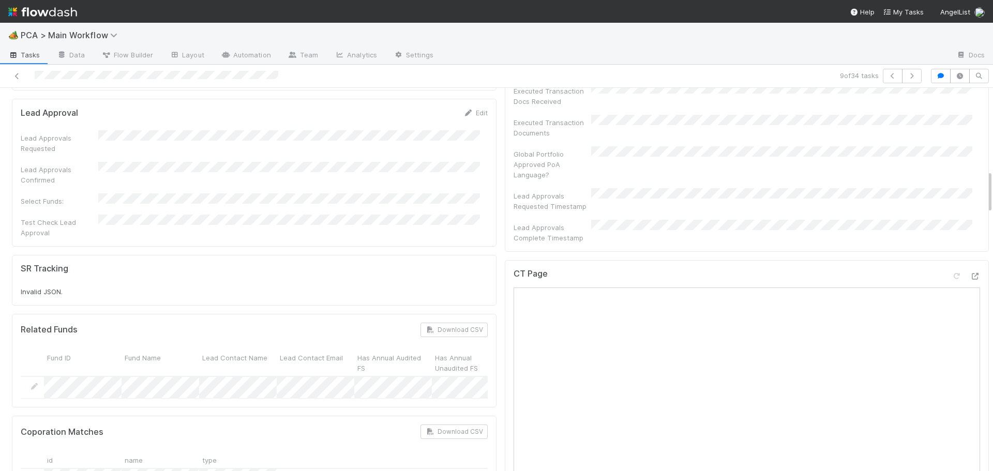
scroll to position [724, 0]
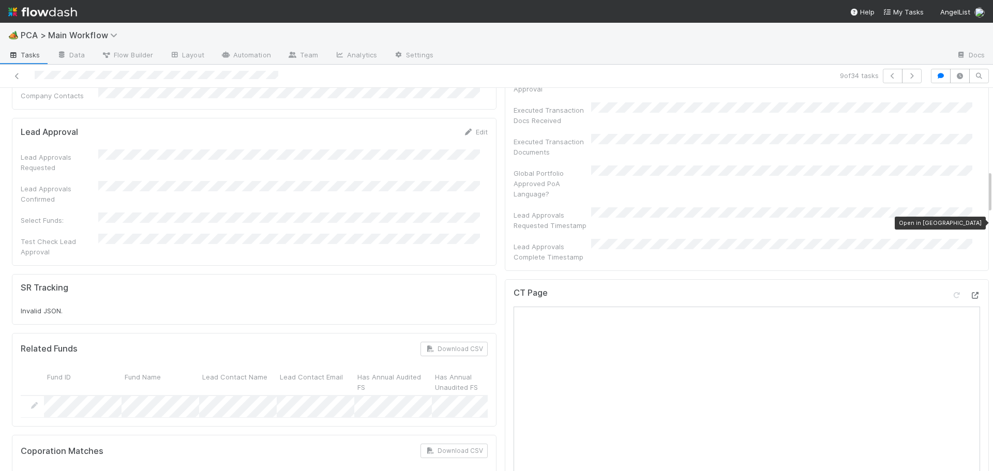
click at [970, 292] on icon at bounding box center [975, 295] width 10 height 7
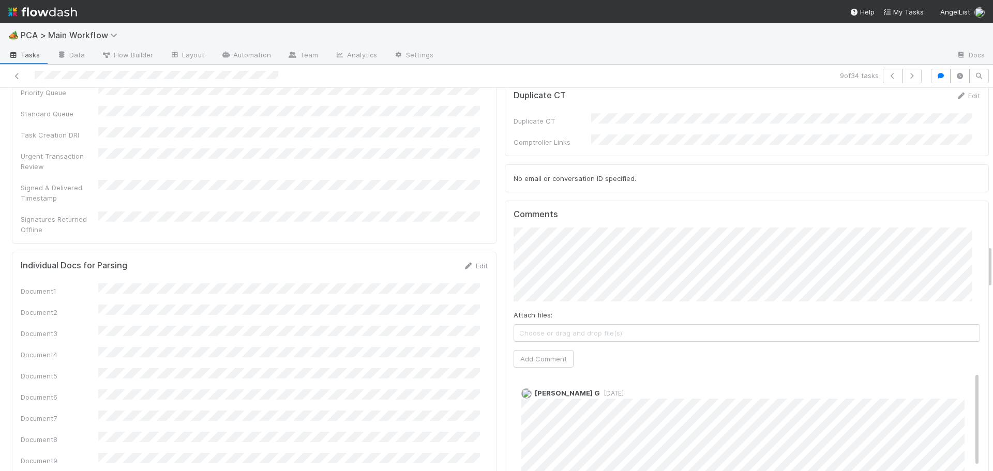
scroll to position [1448, 0]
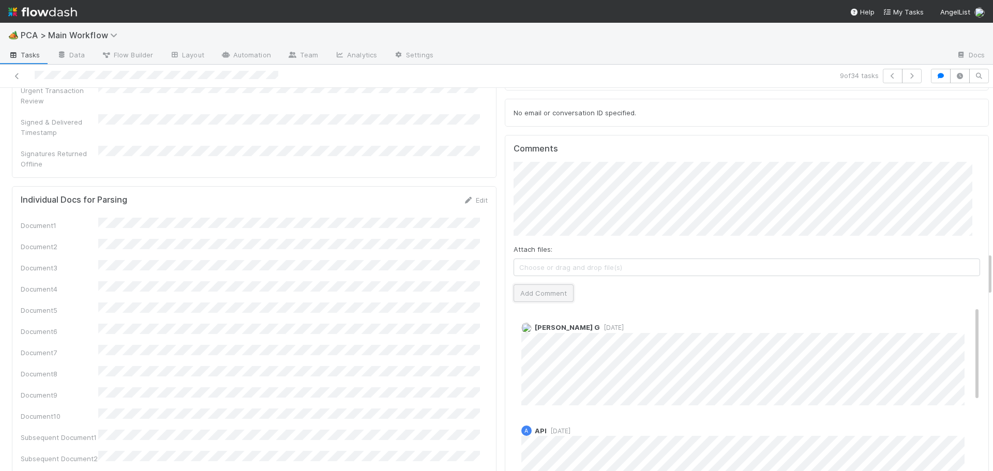
click at [548, 284] on button "Add Comment" at bounding box center [544, 293] width 60 height 18
click at [491, 246] on div "Parsing Accuracy (Finance Review) Edit Inaccurate Term(s) Inaccurate Transactio…" at bounding box center [254, 418] width 493 height 3497
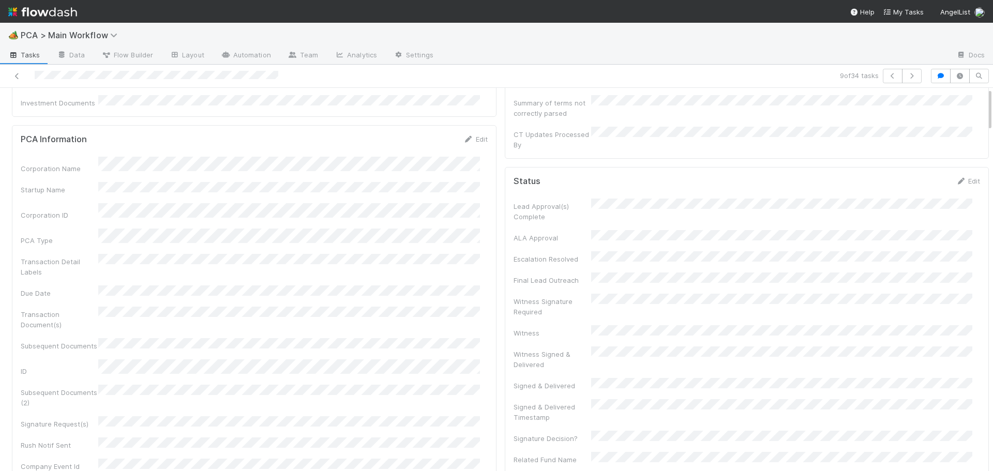
scroll to position [0, 0]
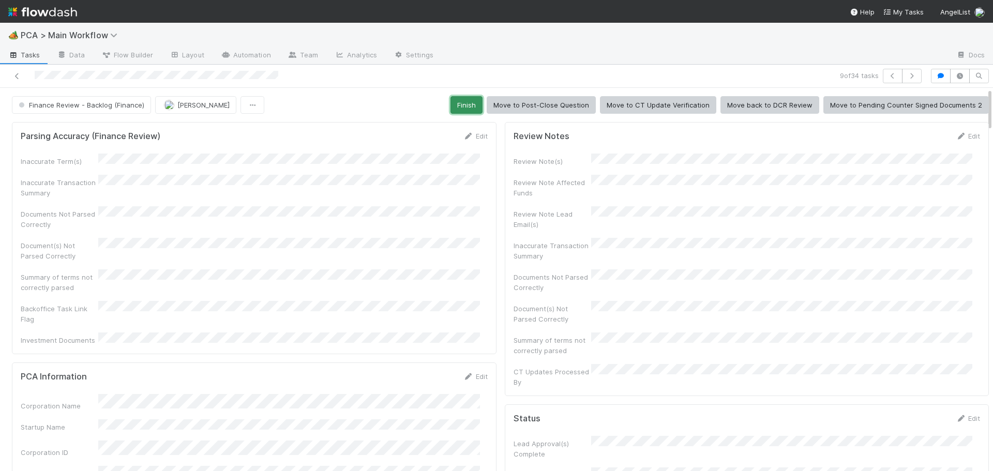
click at [459, 104] on button "Finish" at bounding box center [466, 105] width 32 height 18
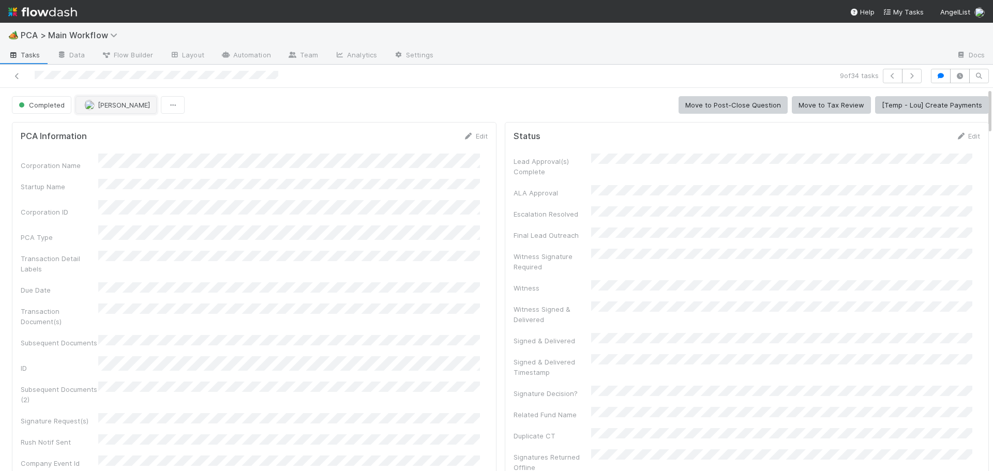
click at [95, 110] on button "[PERSON_NAME]" at bounding box center [116, 105] width 81 height 18
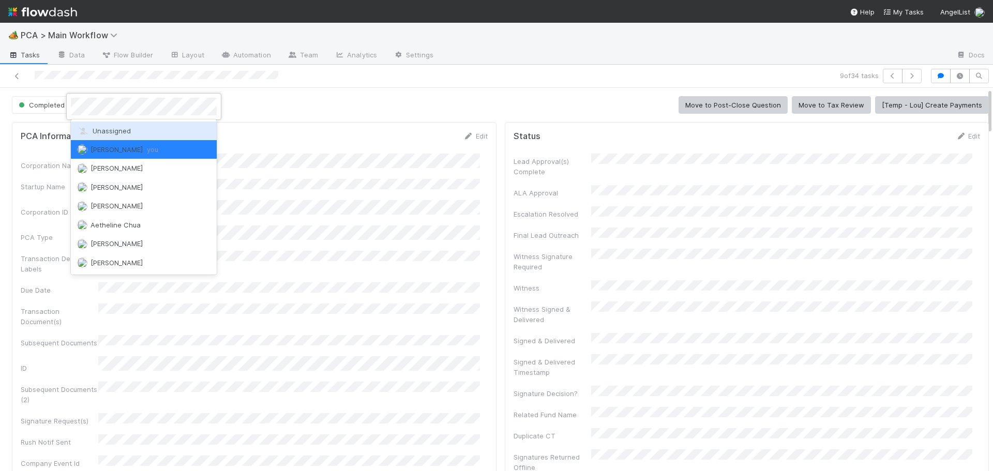
click at [100, 126] on div "Unassigned" at bounding box center [144, 131] width 146 height 19
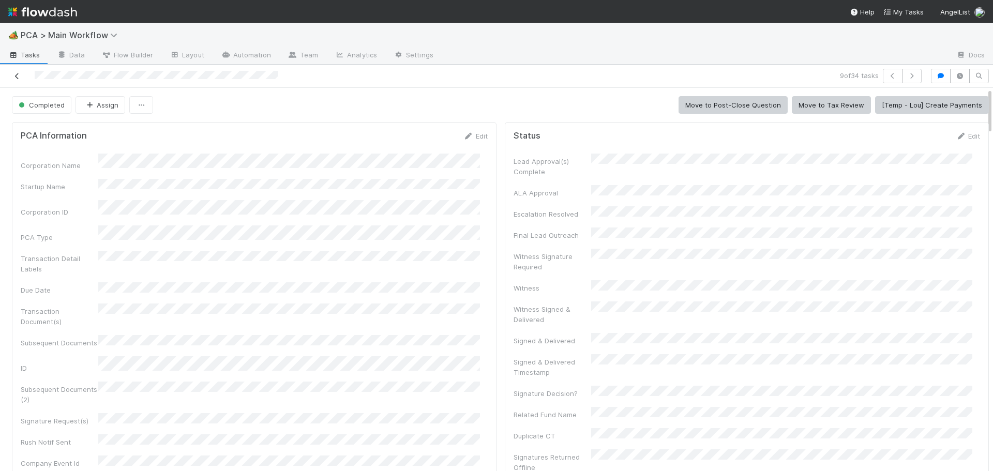
click at [14, 74] on icon at bounding box center [17, 76] width 10 height 7
